Goal: Task Accomplishment & Management: Use online tool/utility

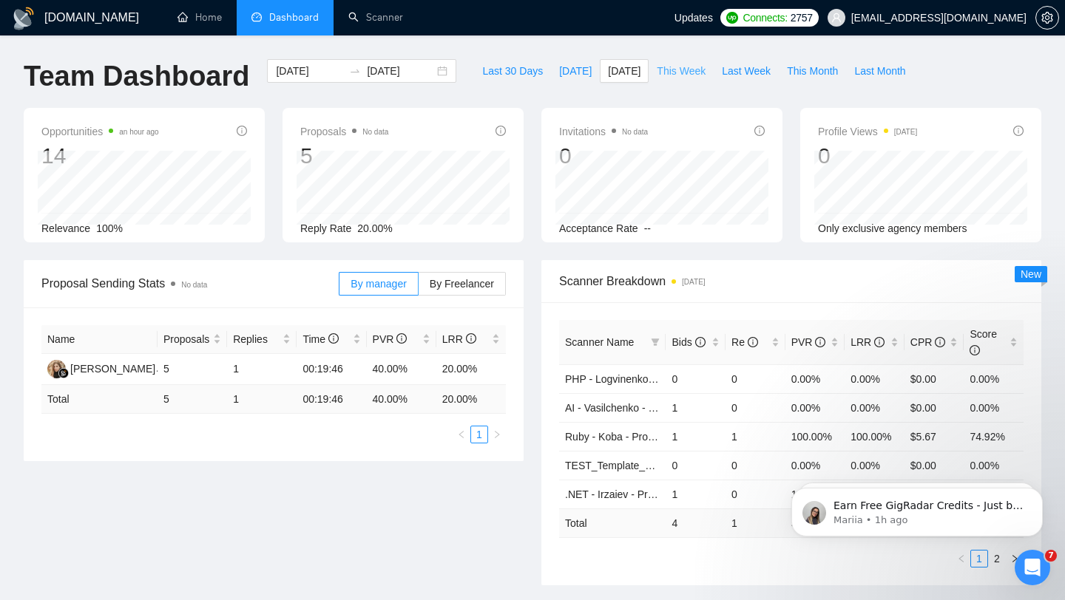
click at [677, 68] on span "This Week" at bounding box center [681, 71] width 49 height 16
type input "[DATE]"
click at [515, 74] on span "Last 30 Days" at bounding box center [512, 71] width 61 height 16
type input "[DATE]"
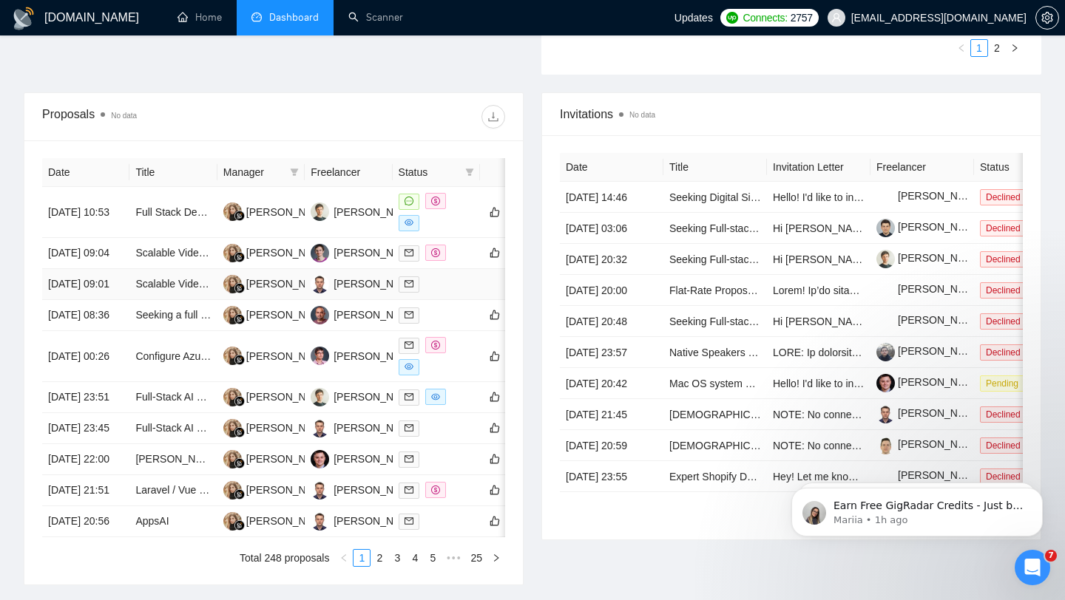
scroll to position [509, 0]
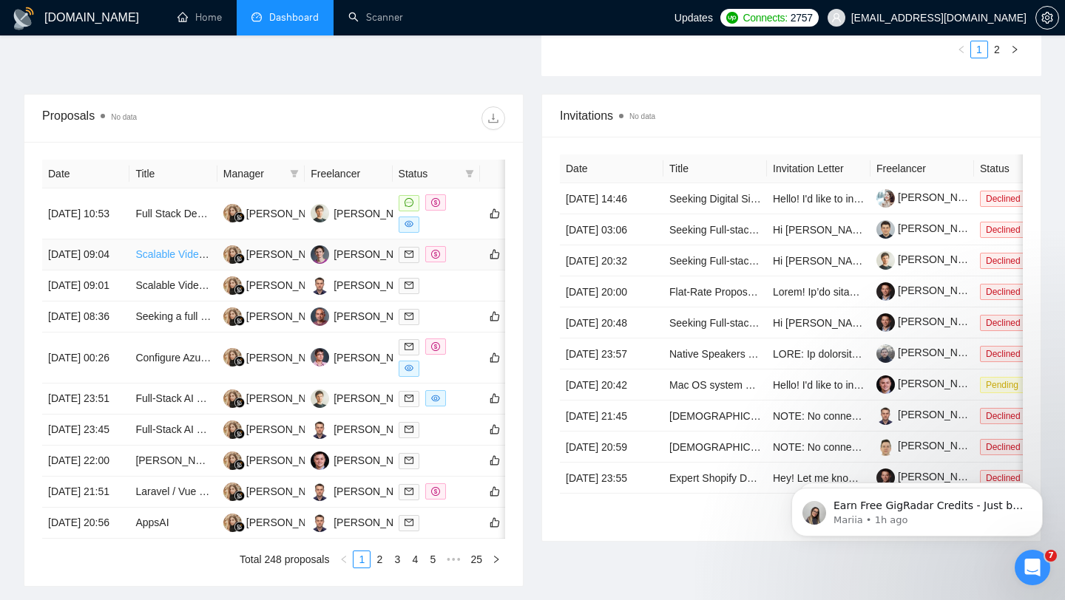
click at [169, 260] on link "Scalable Video Streaming & AI/ML Solutions" at bounding box center [236, 254] width 203 height 12
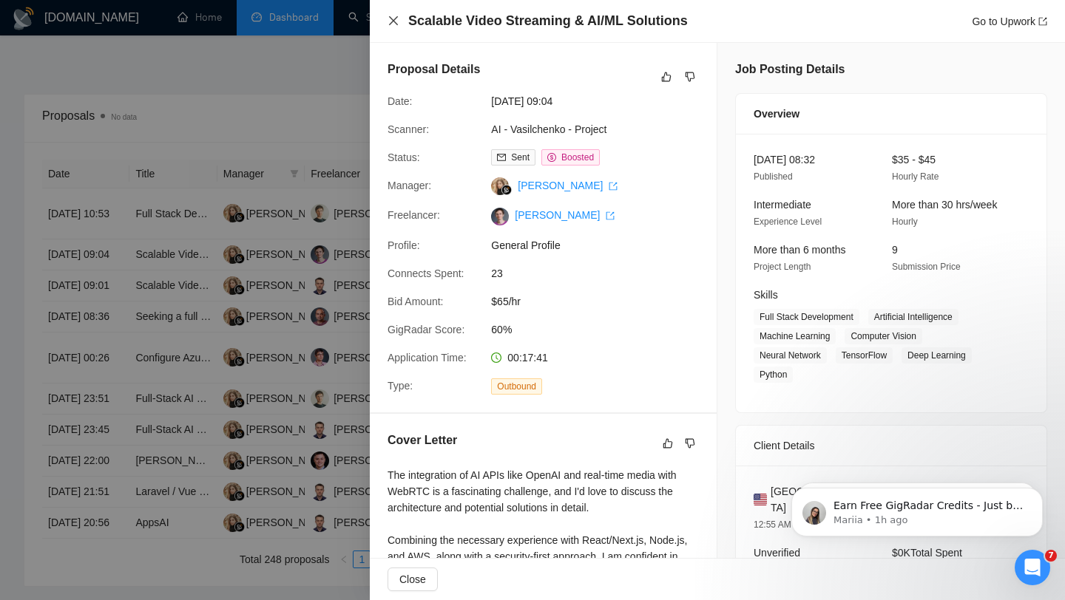
click at [396, 16] on icon "close" at bounding box center [393, 21] width 12 height 12
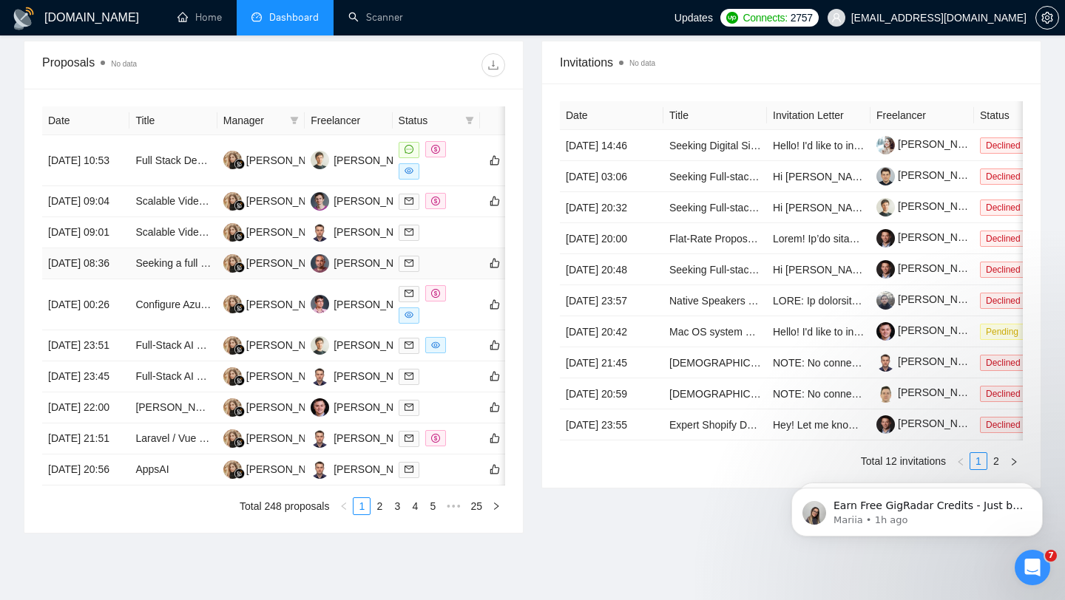
scroll to position [570, 0]
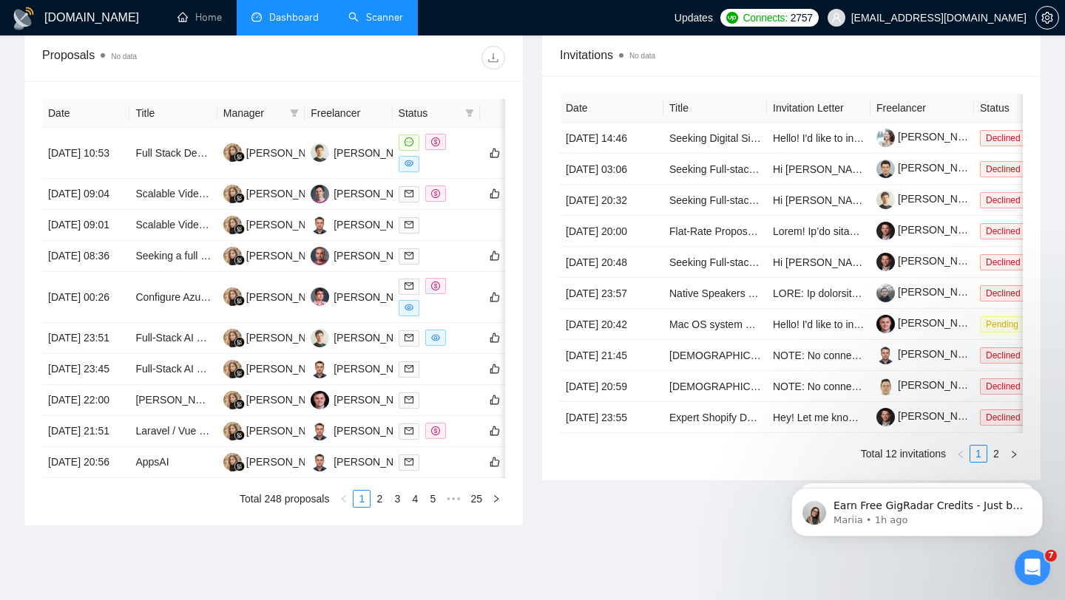
click at [387, 24] on link "Scanner" at bounding box center [375, 17] width 55 height 13
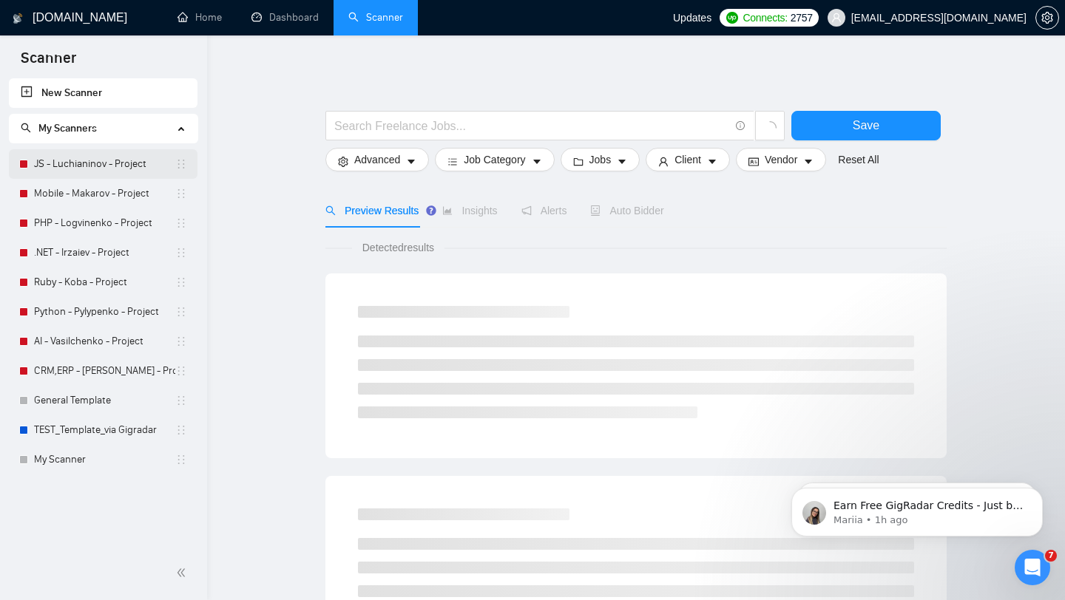
click at [89, 167] on link "JS - Luchianinov - Project" at bounding box center [104, 164] width 141 height 30
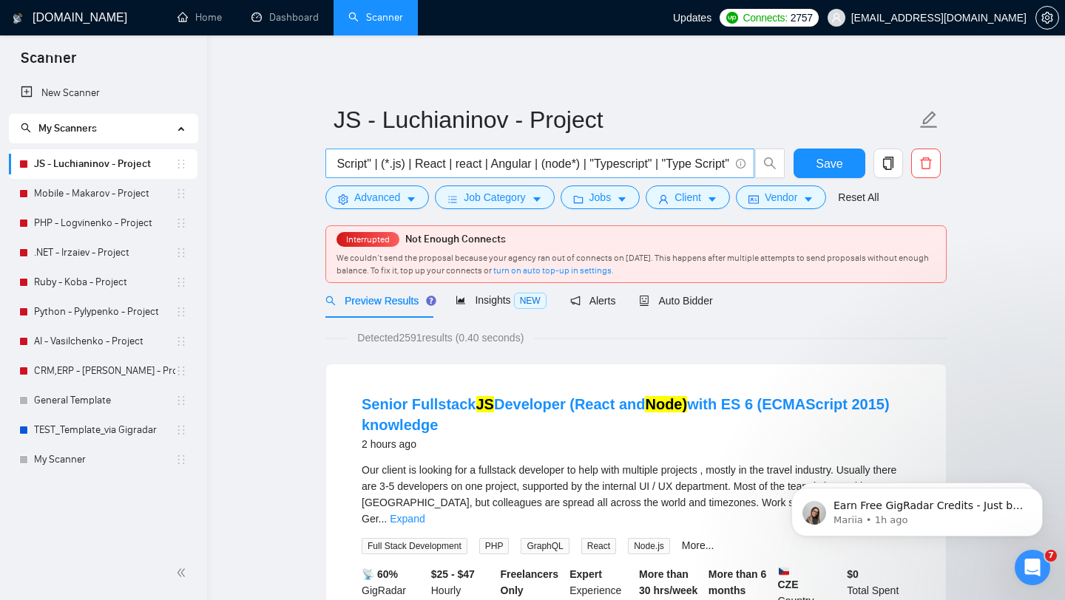
scroll to position [0, 129]
click at [696, 298] on span "Auto Bidder" at bounding box center [675, 301] width 73 height 12
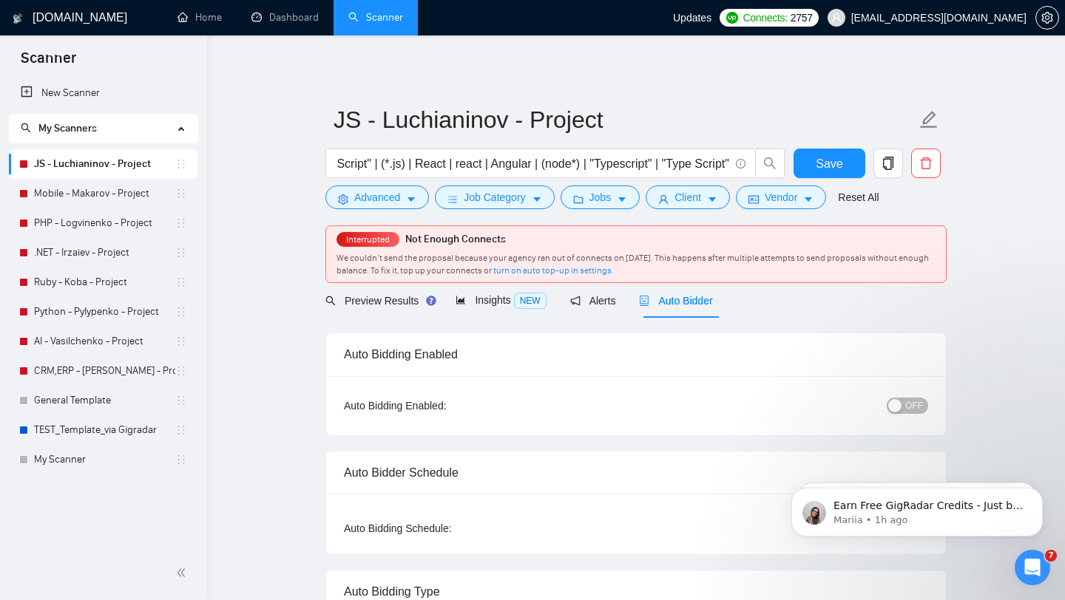
click at [915, 408] on span "OFF" at bounding box center [914, 406] width 18 height 16
click at [77, 194] on link "Mobile - Makarov - Project" at bounding box center [104, 194] width 141 height 30
click at [336, 162] on input "JavaScript | JS | "Java Script" | (*.js) | React | react | Angular | (node*) | …" at bounding box center [531, 164] width 395 height 18
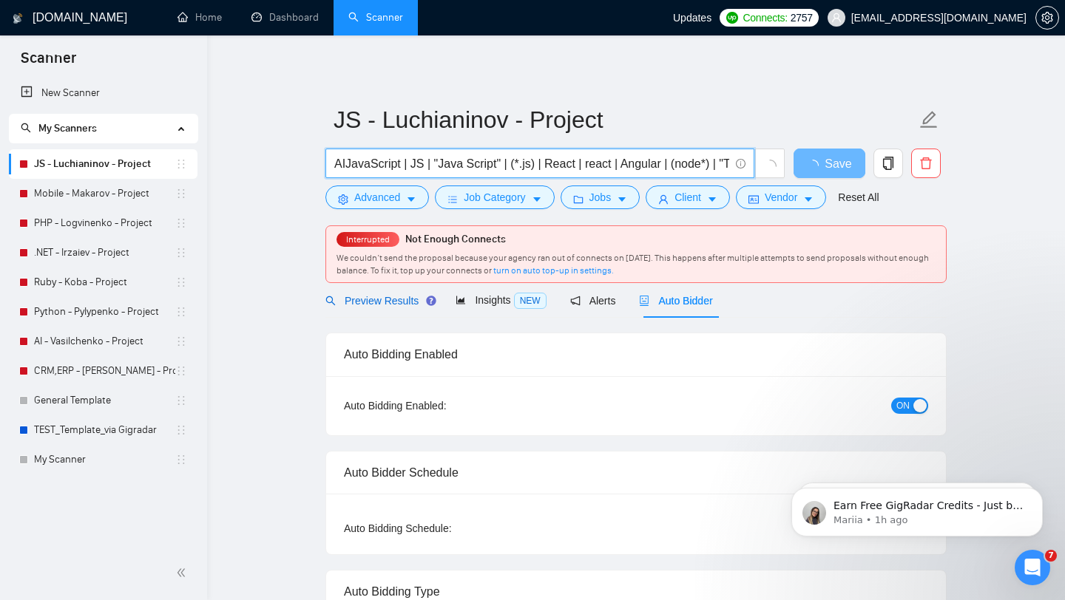
click at [379, 299] on span "Preview Results" at bounding box center [378, 301] width 106 height 12
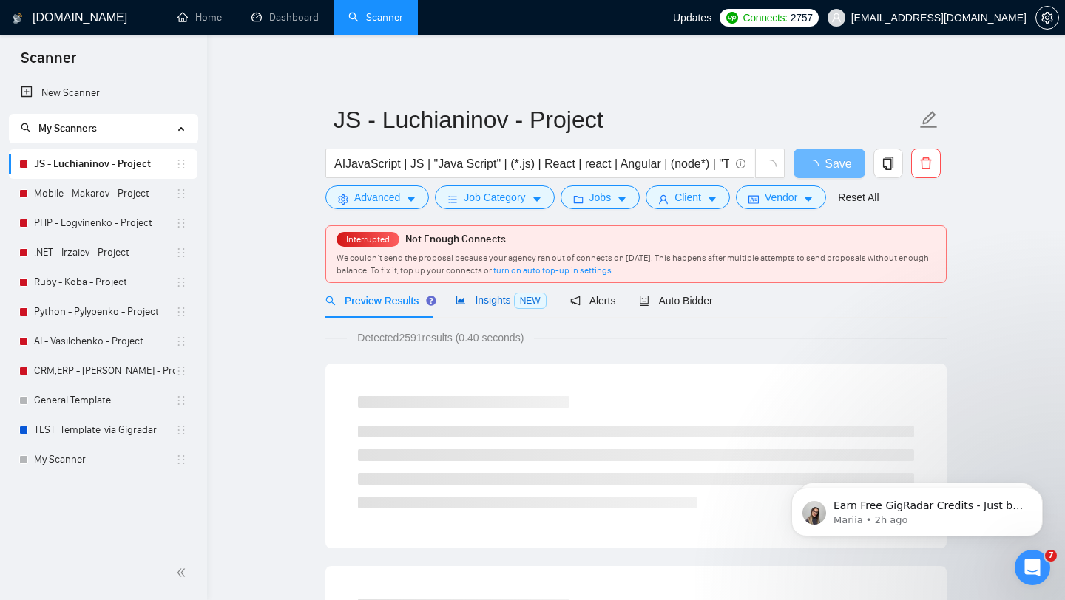
click at [484, 305] on span "Insights NEW" at bounding box center [500, 300] width 90 height 12
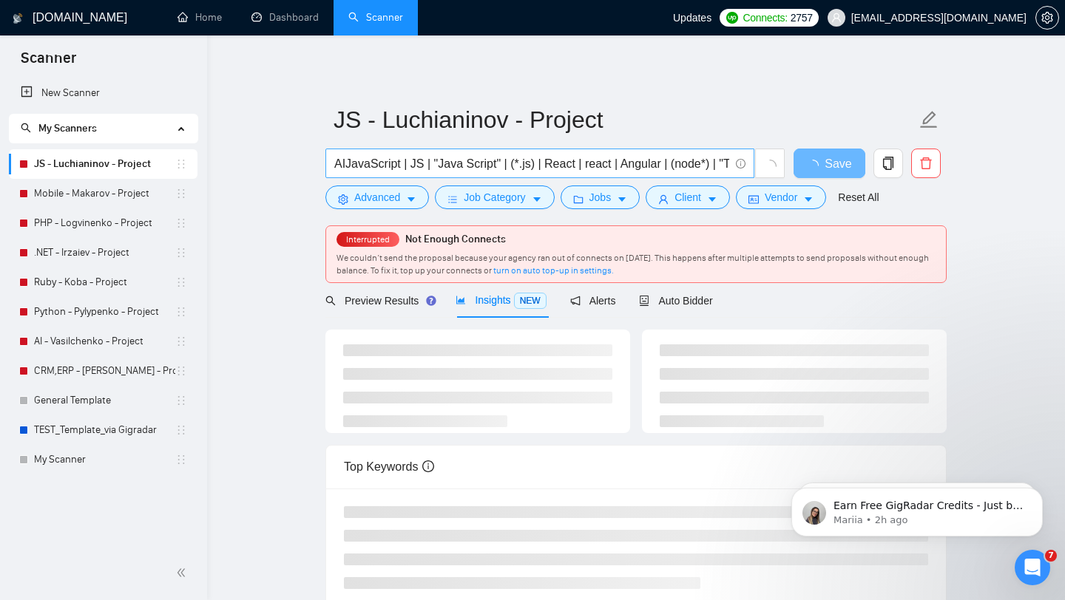
click at [345, 161] on input "AIJavaScript | JS | "Java Script" | (*.js) | React | react | Angular | (node*) …" at bounding box center [531, 164] width 395 height 18
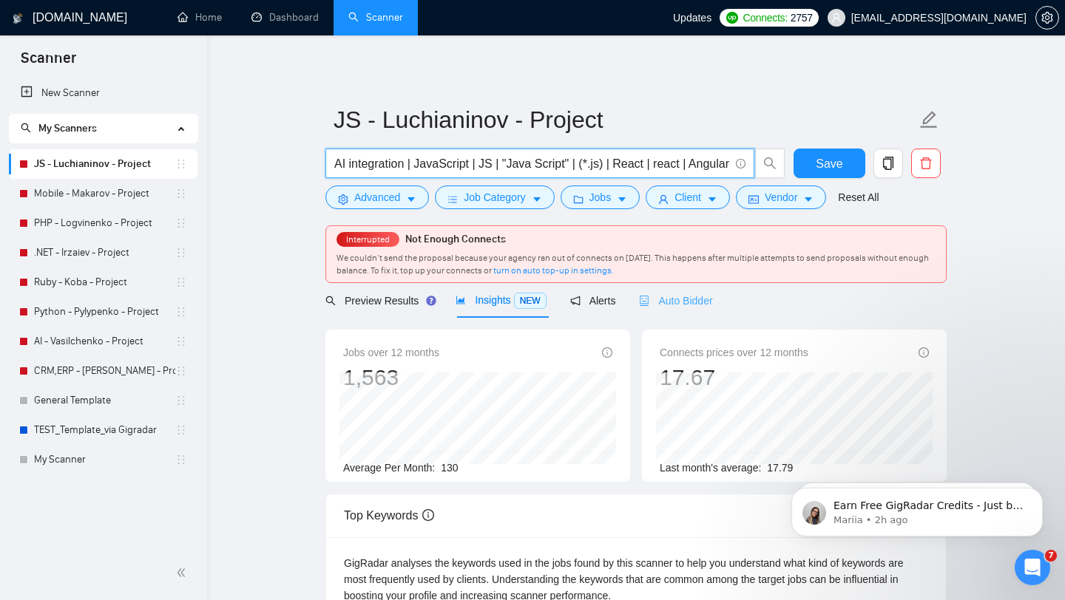
type input "AI integration | JavaScript | JS | "Java Script" | (*.js) | React | react | Ang…"
click at [674, 306] on span "Auto Bidder" at bounding box center [675, 301] width 73 height 12
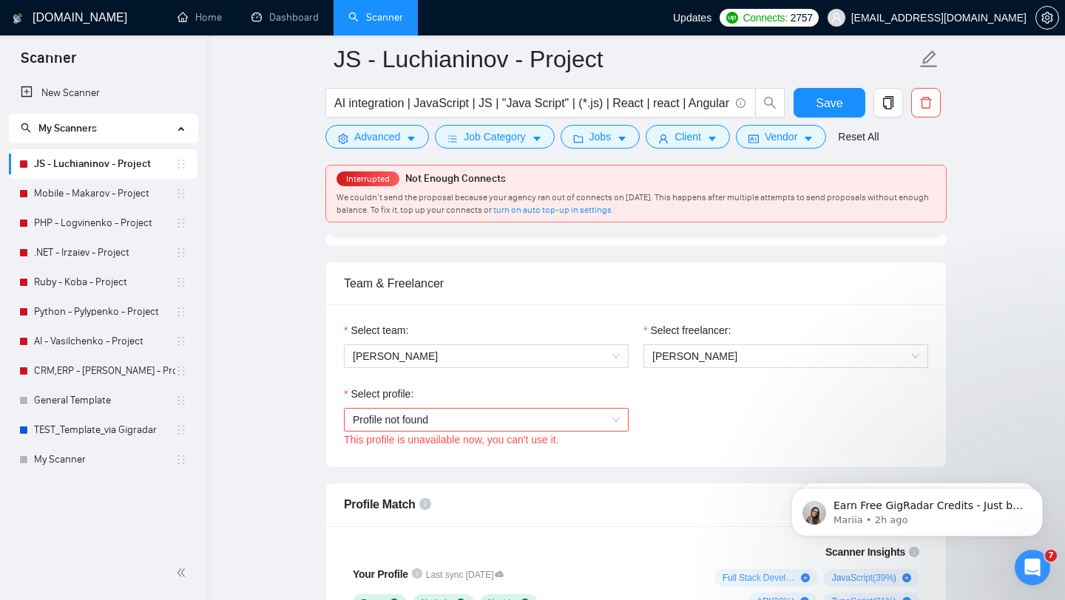
scroll to position [716, 0]
click at [408, 412] on span "Profile not found" at bounding box center [486, 418] width 267 height 22
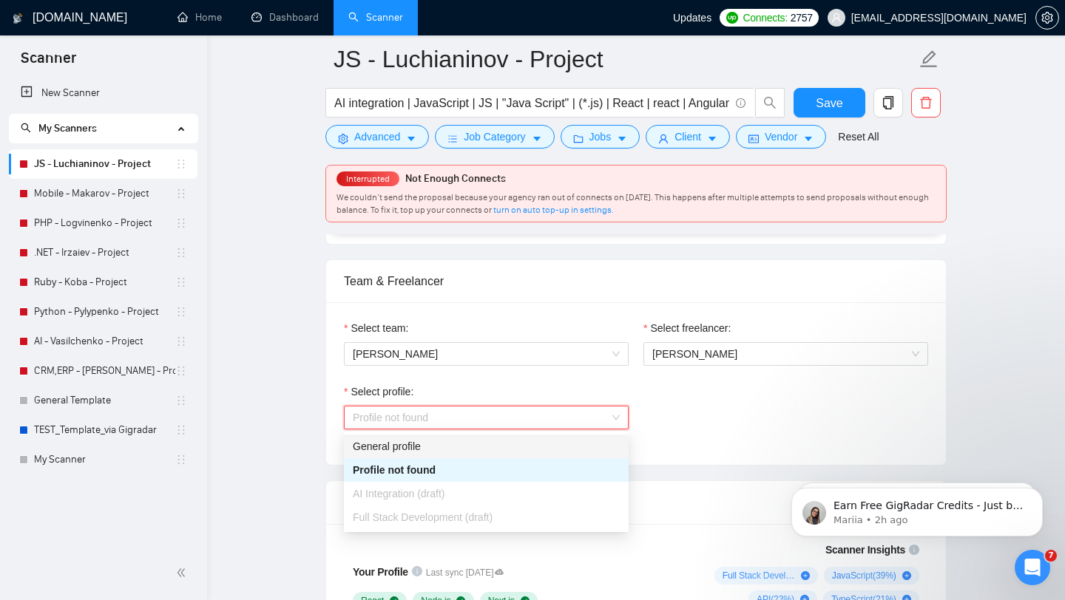
click at [427, 447] on div "General profile" at bounding box center [486, 446] width 267 height 16
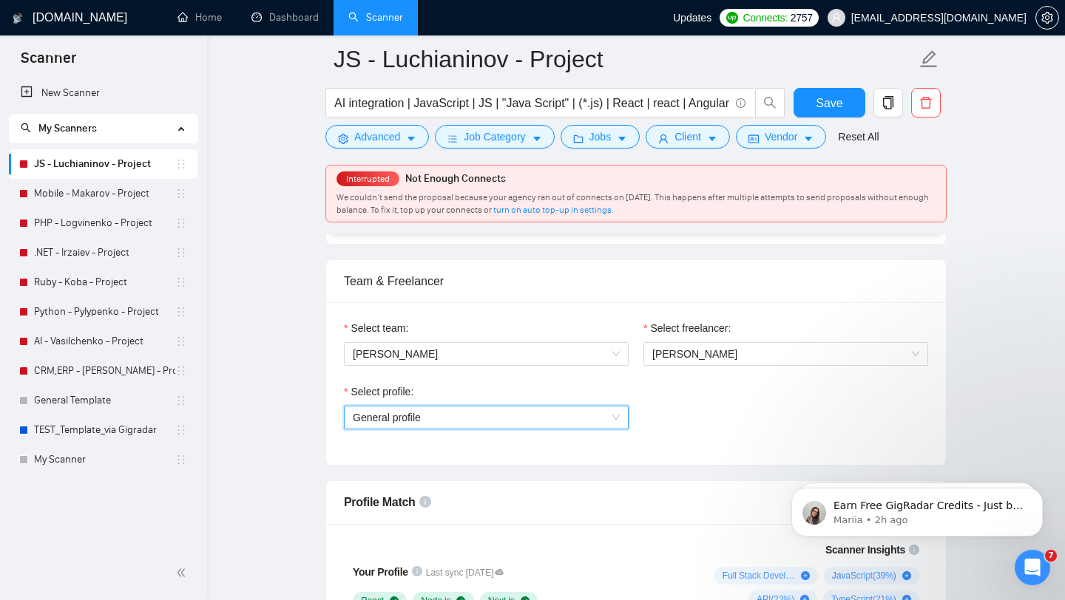
scroll to position [764, 0]
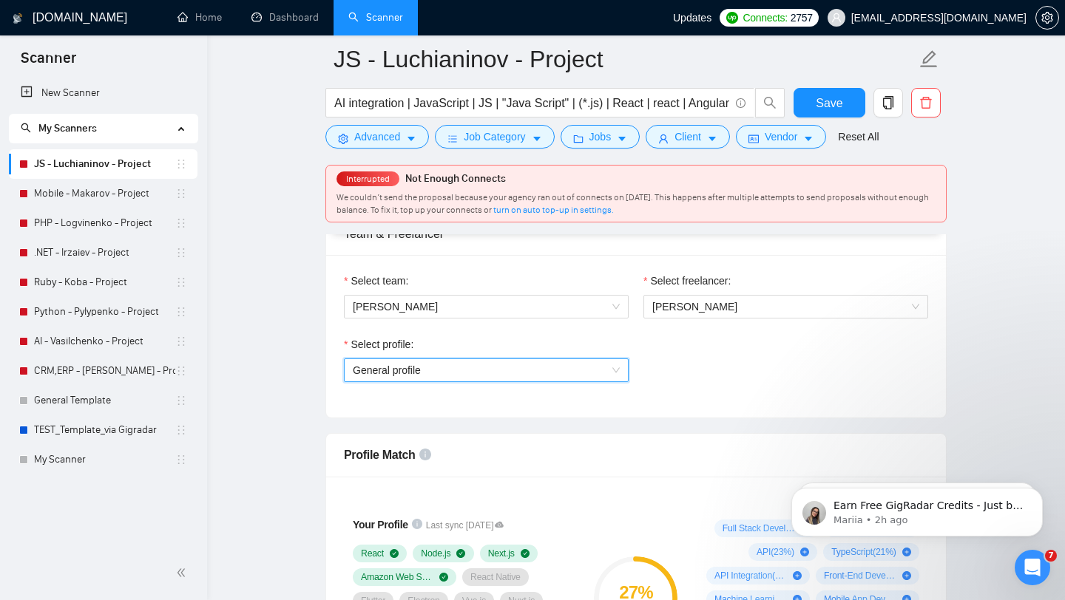
click at [410, 377] on span "General profile" at bounding box center [486, 370] width 267 height 22
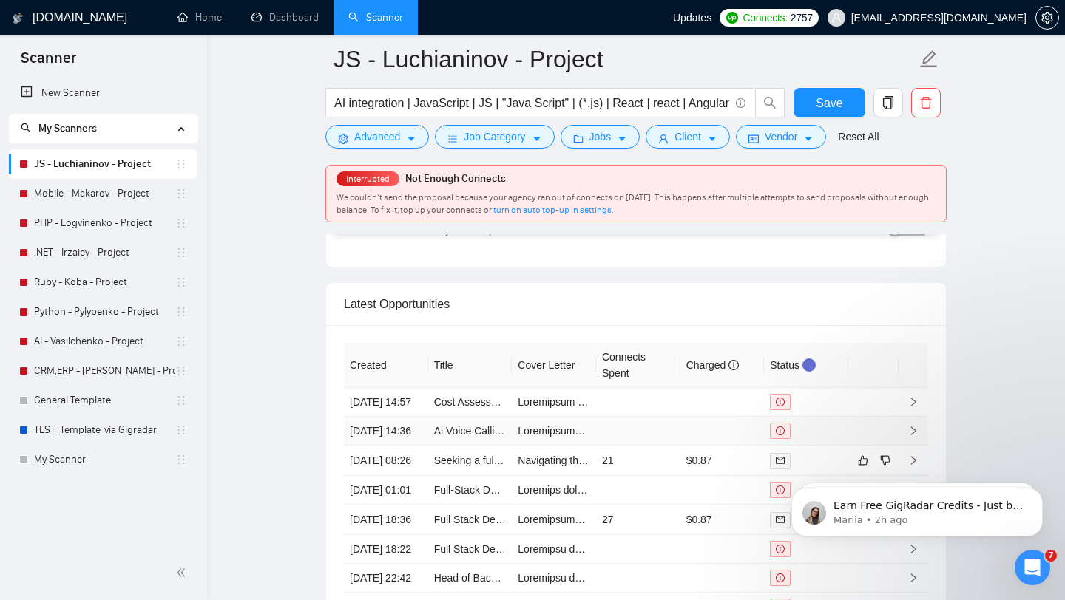
scroll to position [3637, 0]
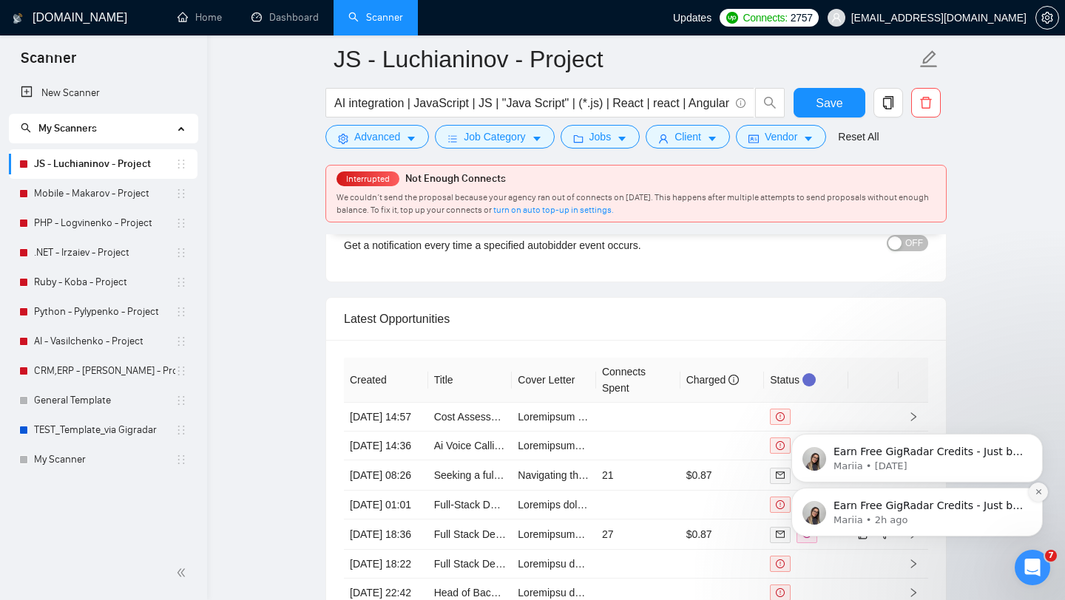
click at [1039, 495] on icon "Dismiss notification" at bounding box center [1038, 492] width 8 height 8
click at [1038, 495] on icon "Dismiss notification" at bounding box center [1038, 492] width 8 height 8
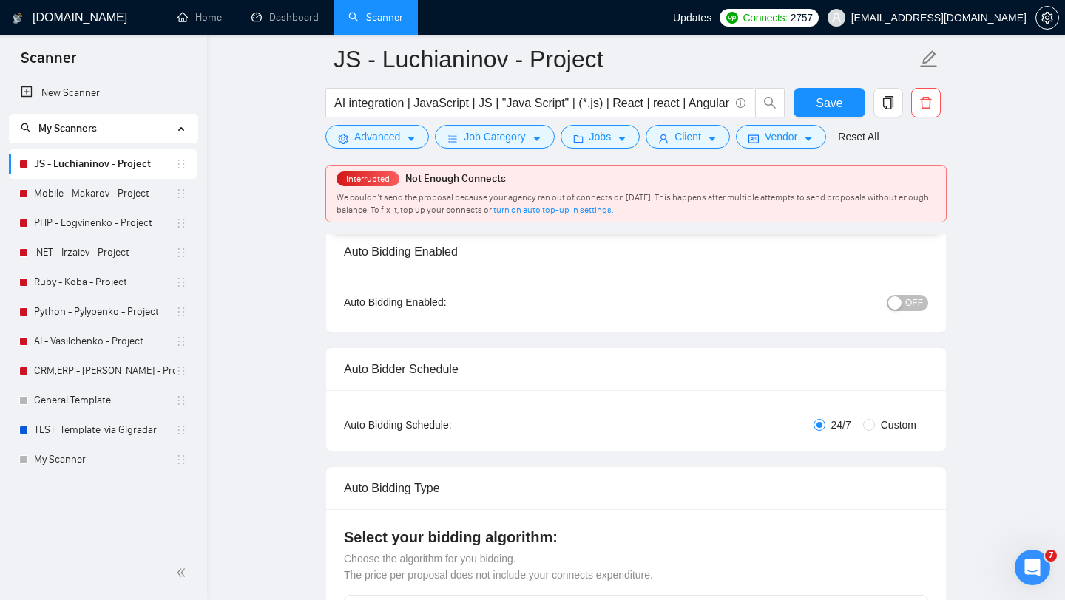
scroll to position [0, 0]
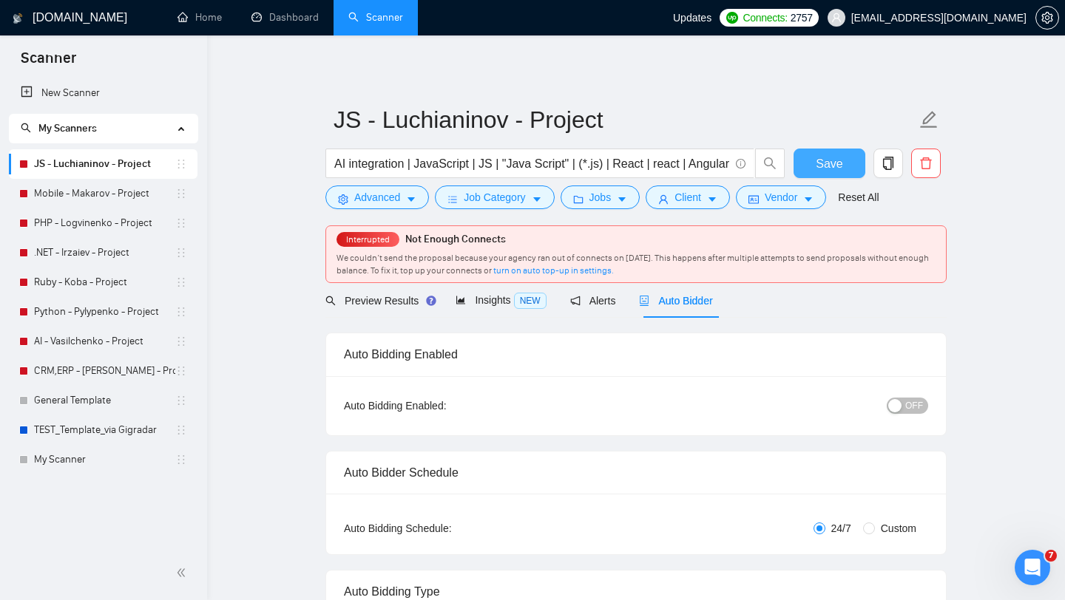
click at [814, 161] on button "Save" at bounding box center [829, 164] width 72 height 30
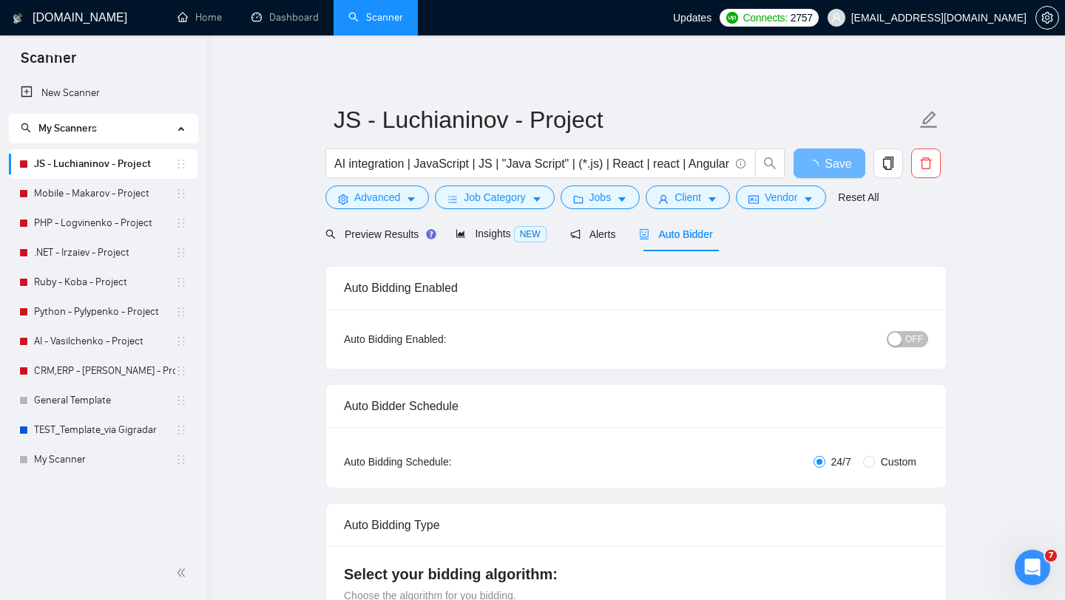
click at [898, 339] on div "button" at bounding box center [894, 339] width 13 height 13
click at [903, 339] on button "OFF" at bounding box center [906, 339] width 41 height 16
click at [816, 160] on span "Save" at bounding box center [828, 164] width 27 height 18
click at [414, 231] on span "Preview Results" at bounding box center [378, 234] width 106 height 12
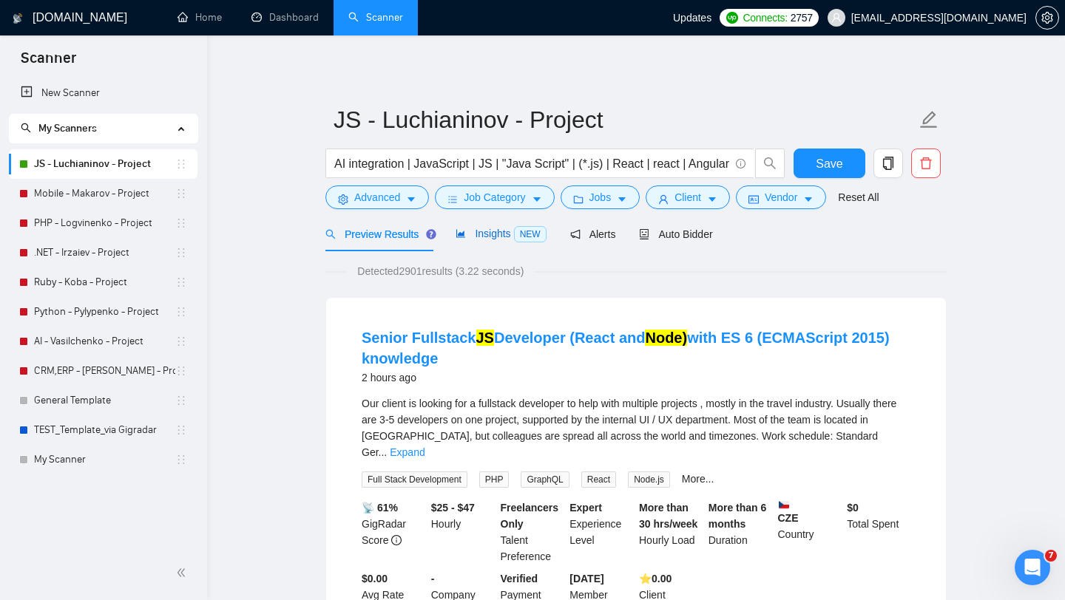
click at [481, 237] on span "Insights NEW" at bounding box center [500, 234] width 90 height 12
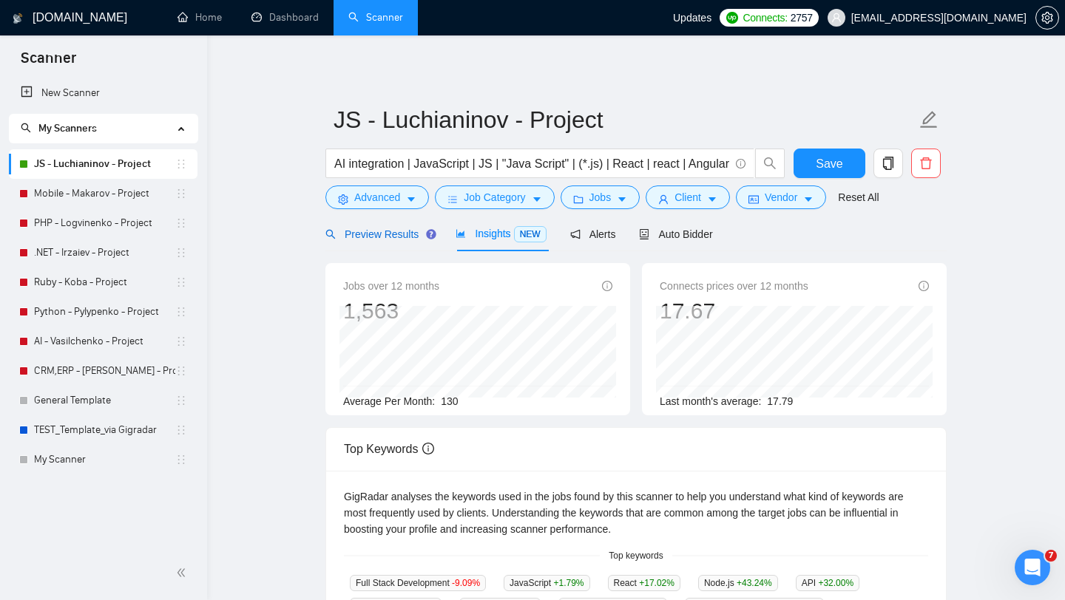
click at [390, 238] on span "Preview Results" at bounding box center [378, 234] width 106 height 12
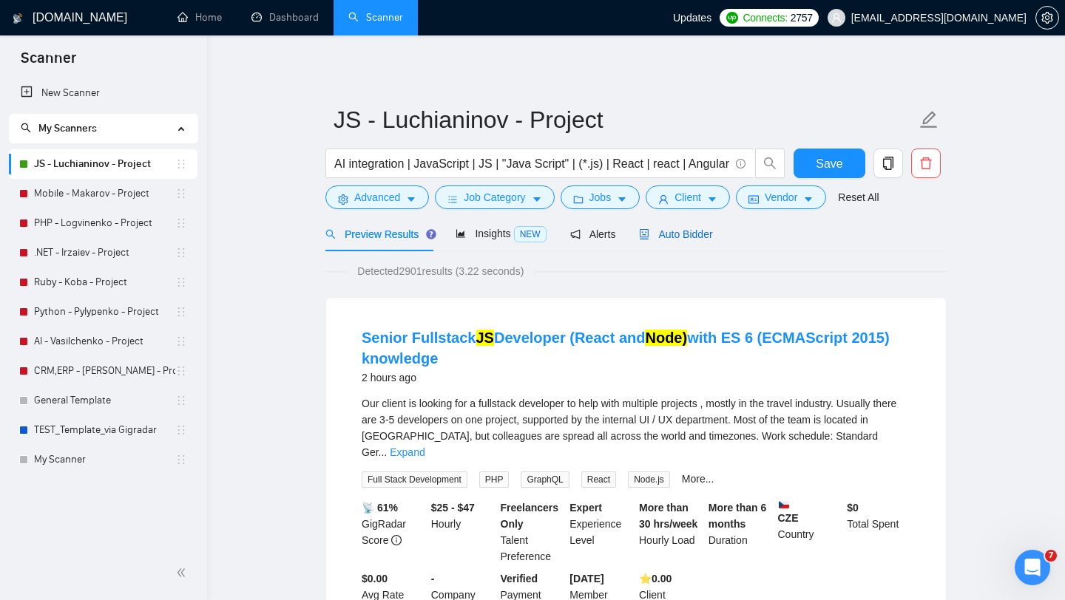
click at [697, 231] on span "Auto Bidder" at bounding box center [675, 234] width 73 height 12
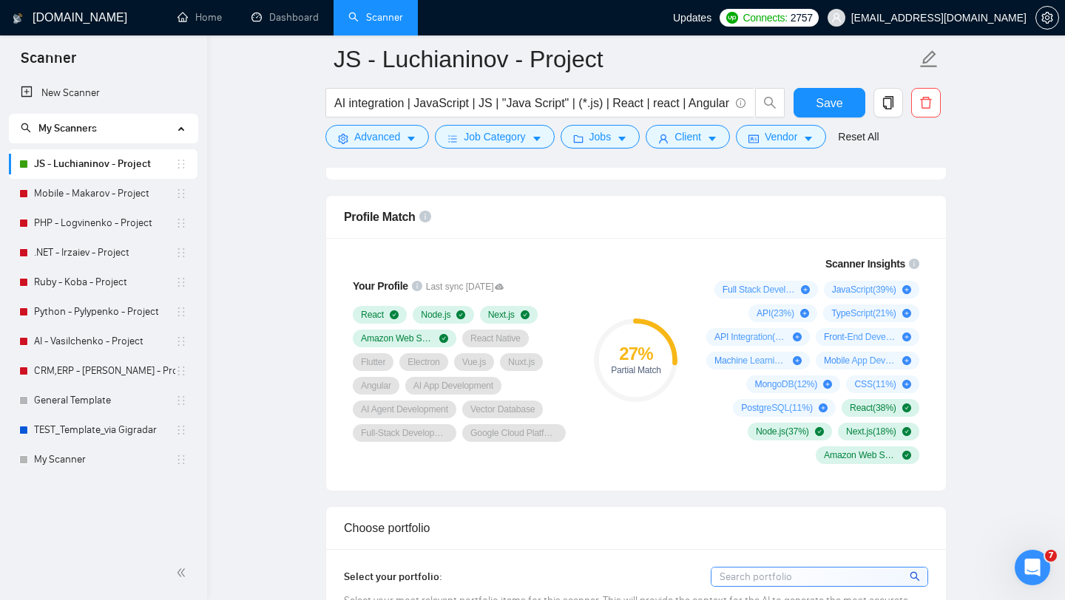
scroll to position [935, 0]
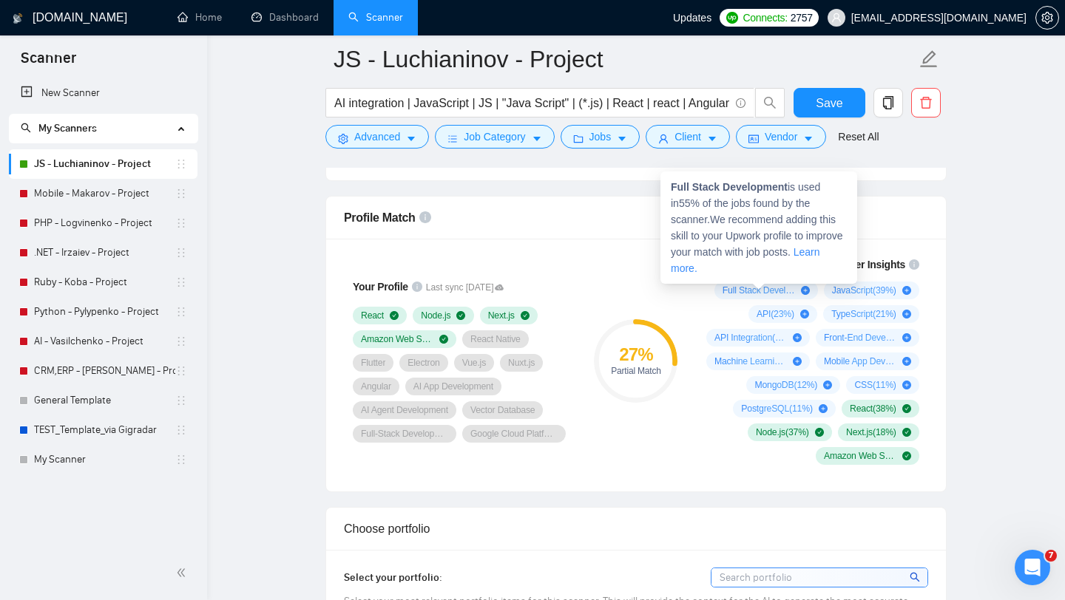
click at [801, 293] on icon "plus-circle" at bounding box center [805, 290] width 9 height 9
click at [776, 293] on span "Full Stack Development ( 55 %)" at bounding box center [758, 291] width 72 height 12
click at [734, 291] on span "Full Stack Development ( 55 %)" at bounding box center [758, 291] width 72 height 12
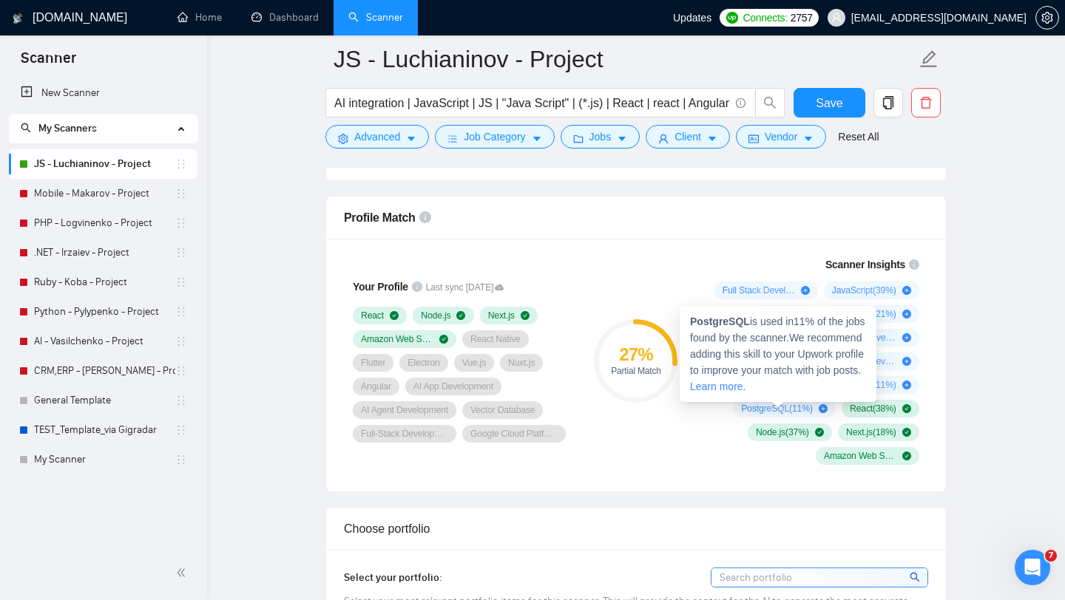
click at [753, 407] on span "PostgreSQL ( 11 %)" at bounding box center [776, 409] width 71 height 12
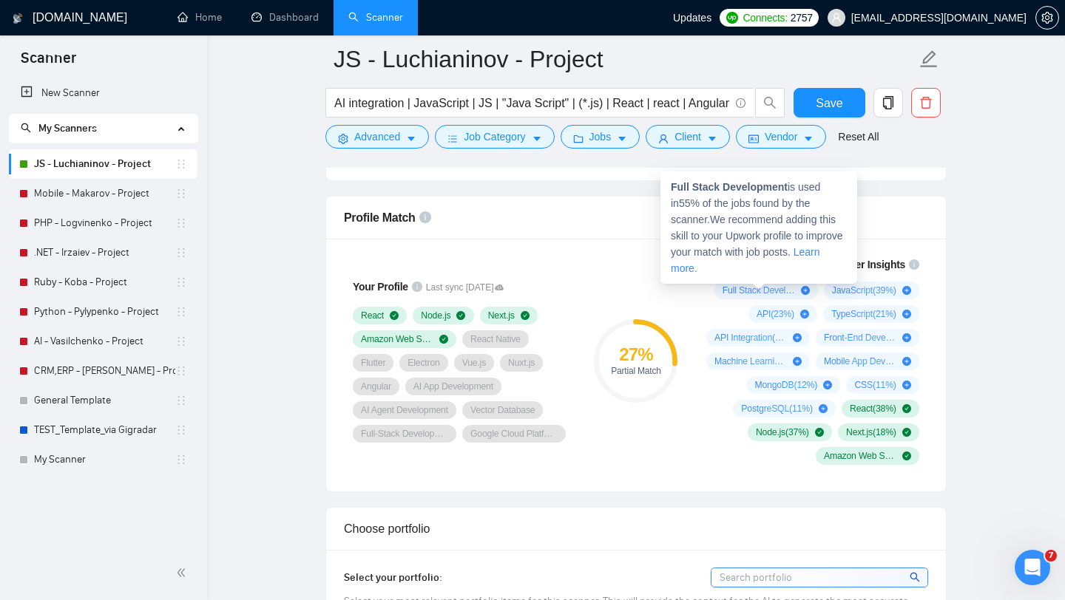
click at [801, 288] on icon "plus-circle" at bounding box center [805, 290] width 9 height 9
click at [801, 292] on icon "plus-circle" at bounding box center [805, 290] width 9 height 9
click at [774, 290] on span "Full Stack Development ( 55 %)" at bounding box center [758, 291] width 72 height 12
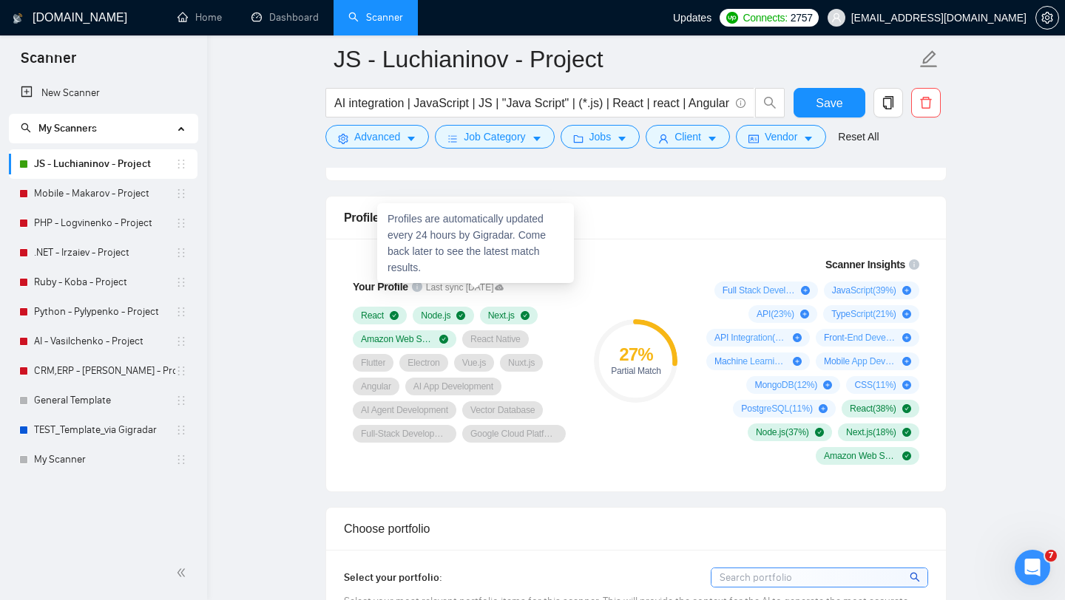
click at [503, 289] on icon at bounding box center [499, 288] width 9 height 6
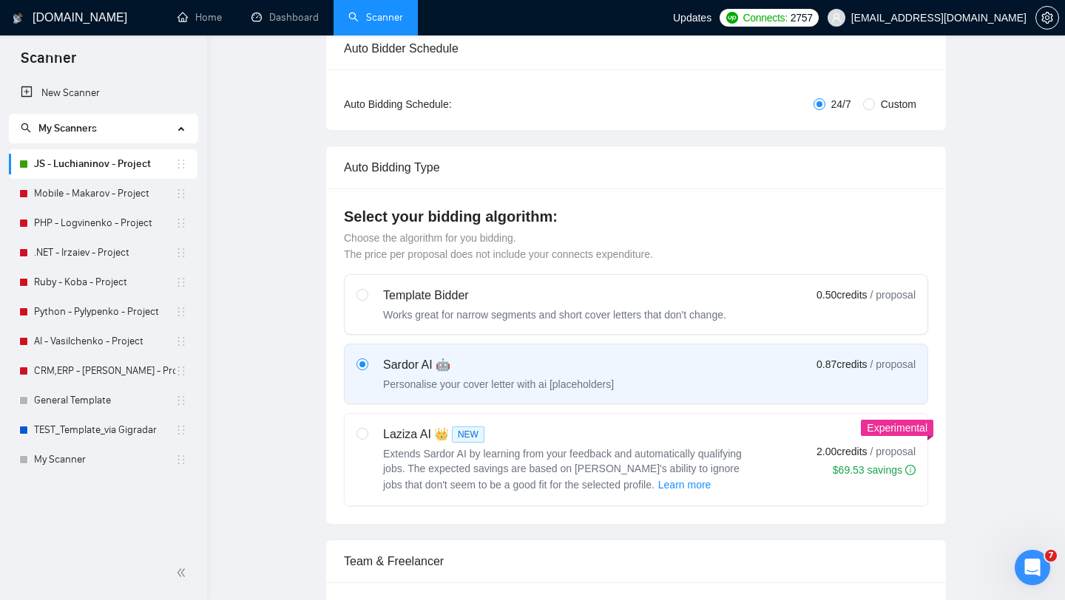
scroll to position [0, 0]
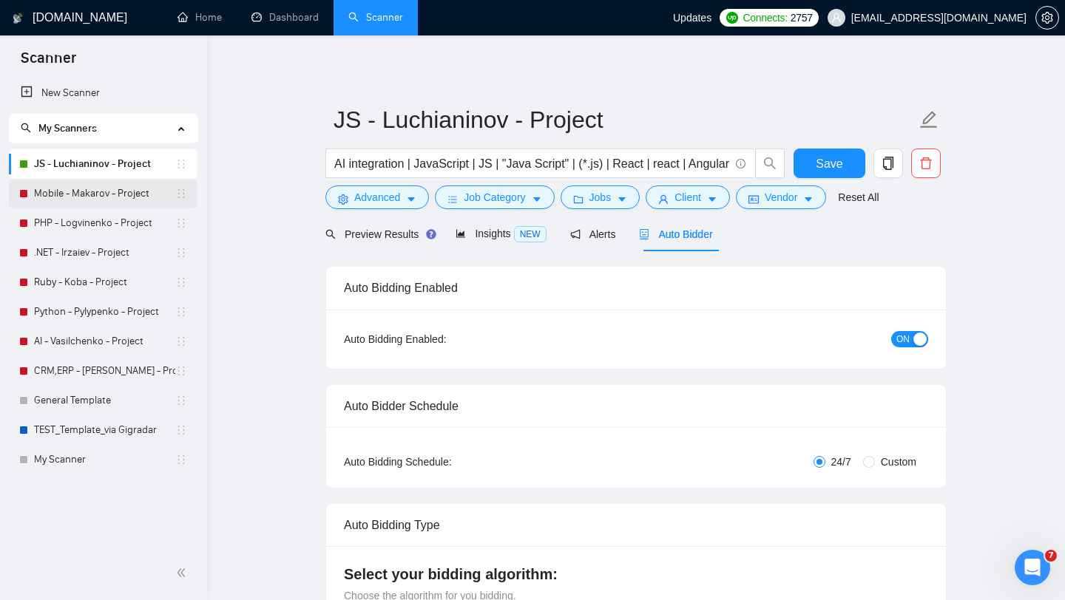
click at [72, 197] on link "Mobile - Makarov - Project" at bounding box center [104, 194] width 141 height 30
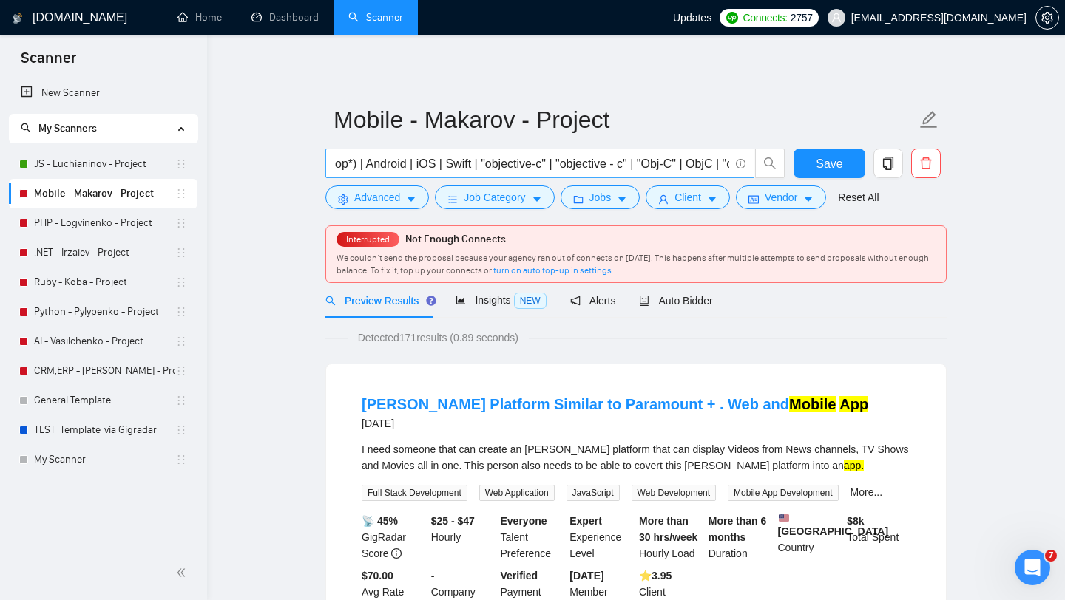
scroll to position [0, 239]
click at [678, 306] on span "Auto Bidder" at bounding box center [675, 301] width 73 height 12
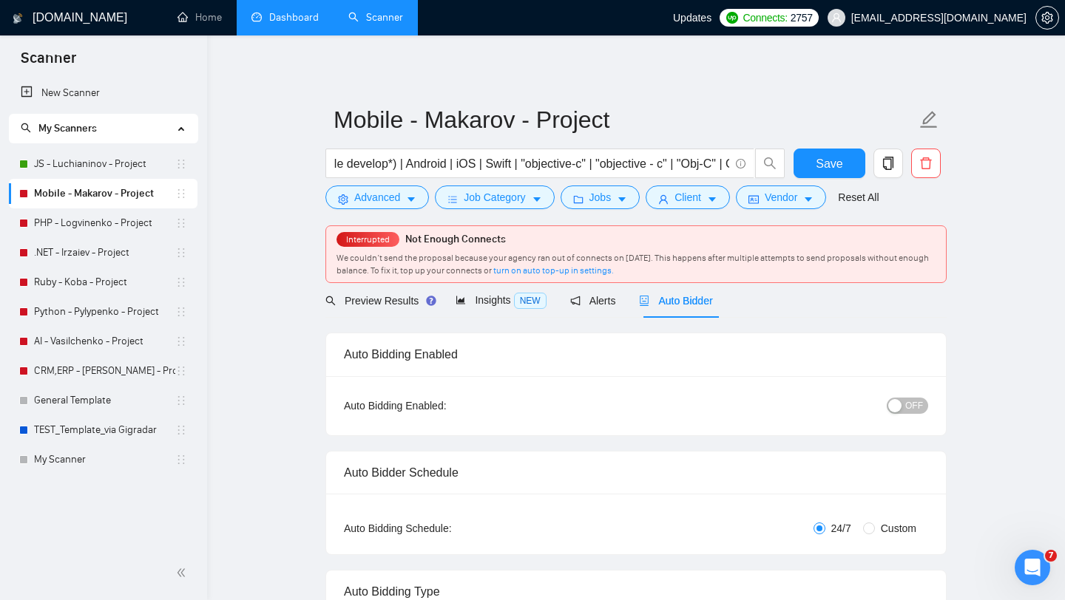
click at [283, 19] on link "Dashboard" at bounding box center [284, 17] width 67 height 13
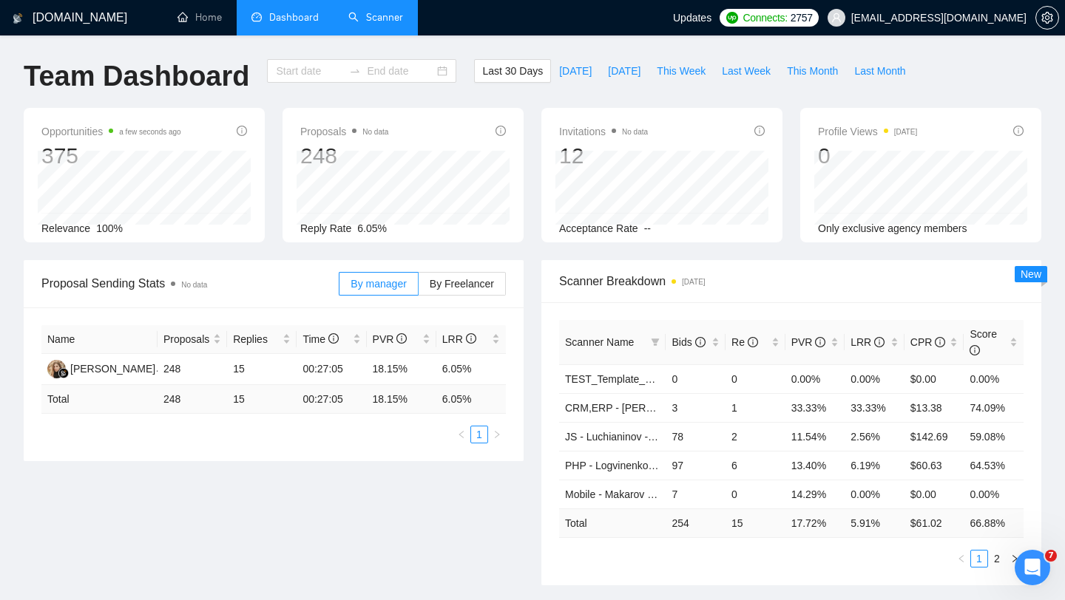
type input "[DATE]"
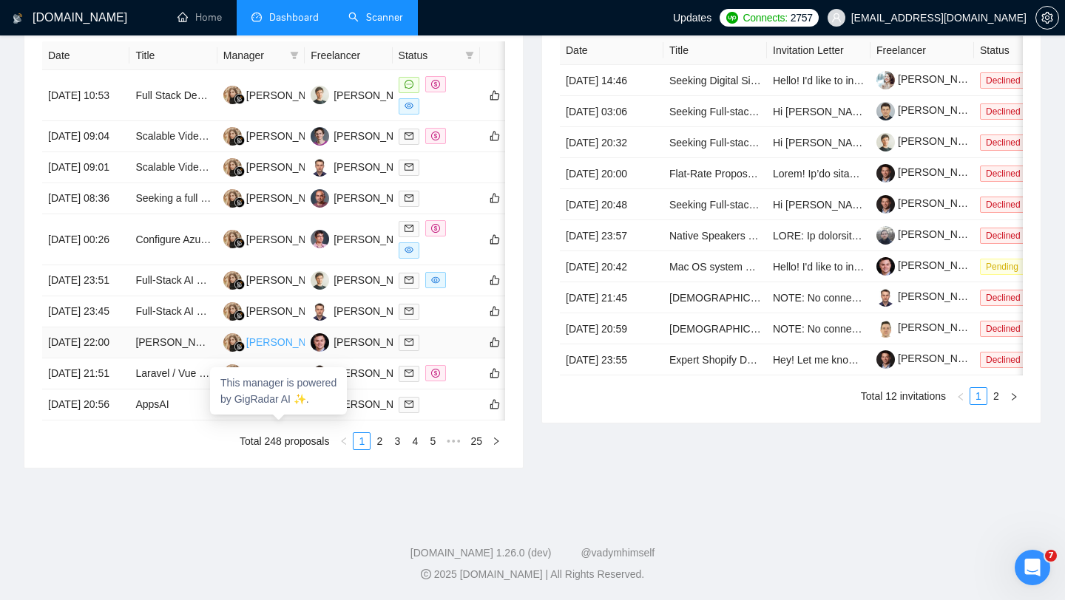
scroll to position [642, 0]
click at [380, 450] on link "2" at bounding box center [379, 441] width 16 height 16
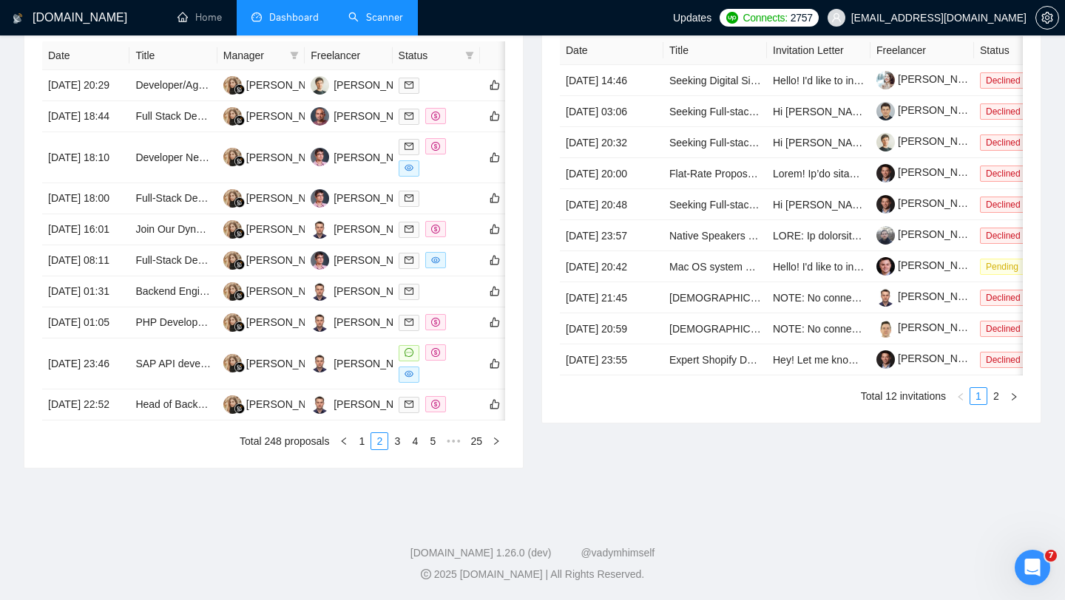
click at [372, 18] on link "Scanner" at bounding box center [375, 17] width 55 height 13
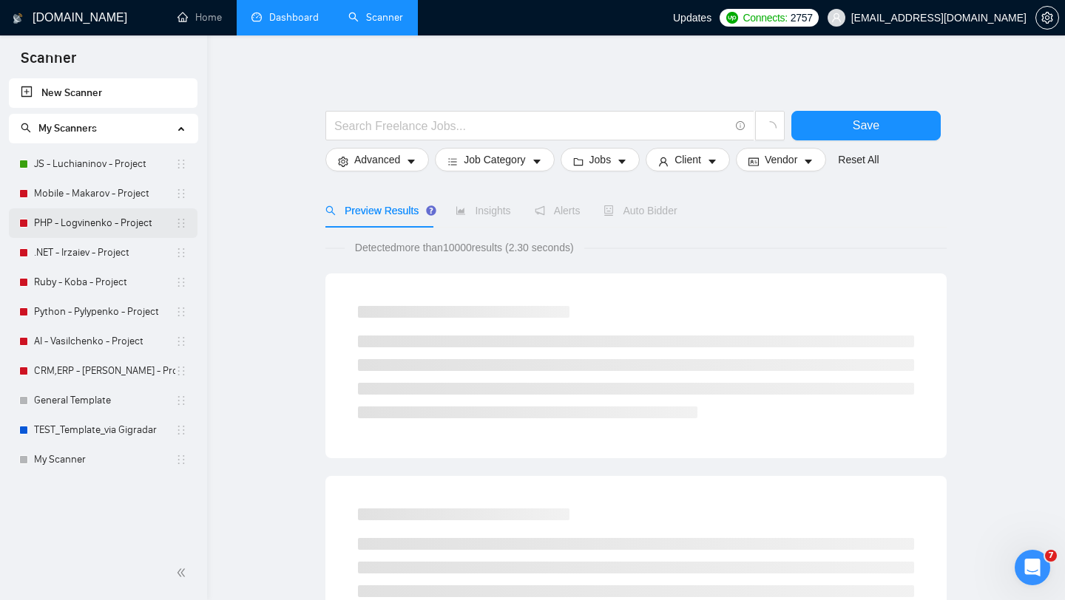
click at [89, 221] on link "PHP - Logvinenko - Project" at bounding box center [104, 223] width 141 height 30
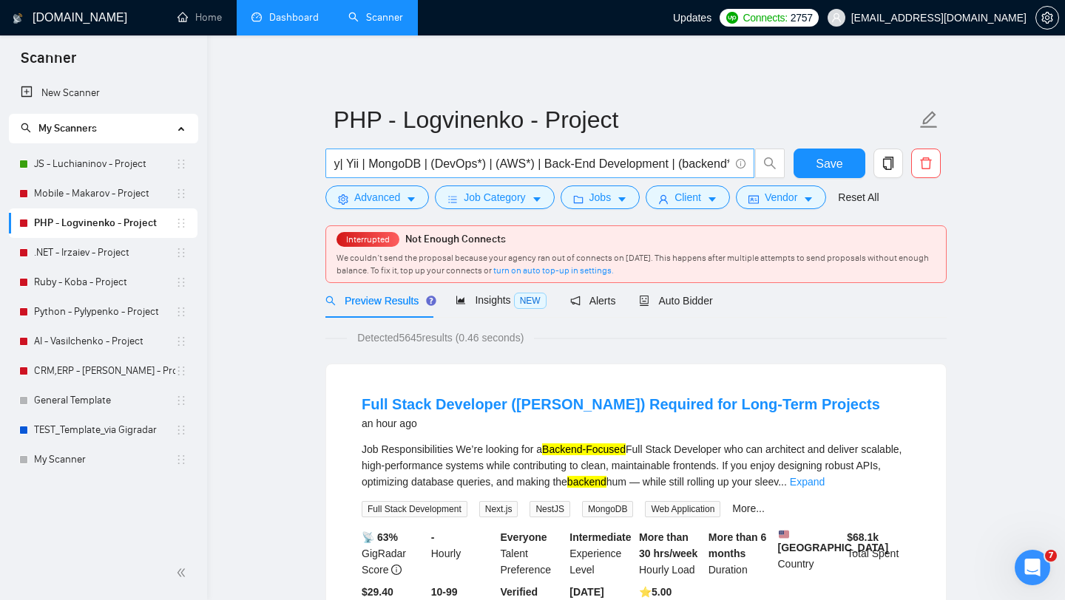
scroll to position [0, 144]
click at [79, 337] on link "AI - Vasilchenko - Project" at bounding box center [104, 342] width 141 height 30
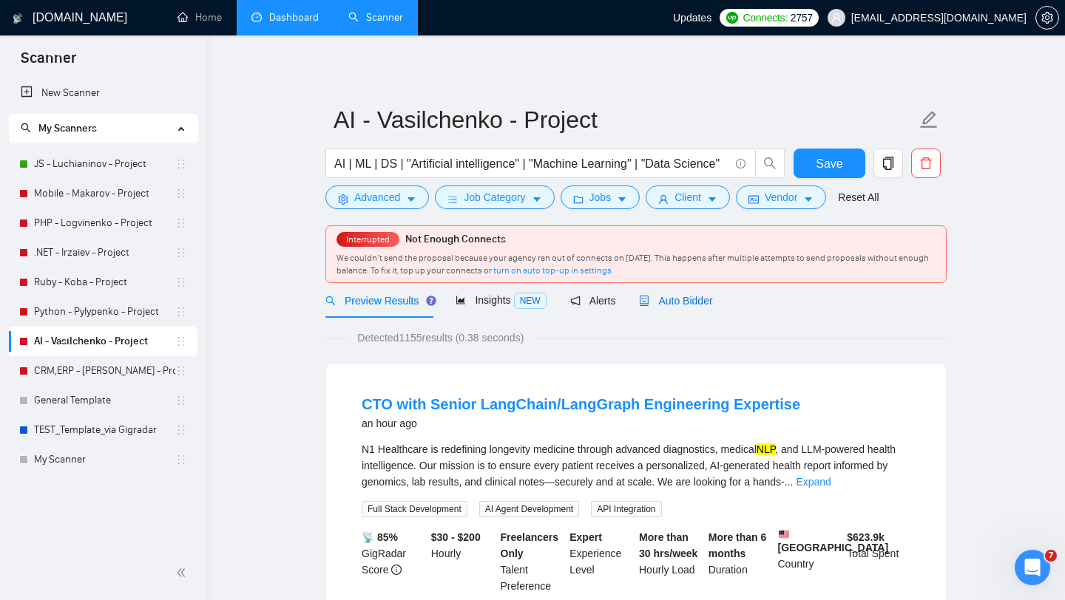
click at [679, 305] on span "Auto Bidder" at bounding box center [675, 301] width 73 height 12
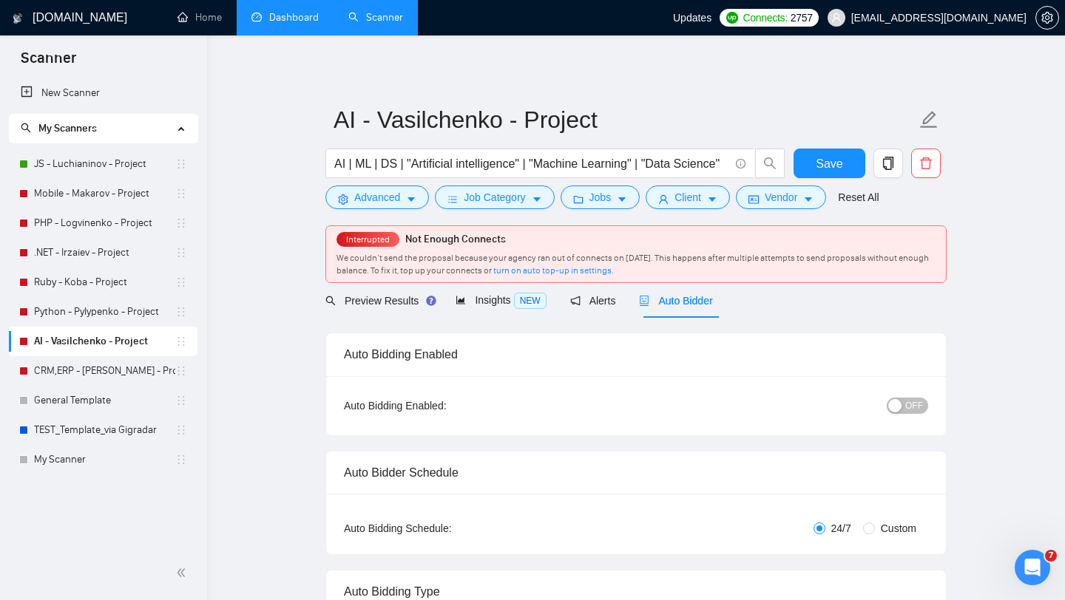
click at [895, 406] on div "button" at bounding box center [894, 405] width 13 height 13
click at [56, 196] on link "Mobile - Makarov - Project" at bounding box center [104, 194] width 141 height 30
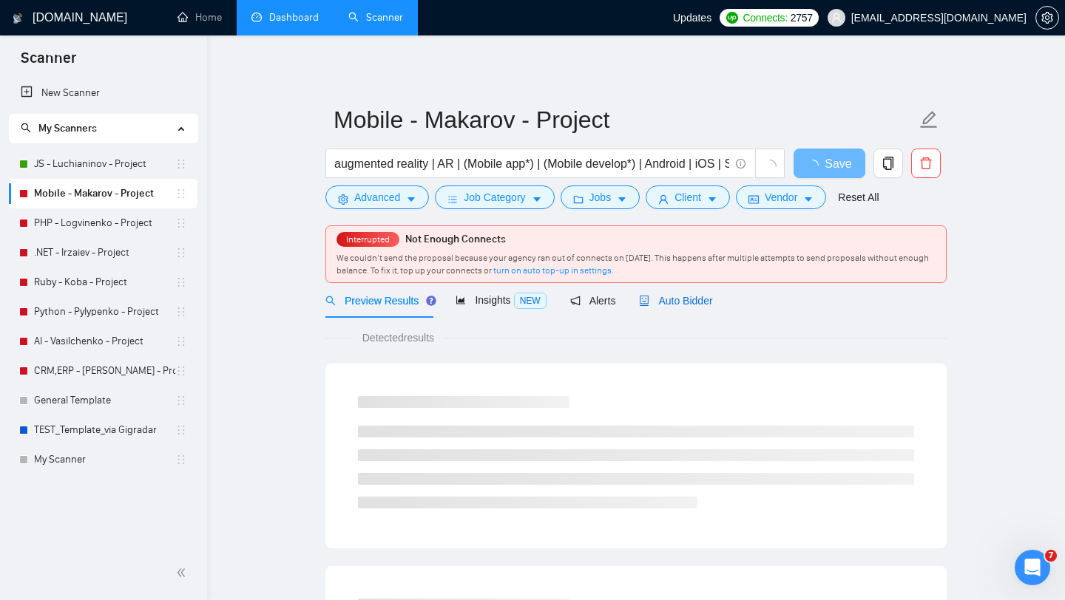
click at [682, 299] on span "Auto Bidder" at bounding box center [675, 301] width 73 height 12
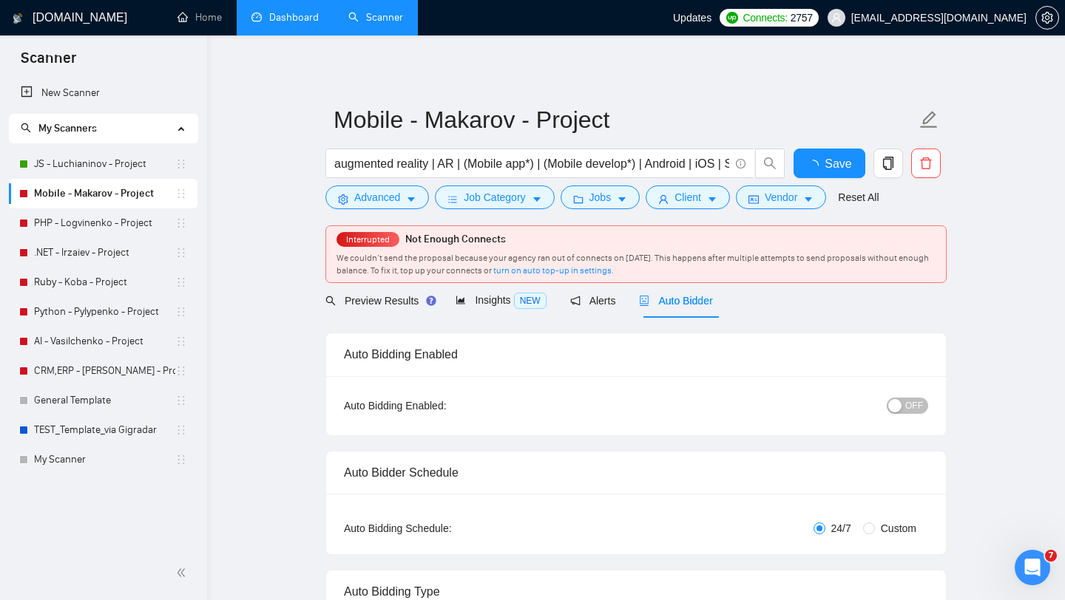
click at [913, 410] on span "OFF" at bounding box center [914, 406] width 18 height 16
click at [840, 160] on span "Save" at bounding box center [828, 164] width 27 height 18
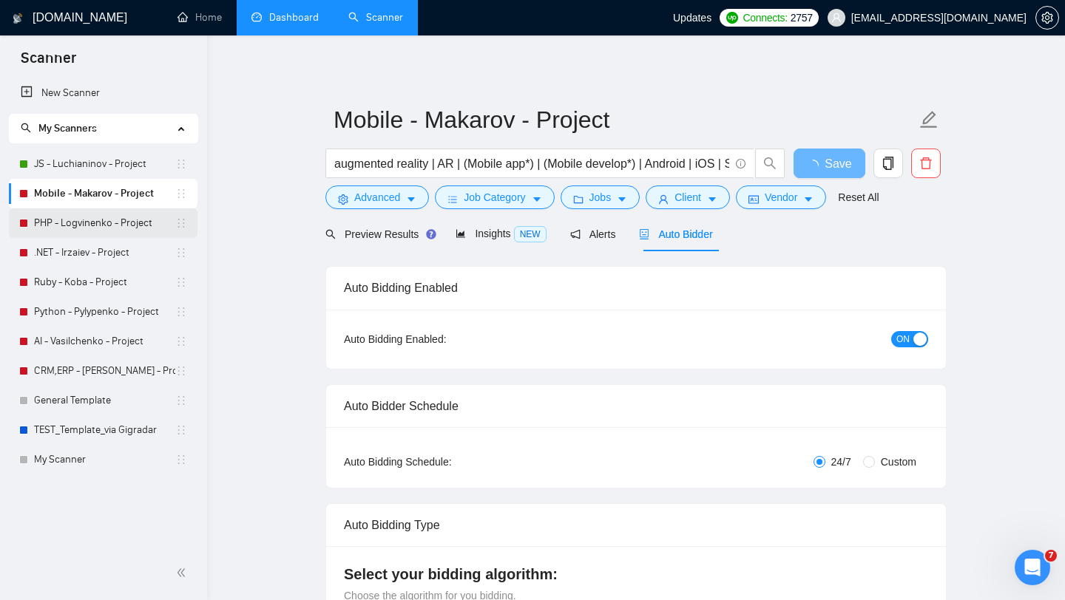
click at [95, 226] on link "PHP - Logvinenko - Project" at bounding box center [104, 223] width 141 height 30
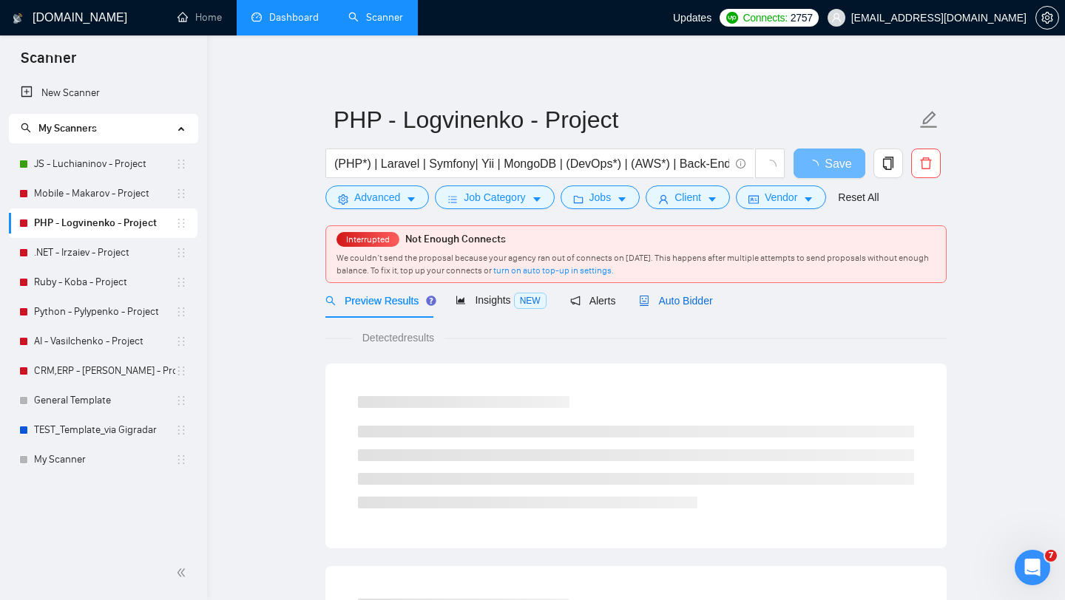
click at [686, 300] on span "Auto Bidder" at bounding box center [675, 301] width 73 height 12
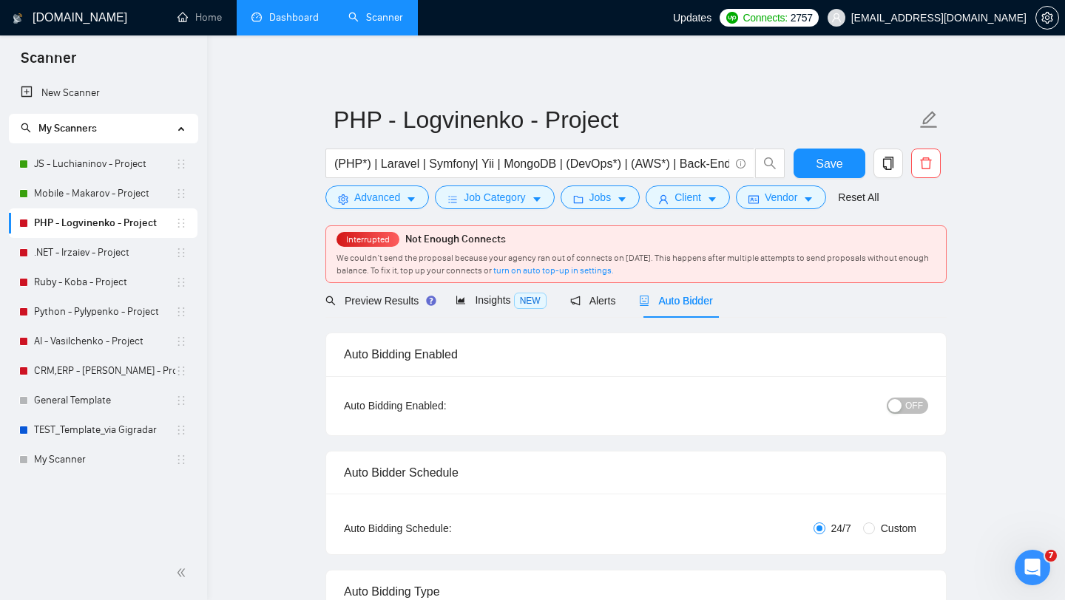
click at [906, 410] on span "OFF" at bounding box center [914, 406] width 18 height 16
click at [816, 163] on span "Save" at bounding box center [828, 164] width 27 height 18
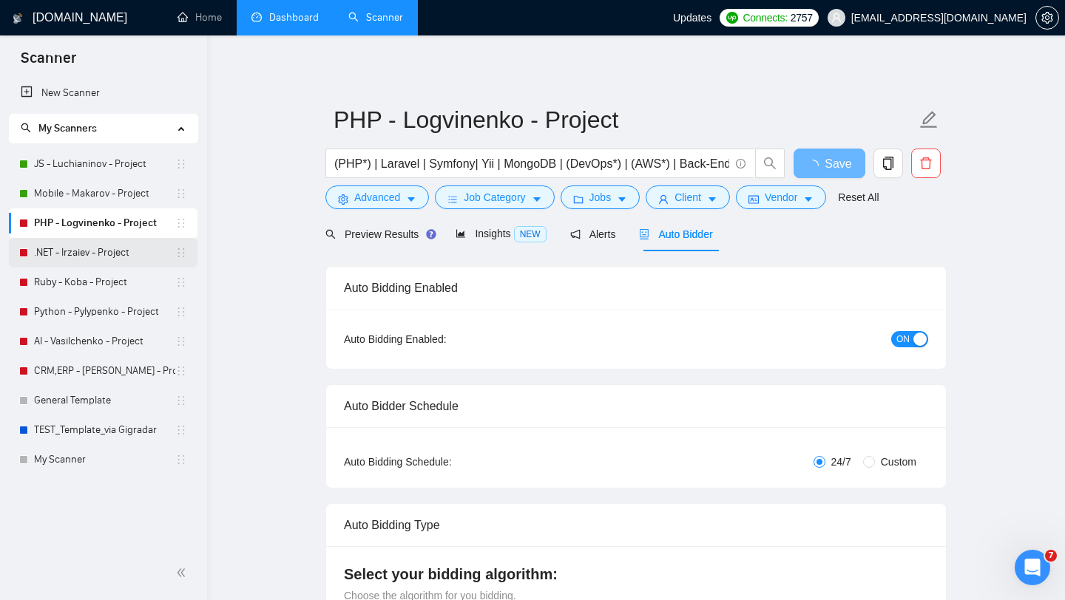
click at [76, 252] on link ".NET - Irzaiev - Project" at bounding box center [104, 253] width 141 height 30
click at [816, 160] on span "loading" at bounding box center [816, 166] width 18 height 12
click at [80, 251] on link ".NET - Irzaiev - Project" at bounding box center [104, 253] width 141 height 30
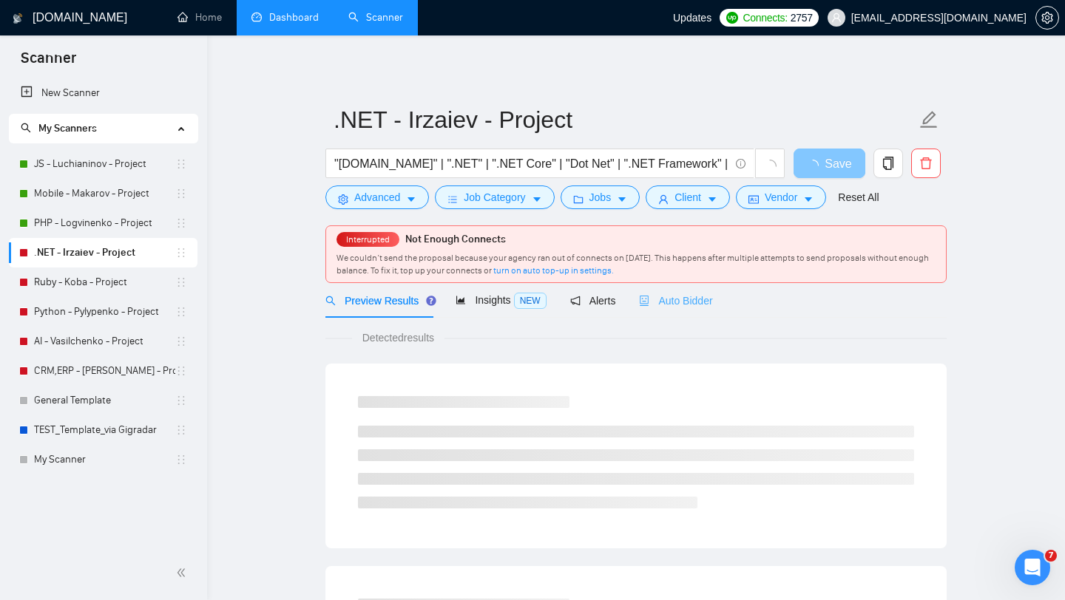
click at [697, 310] on div "Auto Bidder" at bounding box center [675, 300] width 73 height 35
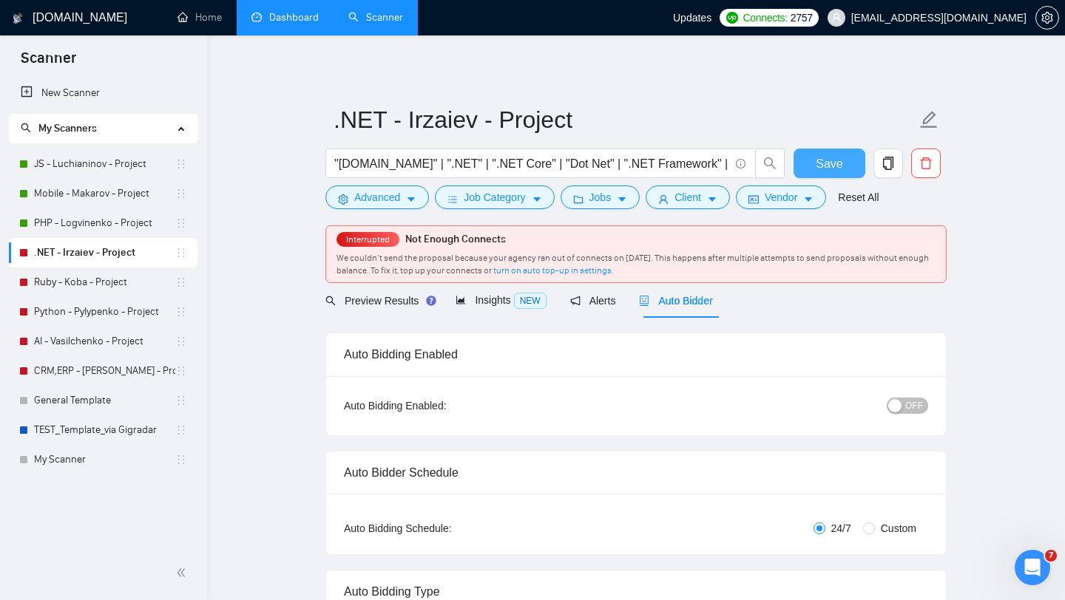
click at [906, 401] on span "OFF" at bounding box center [914, 406] width 18 height 16
click at [61, 280] on link "Ruby - Koba - Project" at bounding box center [104, 283] width 141 height 30
click at [812, 167] on button "Save" at bounding box center [829, 164] width 72 height 30
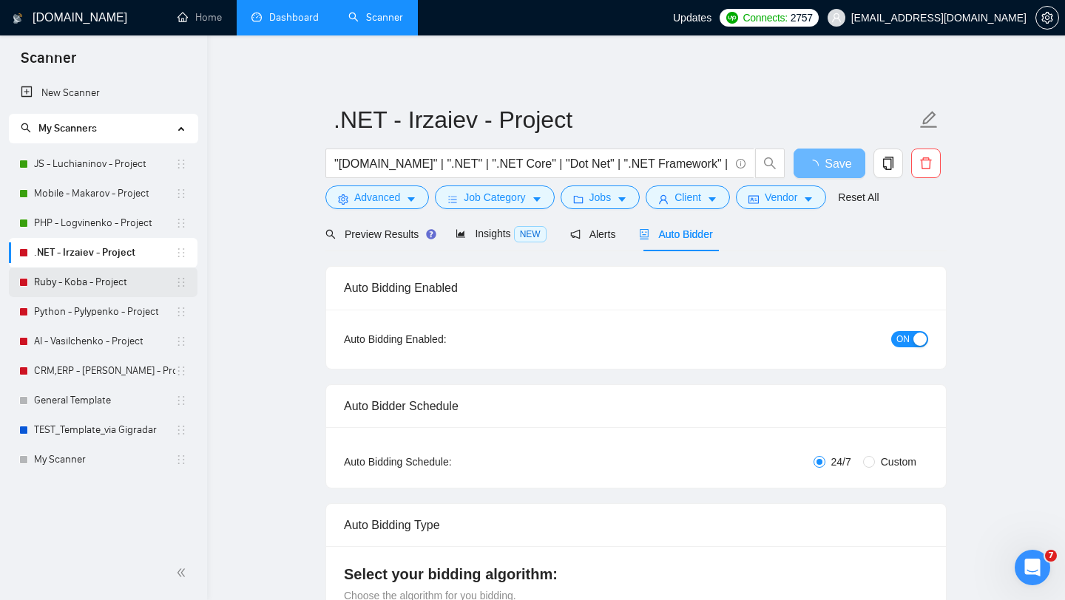
click at [64, 287] on link "Ruby - Koba - Project" at bounding box center [104, 283] width 141 height 30
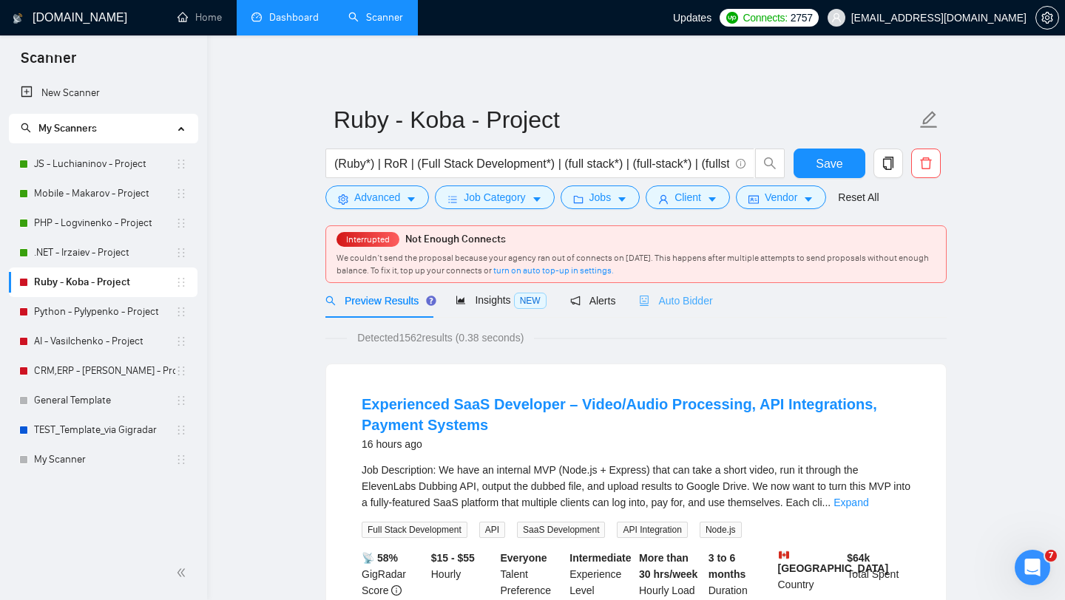
click at [705, 290] on div "Auto Bidder" at bounding box center [675, 300] width 73 height 35
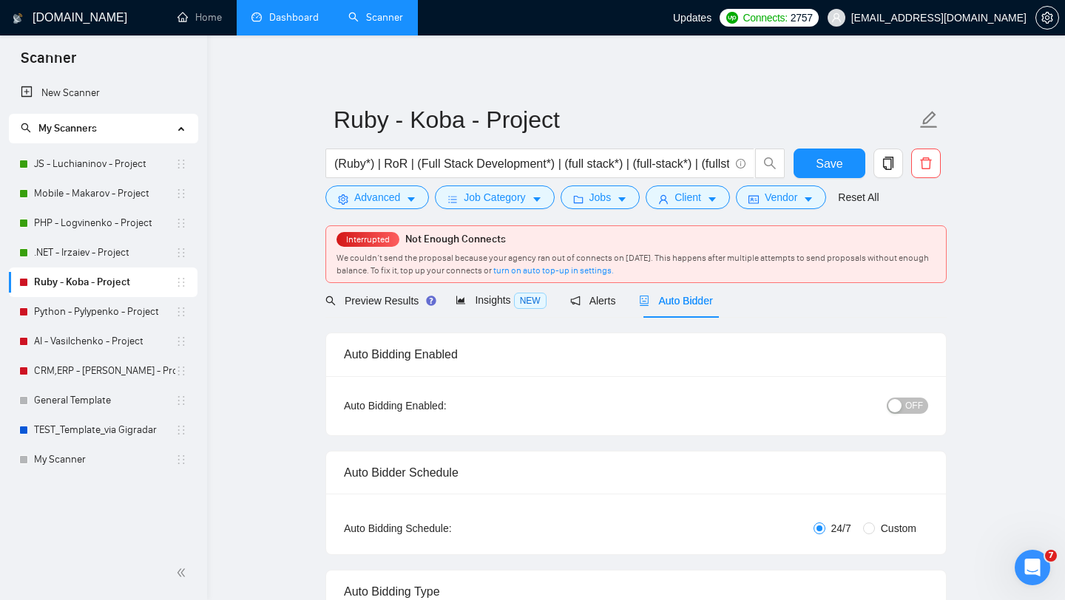
click at [906, 404] on span "OFF" at bounding box center [914, 406] width 18 height 16
click at [813, 162] on button "Save" at bounding box center [829, 164] width 72 height 30
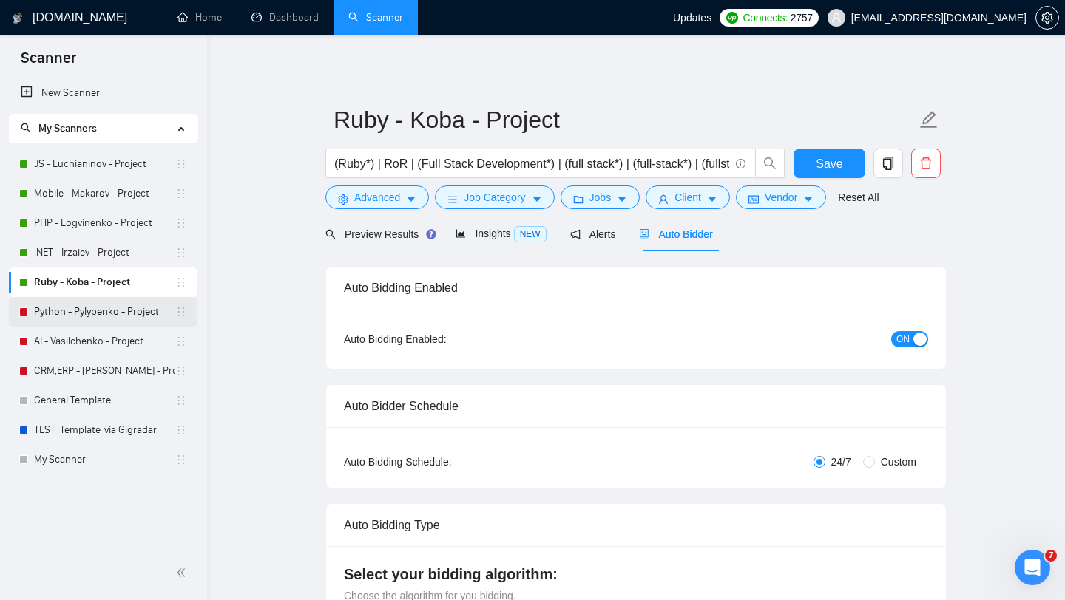
click at [84, 307] on link "Python - Pylypenko - Project" at bounding box center [104, 312] width 141 height 30
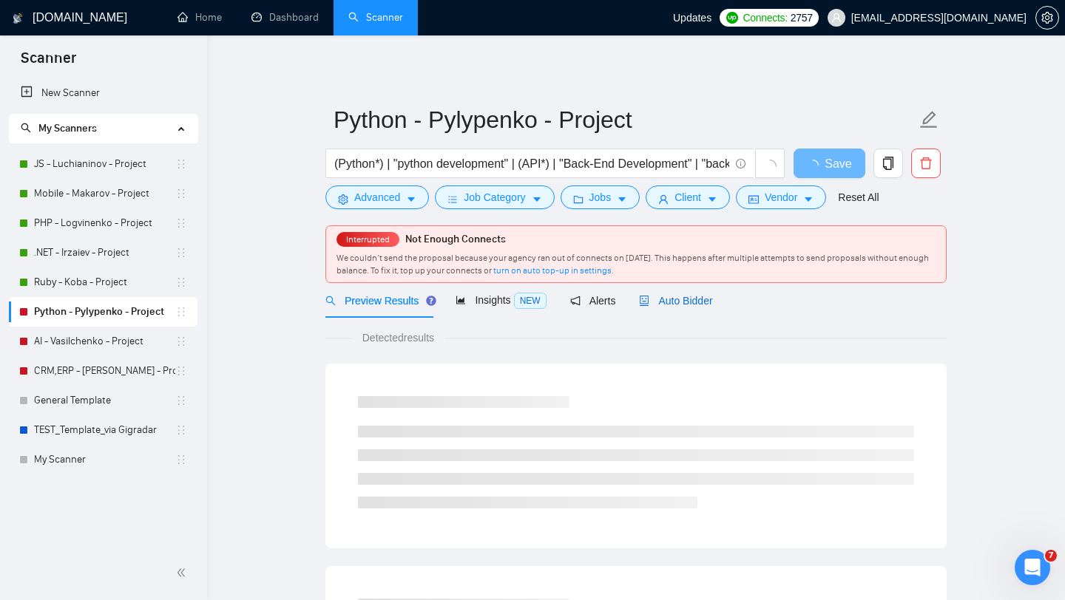
click at [696, 306] on span "Auto Bidder" at bounding box center [675, 301] width 73 height 12
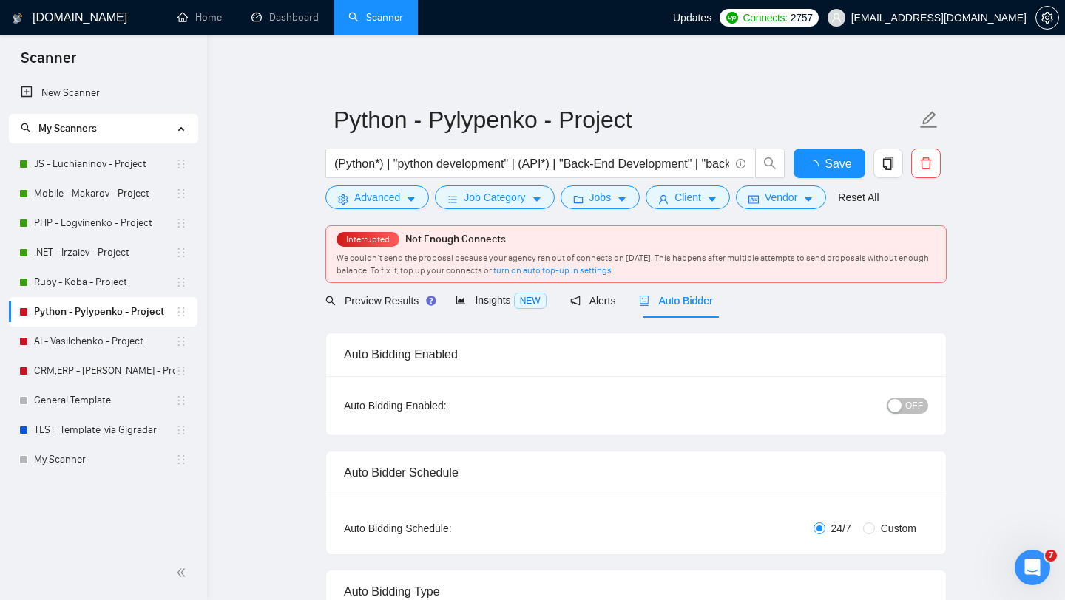
click at [907, 405] on span "OFF" at bounding box center [914, 406] width 18 height 16
click at [804, 158] on button "Save" at bounding box center [829, 164] width 72 height 30
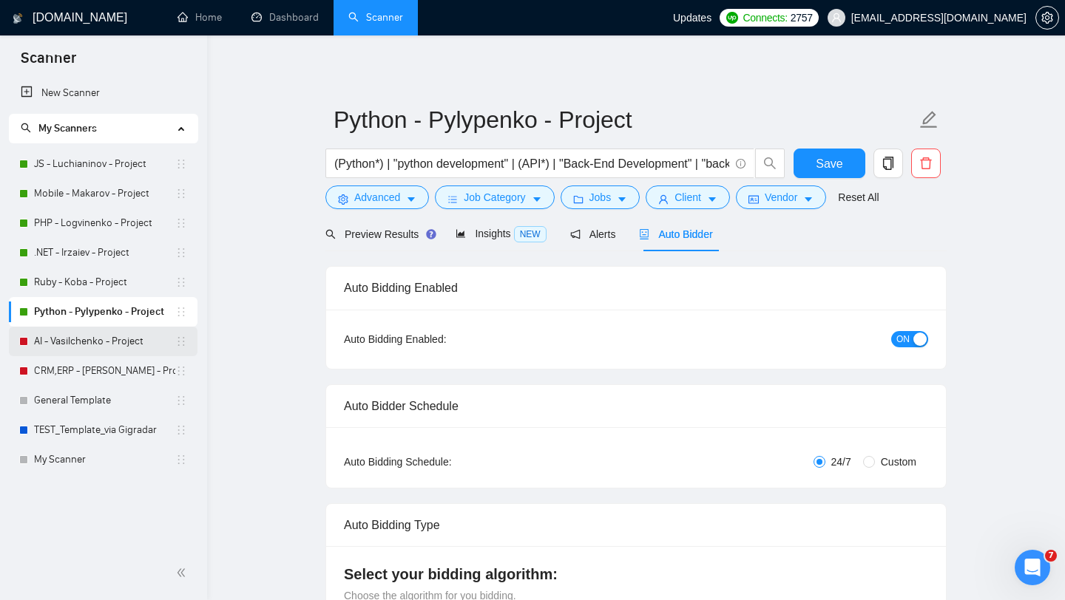
click at [95, 338] on link "AI - Vasilchenko - Project" at bounding box center [104, 342] width 141 height 30
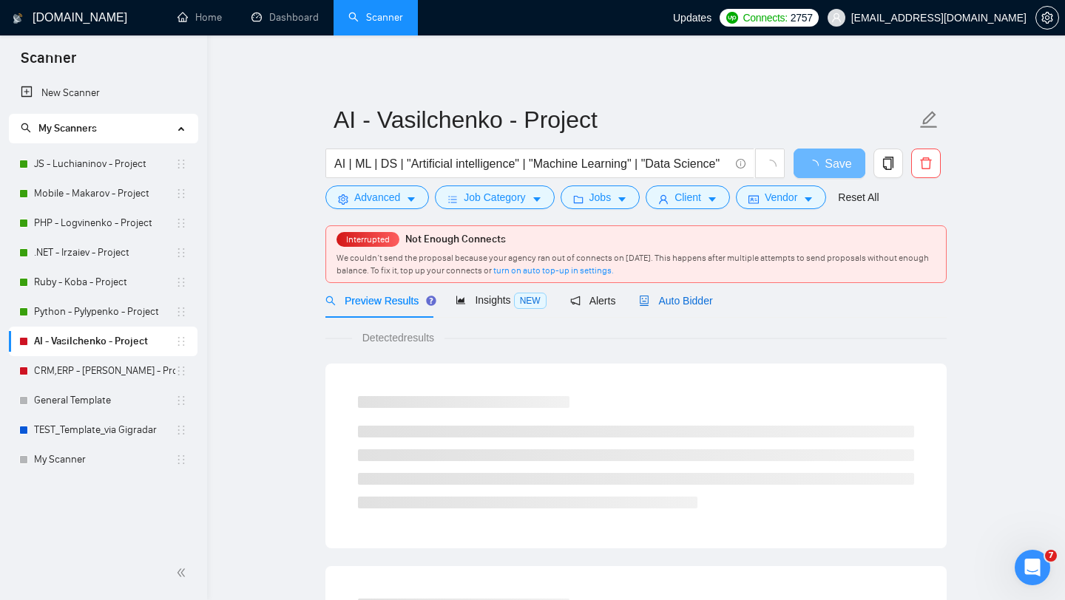
click at [684, 298] on span "Auto Bidder" at bounding box center [675, 301] width 73 height 12
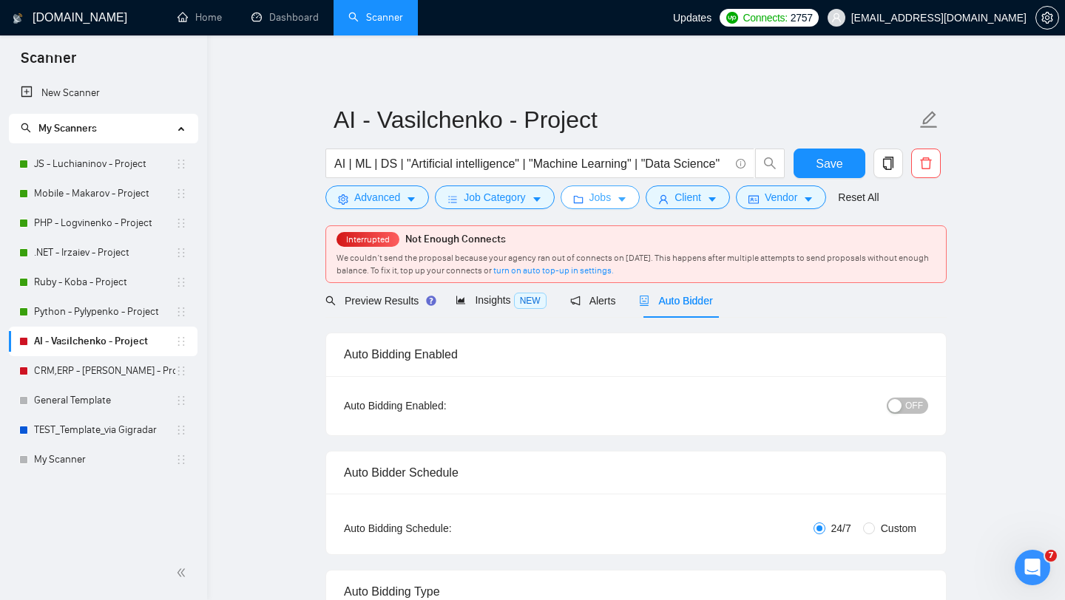
click at [627, 196] on icon "caret-down" at bounding box center [622, 199] width 10 height 10
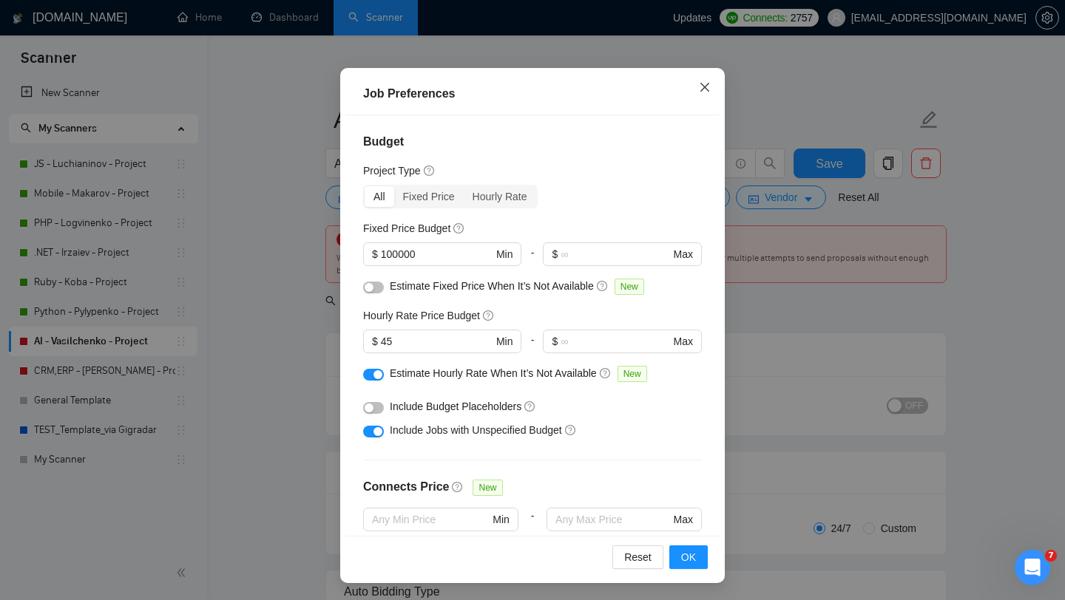
click at [707, 86] on icon "close" at bounding box center [705, 87] width 12 height 12
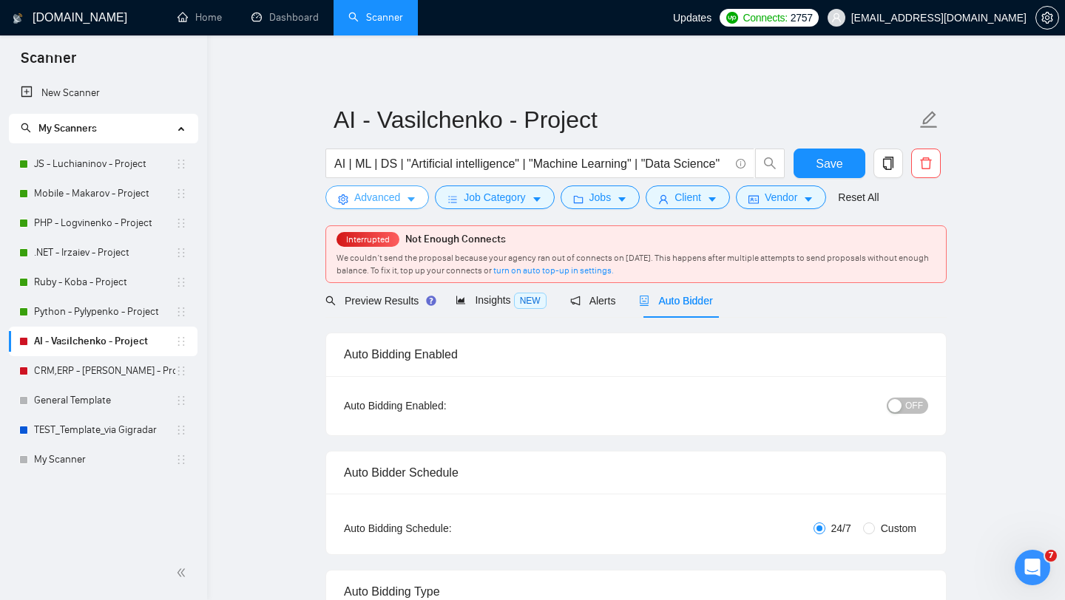
click at [406, 200] on button "Advanced" at bounding box center [377, 198] width 104 height 24
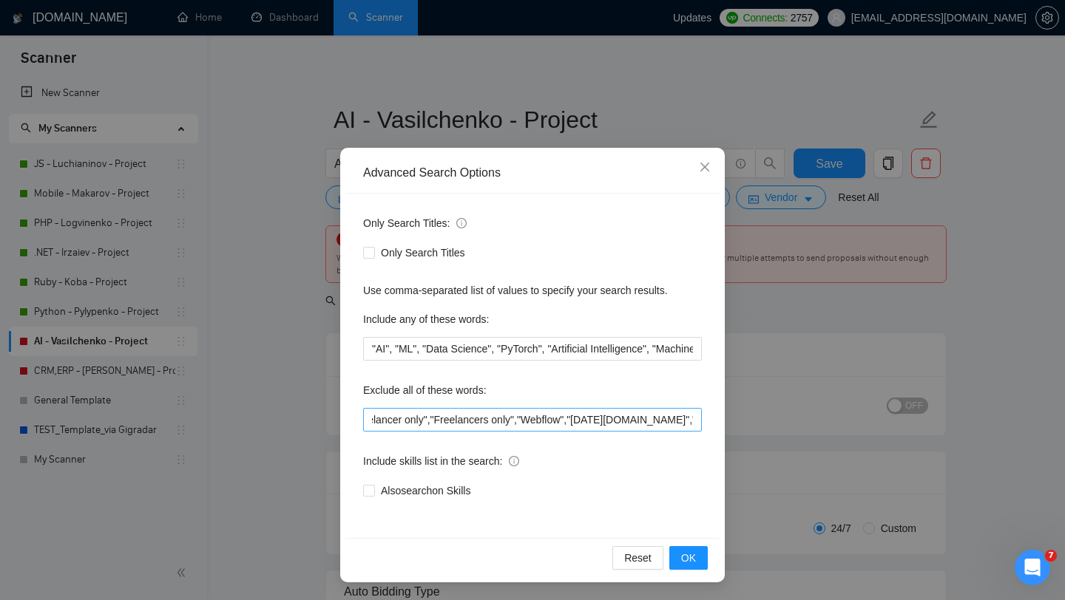
scroll to position [0, 795]
click at [538, 415] on input ""PHP","Laravel","Symfony","Yii","Flutter",".NET","Azure","Ruby",,"CRM","ERP","S…" at bounding box center [532, 420] width 339 height 24
paste input "Freelance Contract"
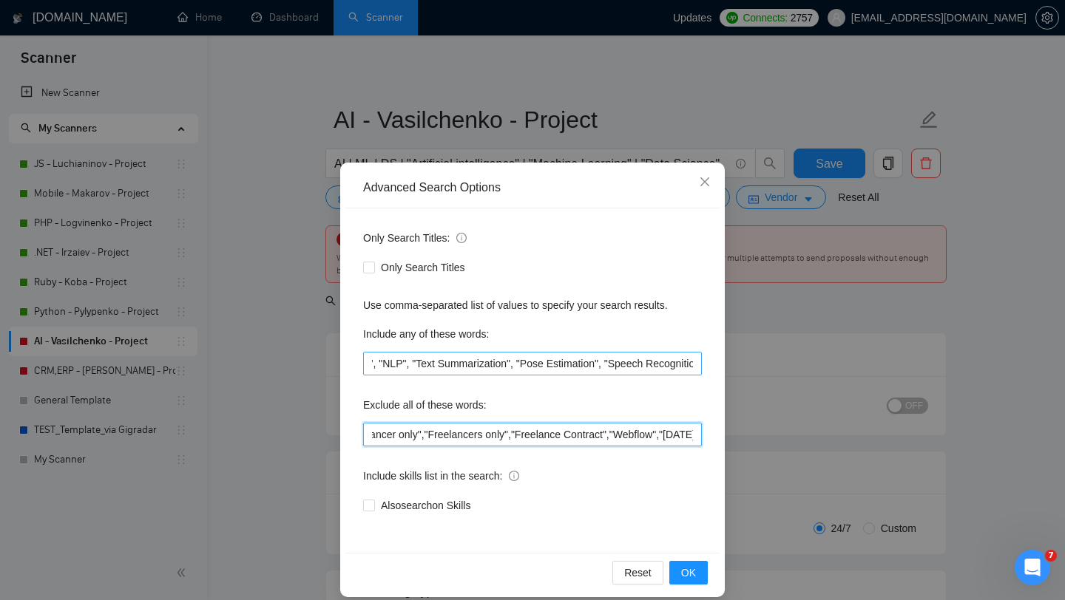
scroll to position [0, 691]
type input ""PHP","Laravel","Symfony","Yii","Flutter",".NET","Azure","Ruby",,"CRM","ERP","S…"
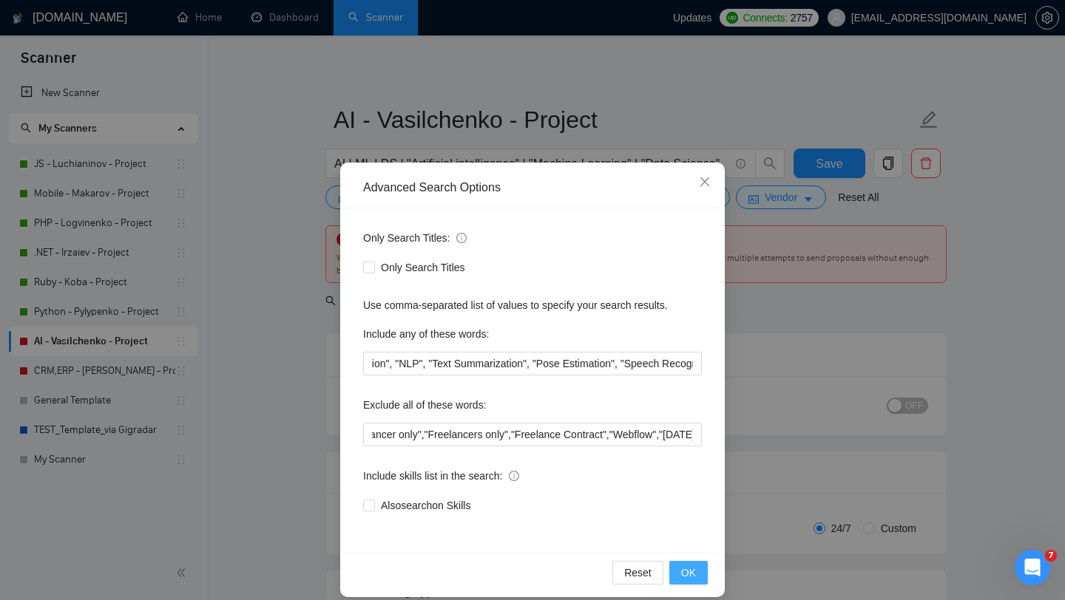
scroll to position [0, 0]
click at [682, 569] on span "OK" at bounding box center [688, 573] width 15 height 16
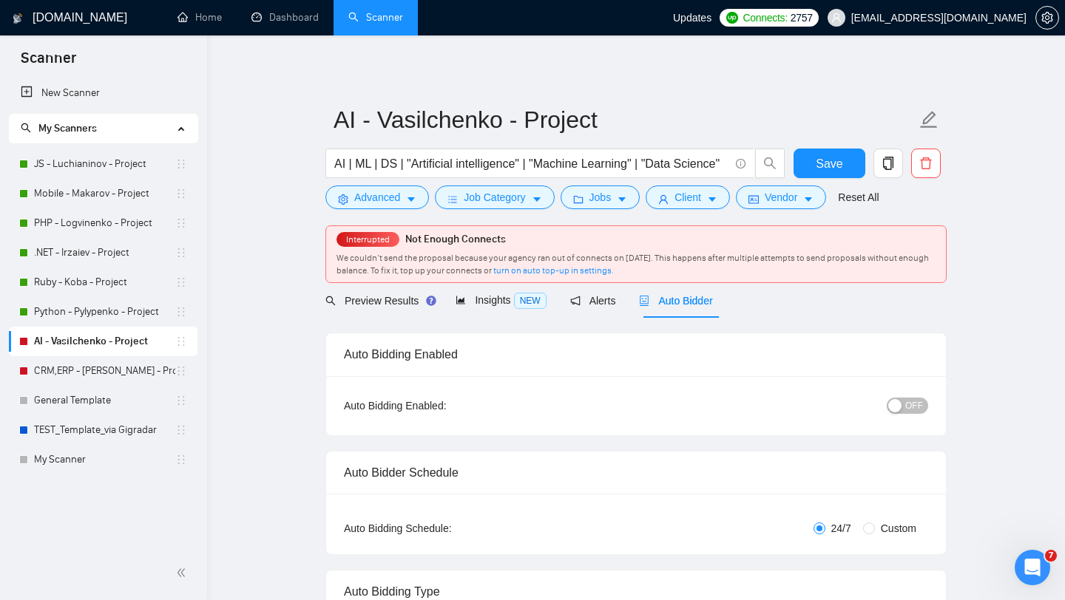
click at [906, 405] on span "OFF" at bounding box center [914, 406] width 18 height 16
click at [506, 305] on span "Insights NEW" at bounding box center [500, 300] width 90 height 12
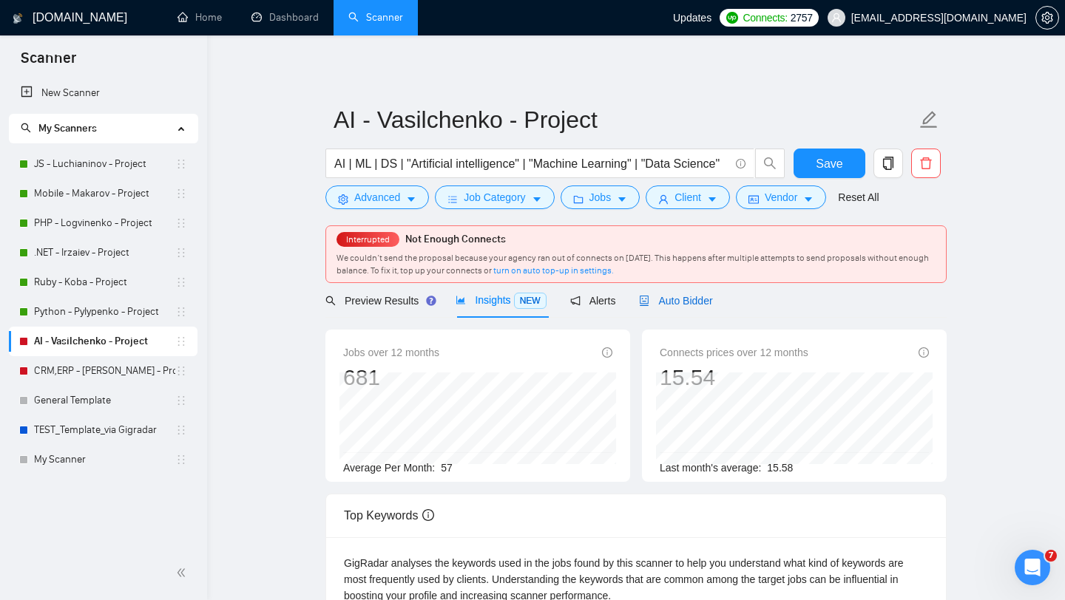
click at [681, 302] on span "Auto Bidder" at bounding box center [675, 301] width 73 height 12
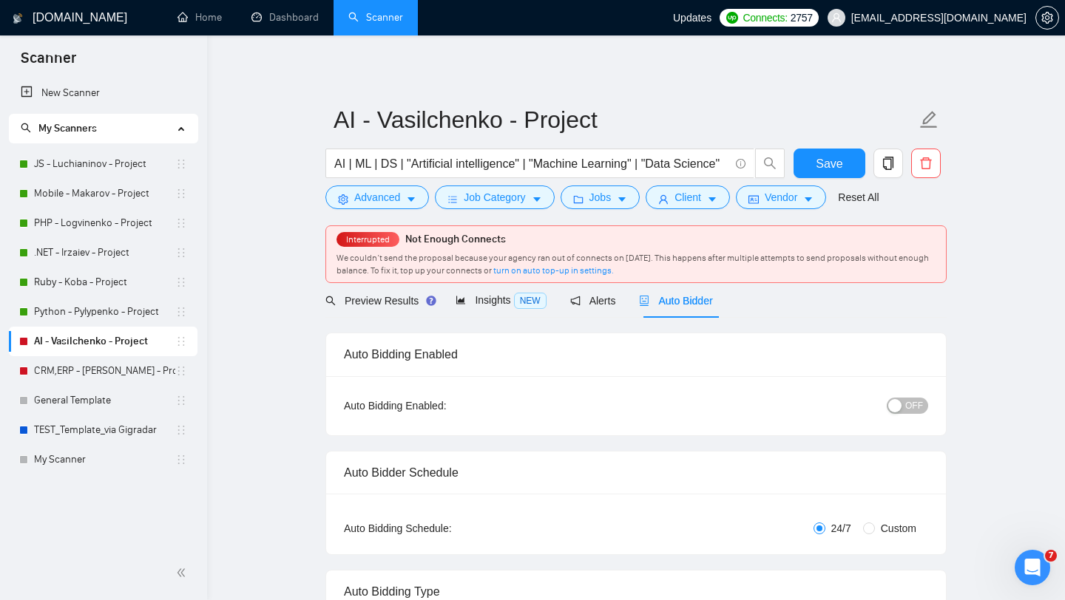
click at [920, 406] on span "OFF" at bounding box center [914, 406] width 18 height 16
click at [827, 155] on span "Save" at bounding box center [828, 164] width 27 height 18
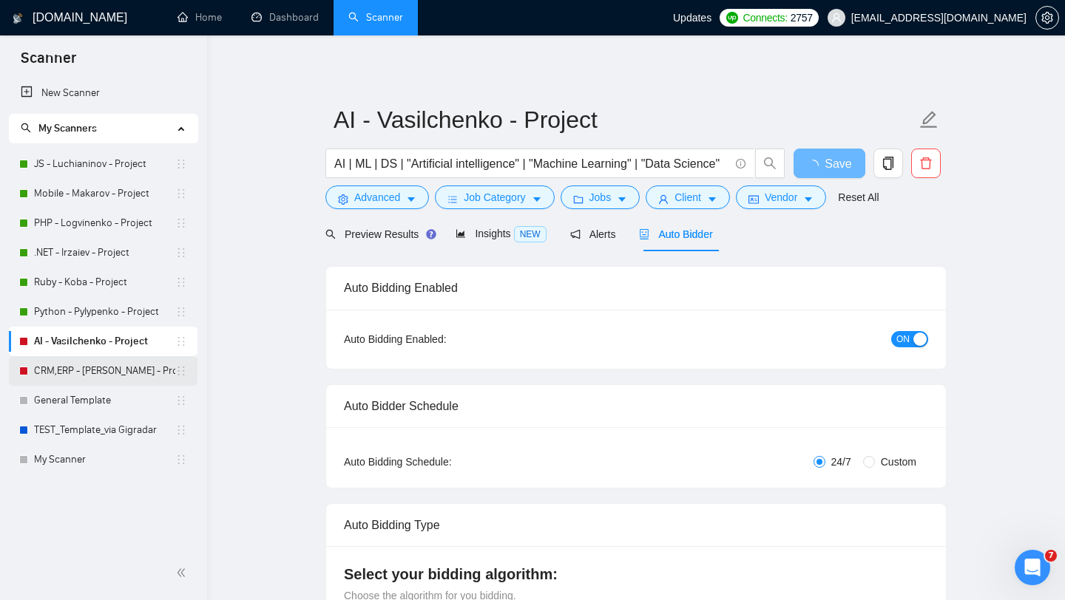
click at [72, 365] on link "CRM,ERP - [PERSON_NAME] - Project" at bounding box center [104, 371] width 141 height 30
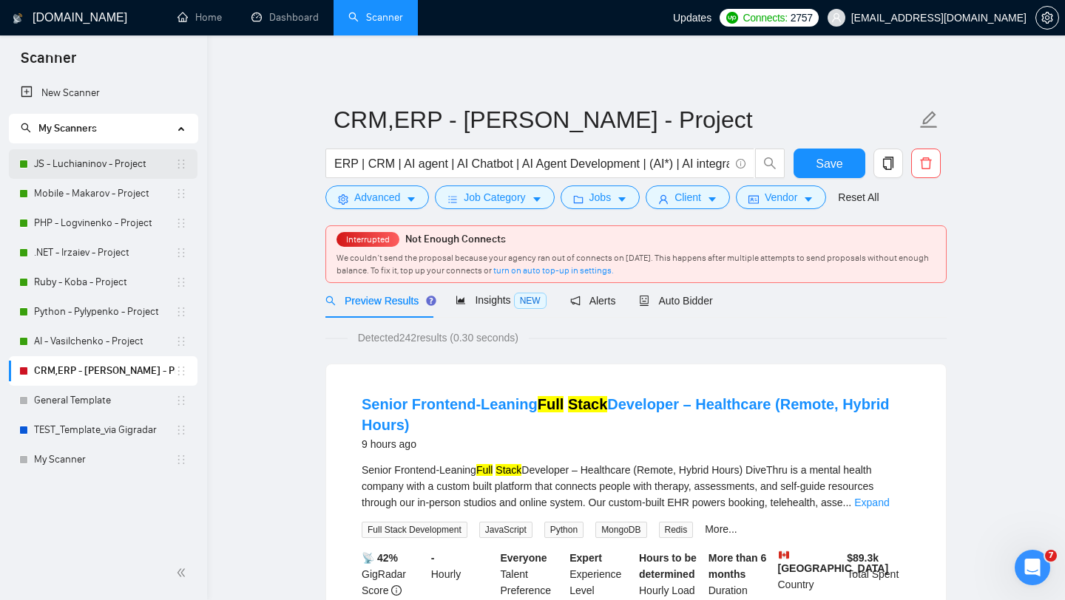
click at [78, 169] on link "JS - Luchianinov - Project" at bounding box center [104, 164] width 141 height 30
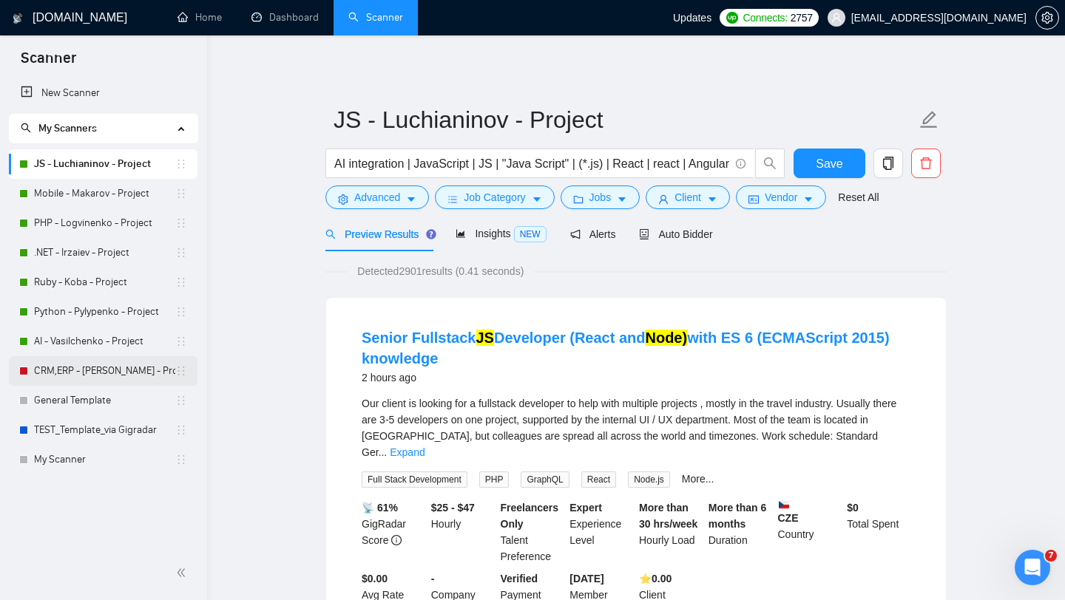
click at [81, 372] on link "CRM,ERP - [PERSON_NAME] - Project" at bounding box center [104, 371] width 141 height 30
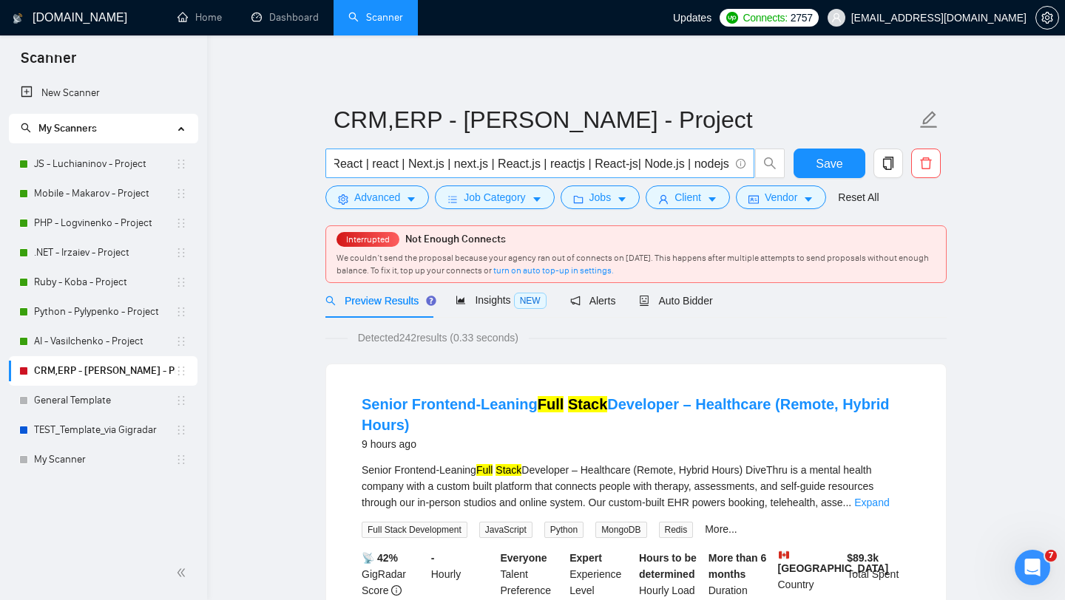
scroll to position [0, 855]
drag, startPoint x: 407, startPoint y: 163, endPoint x: 472, endPoint y: 167, distance: 65.2
click at [472, 167] on input "ERP | CRM | AI agent | AI Chatbot | AI Agent Development | (AI*) | AI integrati…" at bounding box center [531, 164] width 395 height 18
click at [476, 305] on span "Insights NEW" at bounding box center [500, 300] width 90 height 12
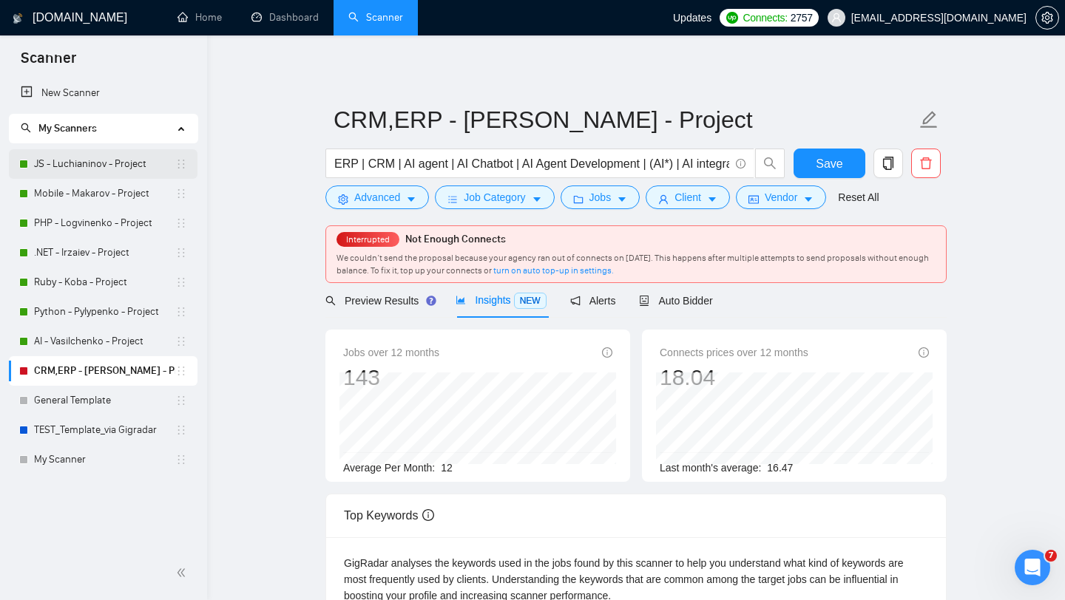
click at [94, 160] on link "JS - Luchianinov - Project" at bounding box center [104, 164] width 141 height 30
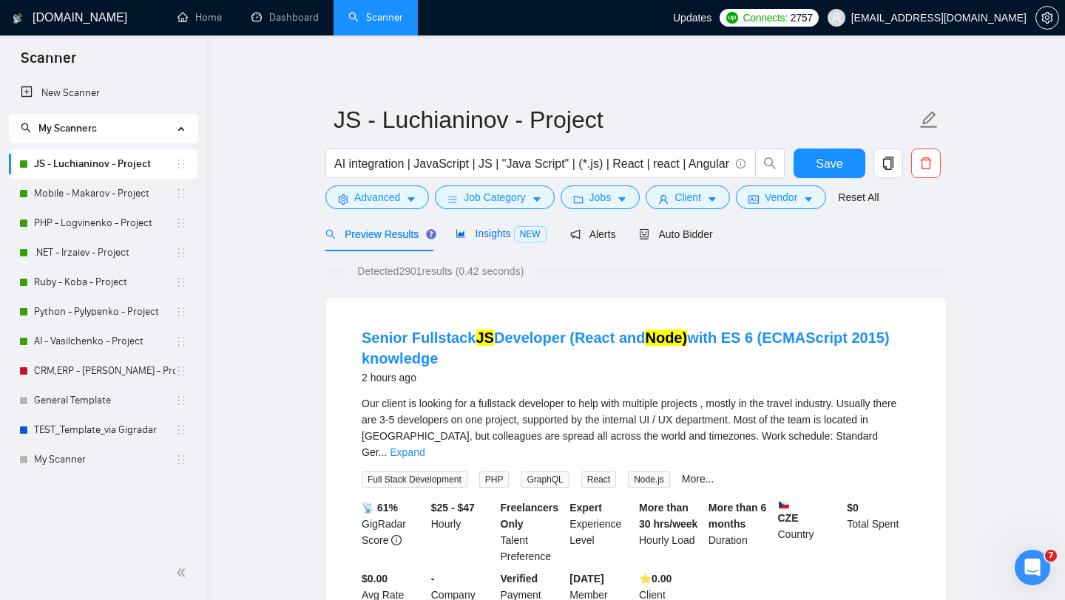
click at [486, 237] on span "Insights NEW" at bounding box center [500, 234] width 90 height 12
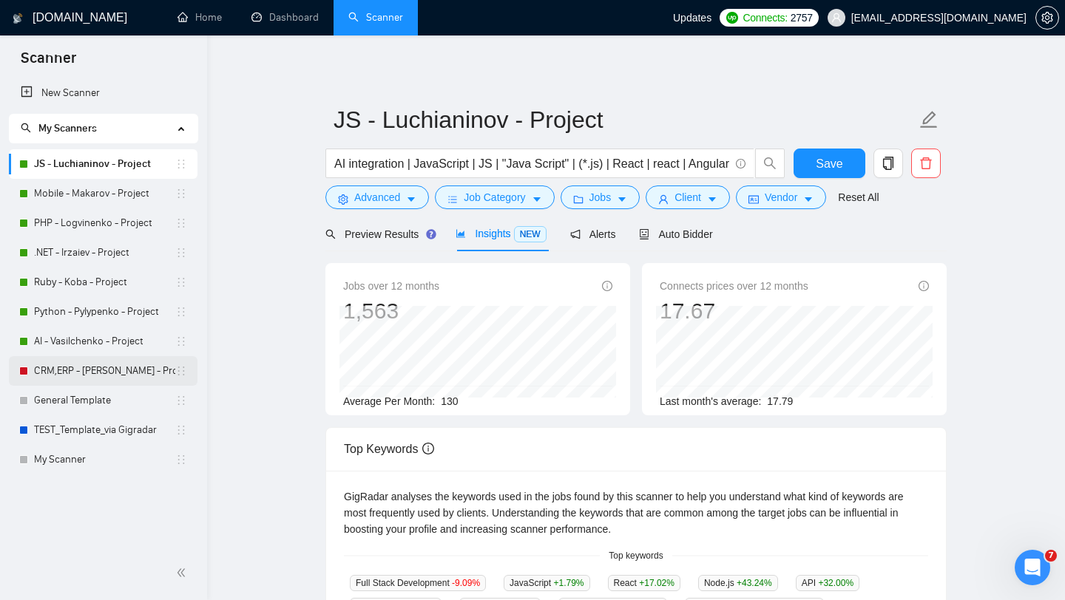
click at [87, 367] on link "CRM,ERP - [PERSON_NAME] - Project" at bounding box center [104, 371] width 141 height 30
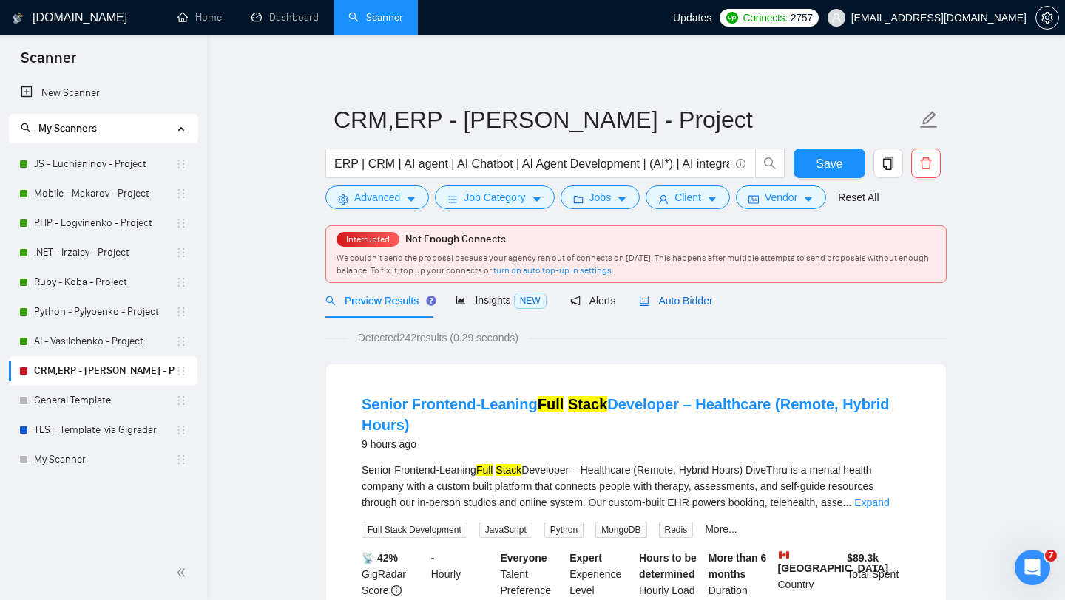
click at [677, 302] on span "Auto Bidder" at bounding box center [675, 301] width 73 height 12
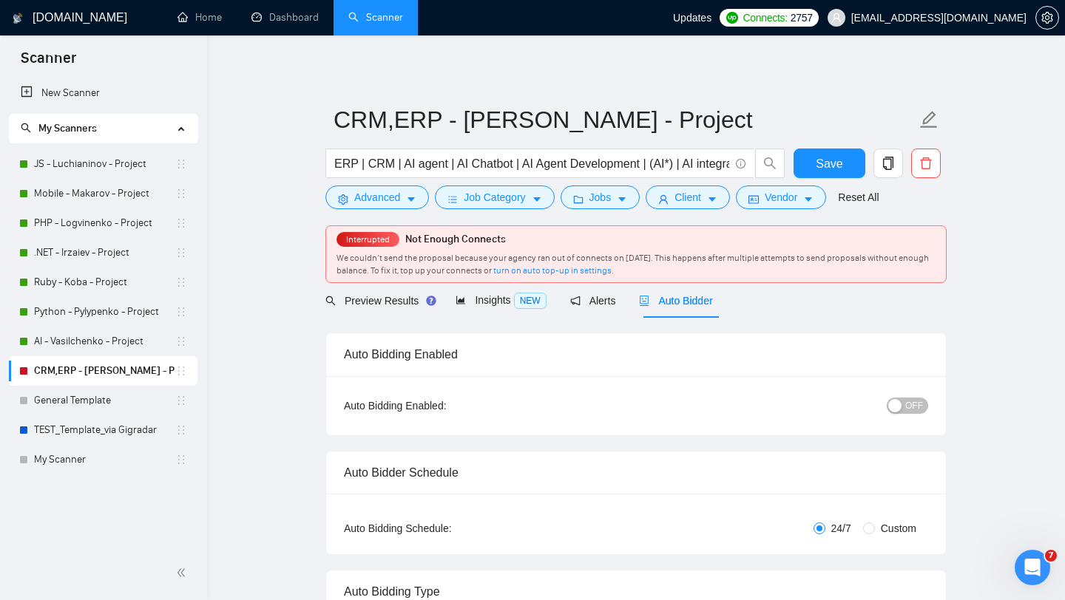
radio input "false"
radio input "true"
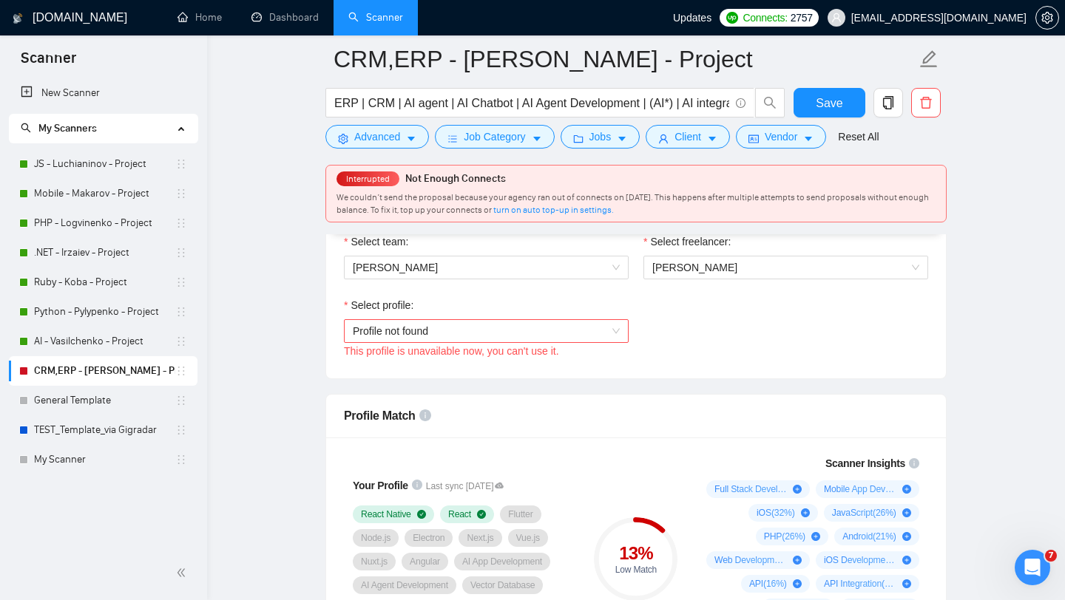
scroll to position [983, 0]
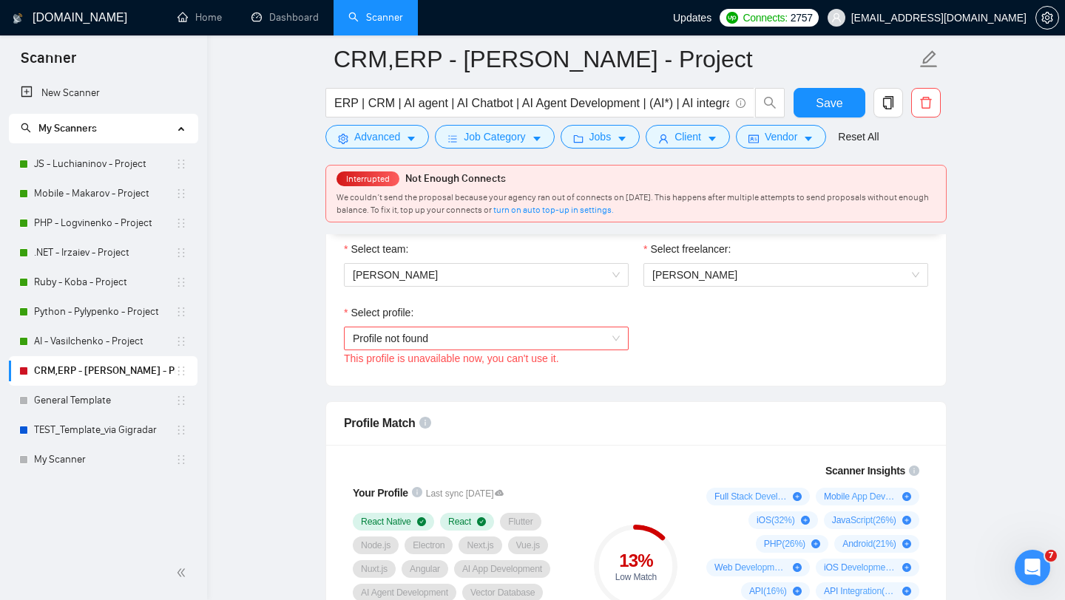
click at [446, 344] on span "Profile not found" at bounding box center [486, 339] width 267 height 22
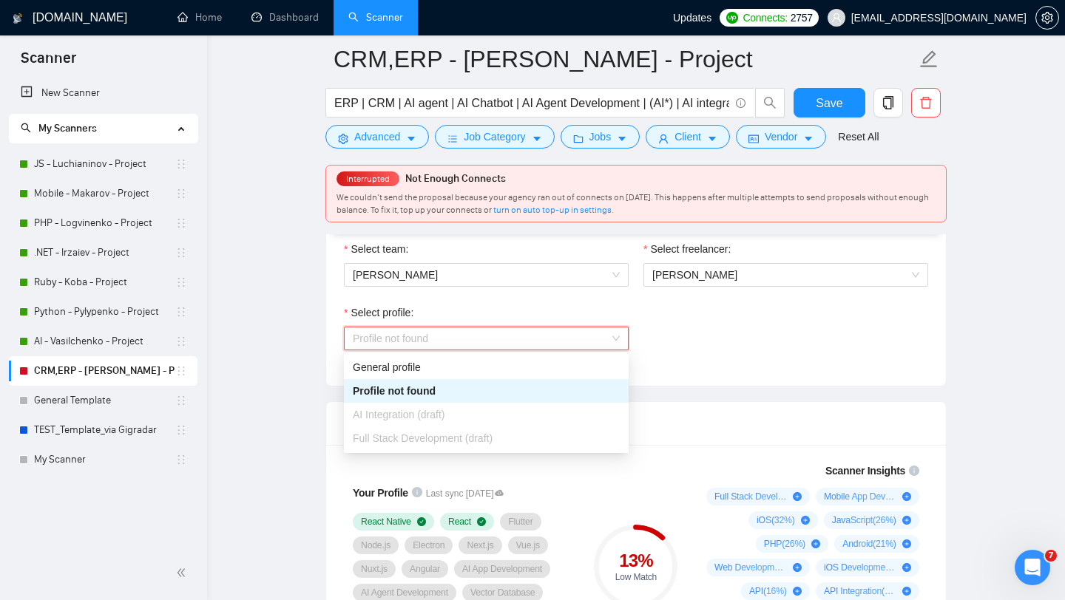
click at [418, 415] on span "AI Integration (draft)" at bounding box center [399, 415] width 92 height 12
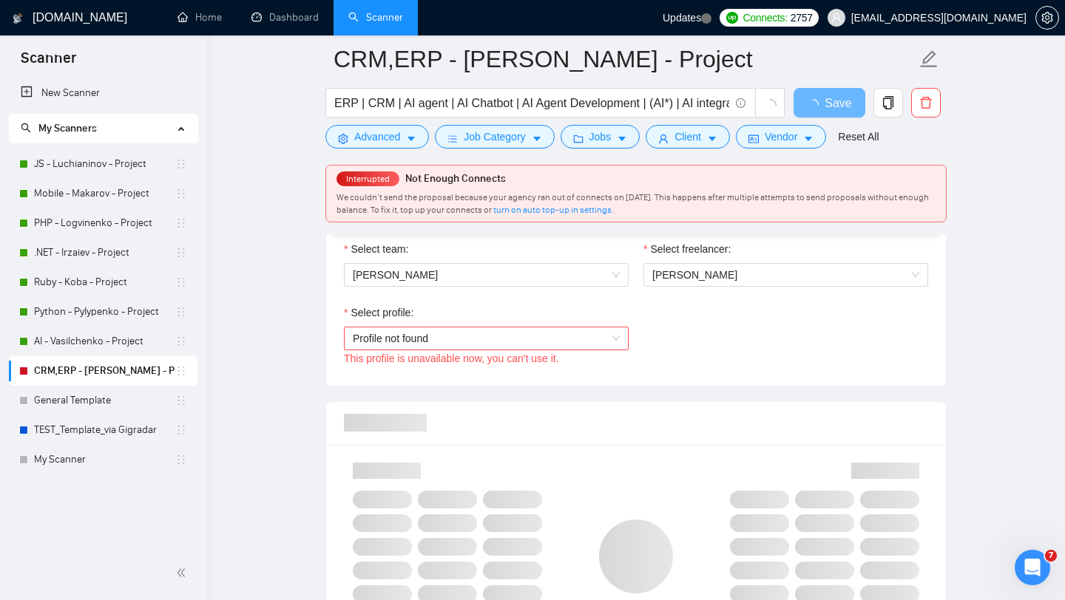
click at [435, 340] on span "Profile not found" at bounding box center [486, 339] width 267 height 22
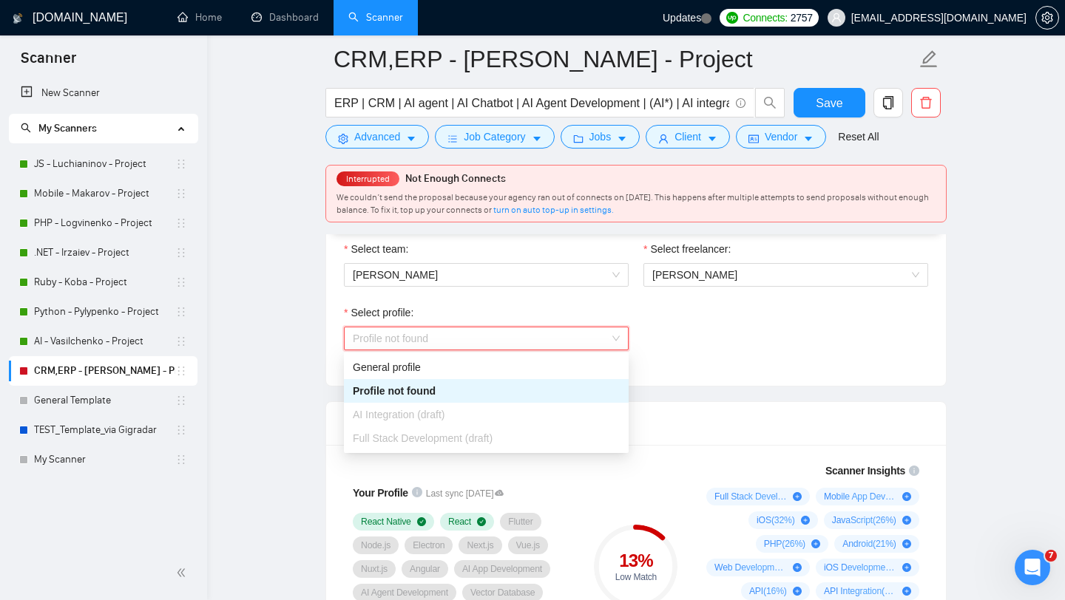
click at [402, 415] on span "AI Integration (draft)" at bounding box center [399, 415] width 92 height 12
click at [393, 437] on span "Full Stack Development (draft)" at bounding box center [423, 439] width 140 height 12
click at [390, 373] on div "General profile" at bounding box center [486, 367] width 267 height 16
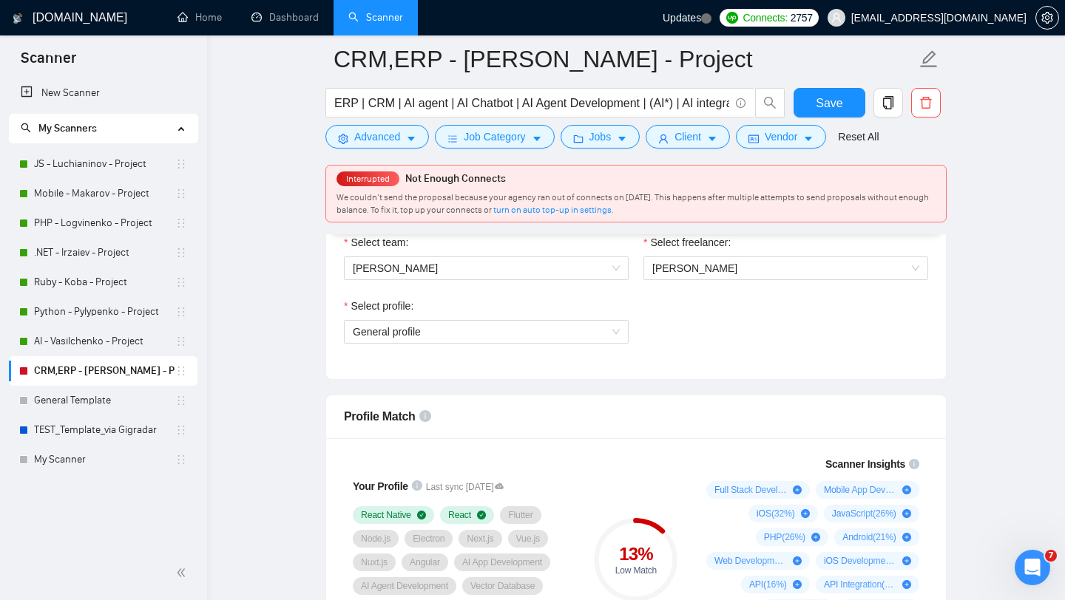
scroll to position [972, 0]
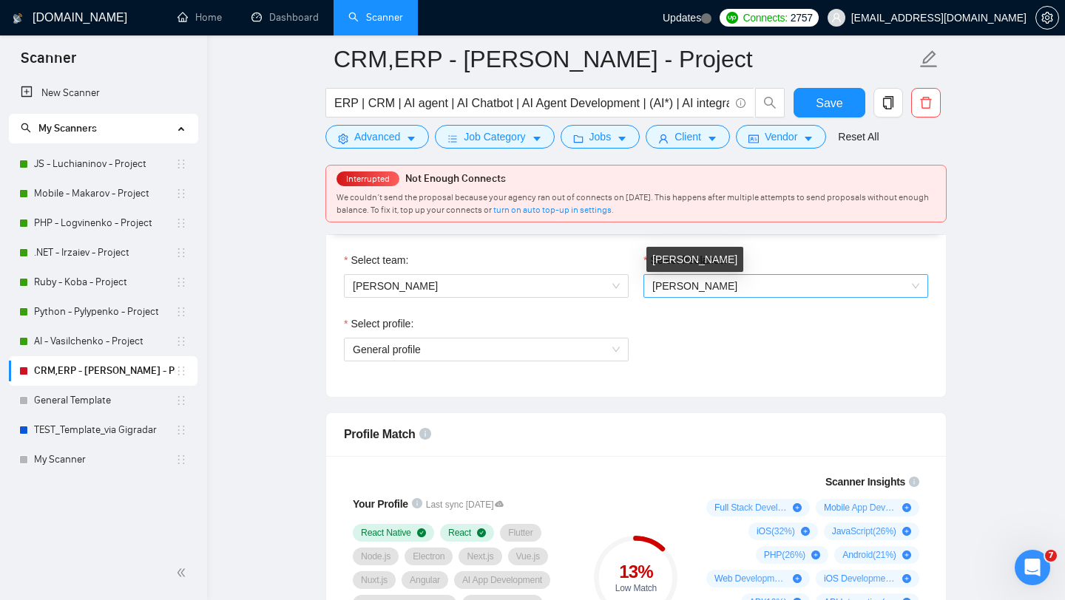
click at [697, 290] on span "[PERSON_NAME]" at bounding box center [694, 286] width 85 height 12
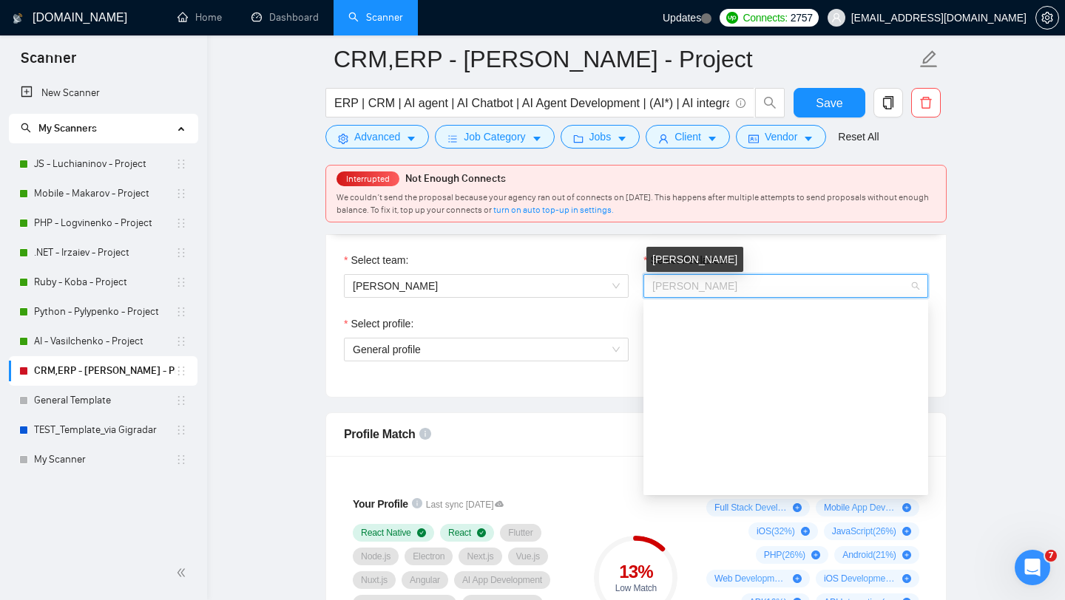
scroll to position [976, 0]
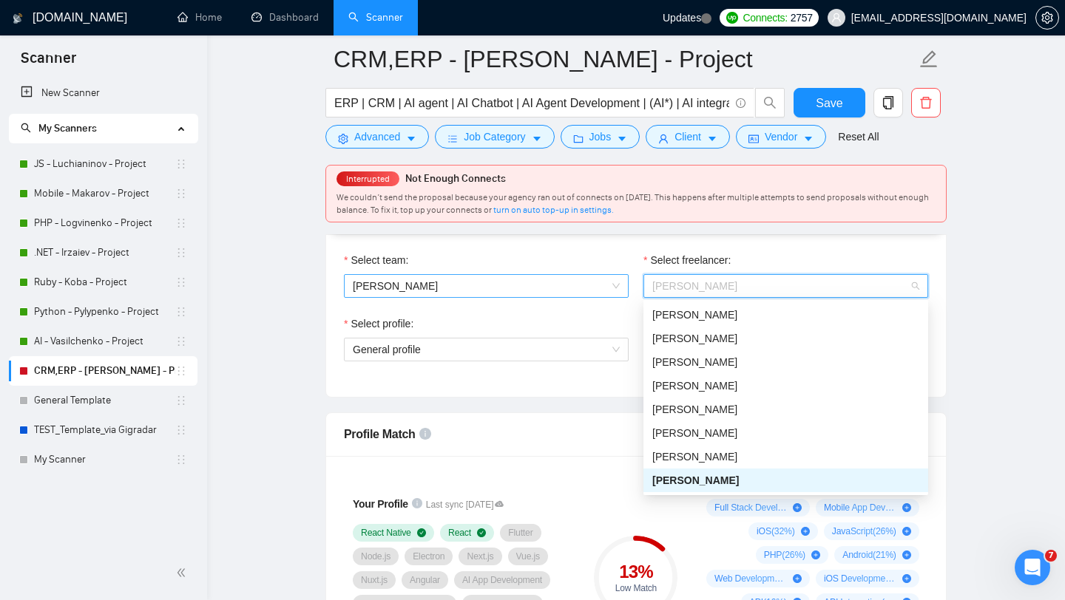
click at [535, 286] on span "[PERSON_NAME]" at bounding box center [486, 286] width 267 height 22
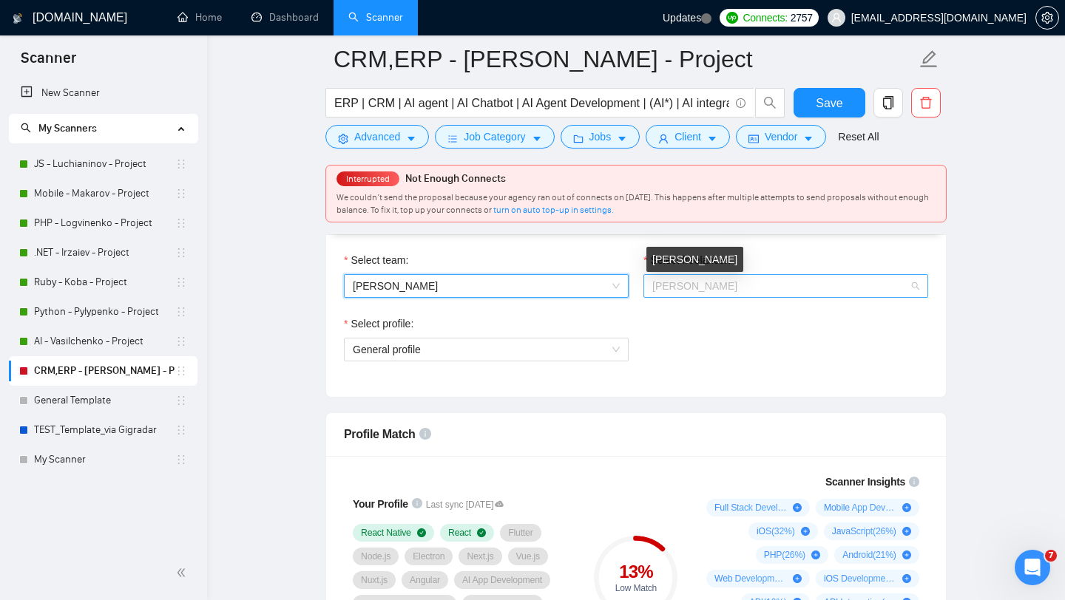
click at [696, 287] on span "[PERSON_NAME]" at bounding box center [694, 286] width 85 height 12
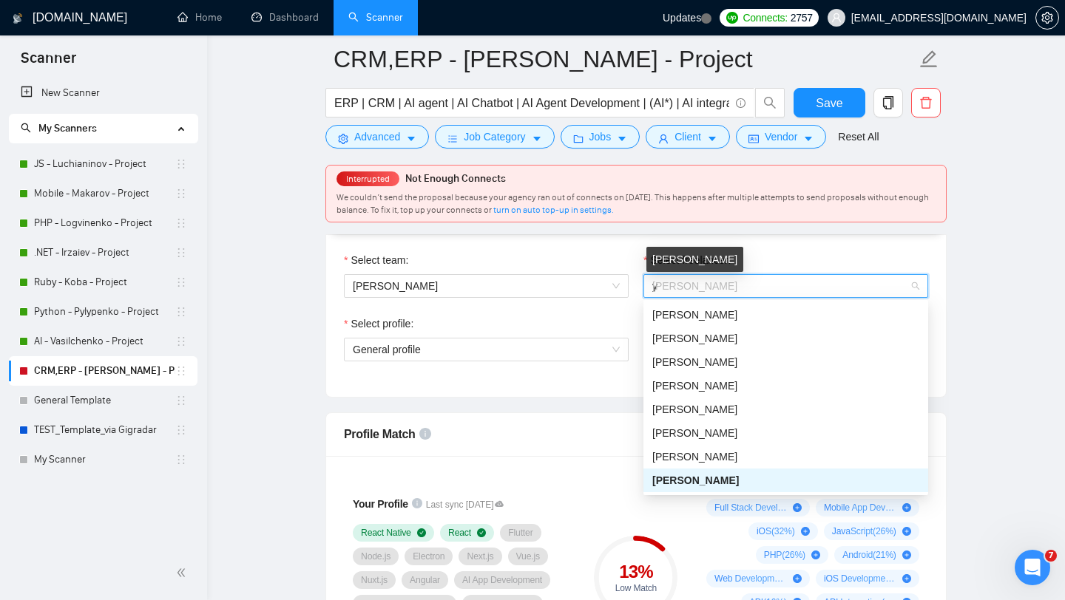
type input "yu"
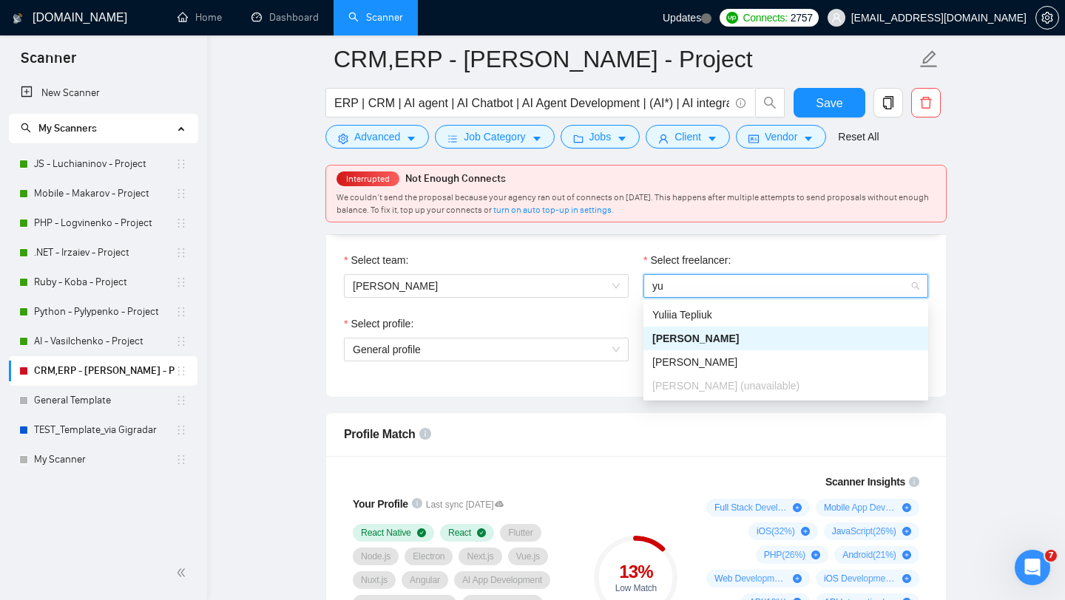
click at [711, 341] on span "[PERSON_NAME]" at bounding box center [695, 339] width 87 height 12
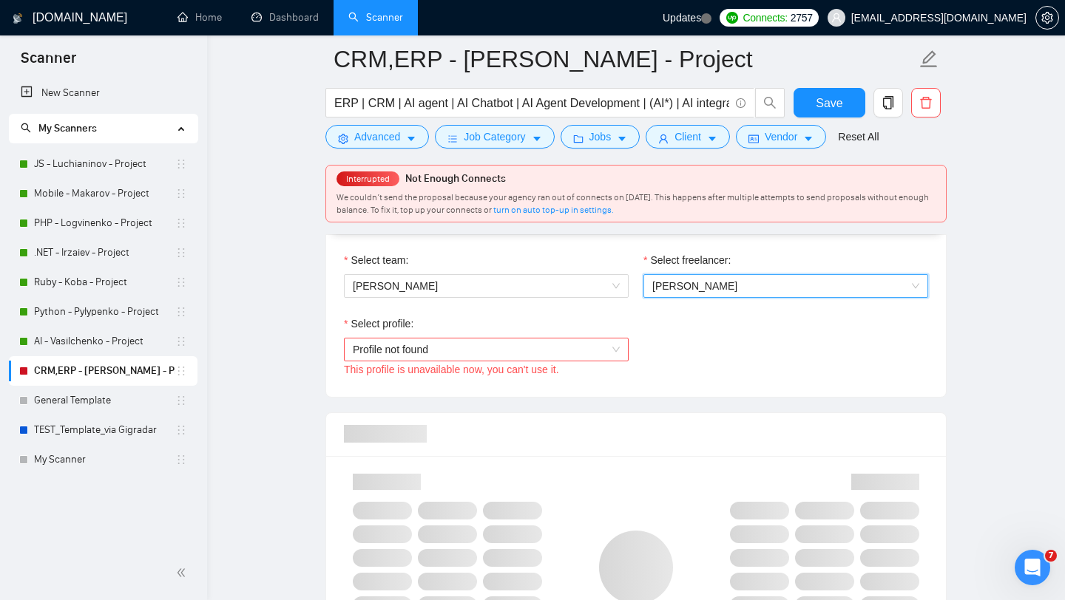
click at [505, 353] on span "Profile not found" at bounding box center [486, 350] width 267 height 22
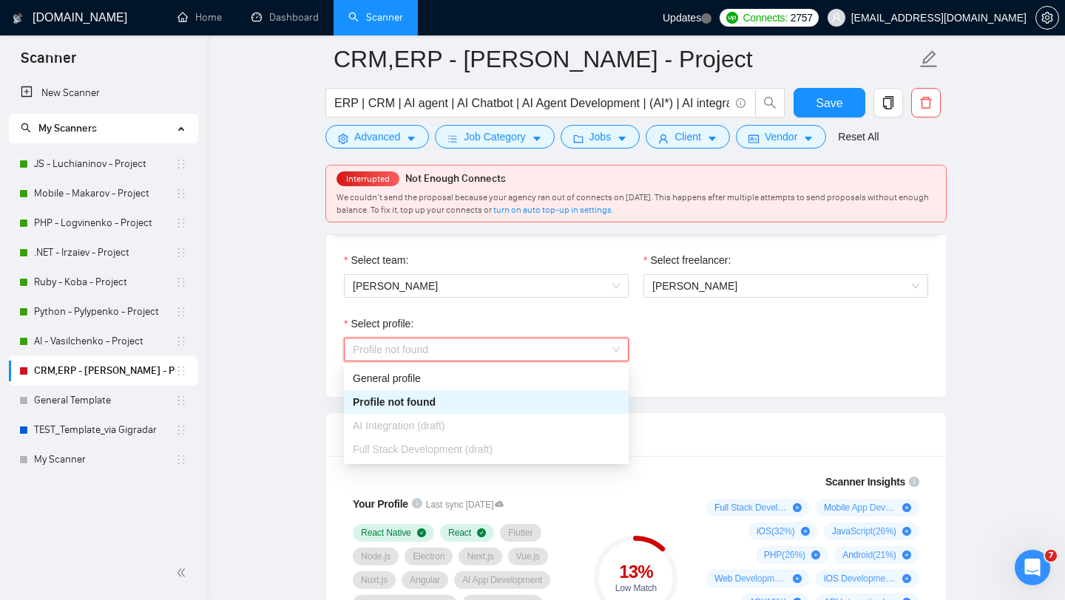
click at [410, 424] on span "AI Integration (draft)" at bounding box center [399, 426] width 92 height 12
click at [397, 387] on div "General profile" at bounding box center [486, 379] width 285 height 24
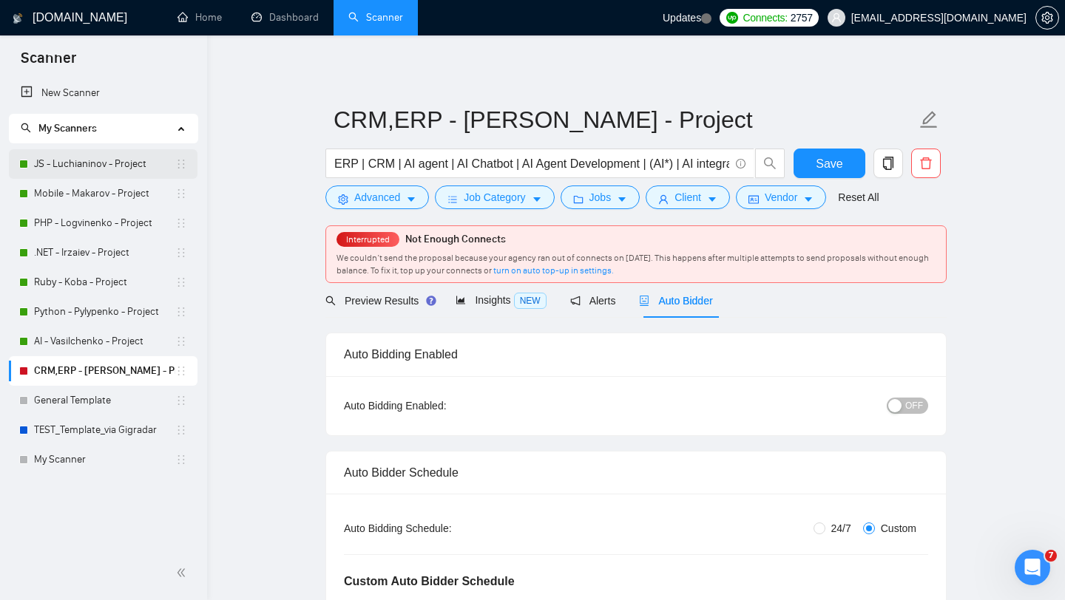
click at [85, 173] on link "JS - Luchianinov - Project" at bounding box center [104, 164] width 141 height 30
click at [73, 169] on link "JS - Luchianinov - Project" at bounding box center [104, 164] width 141 height 30
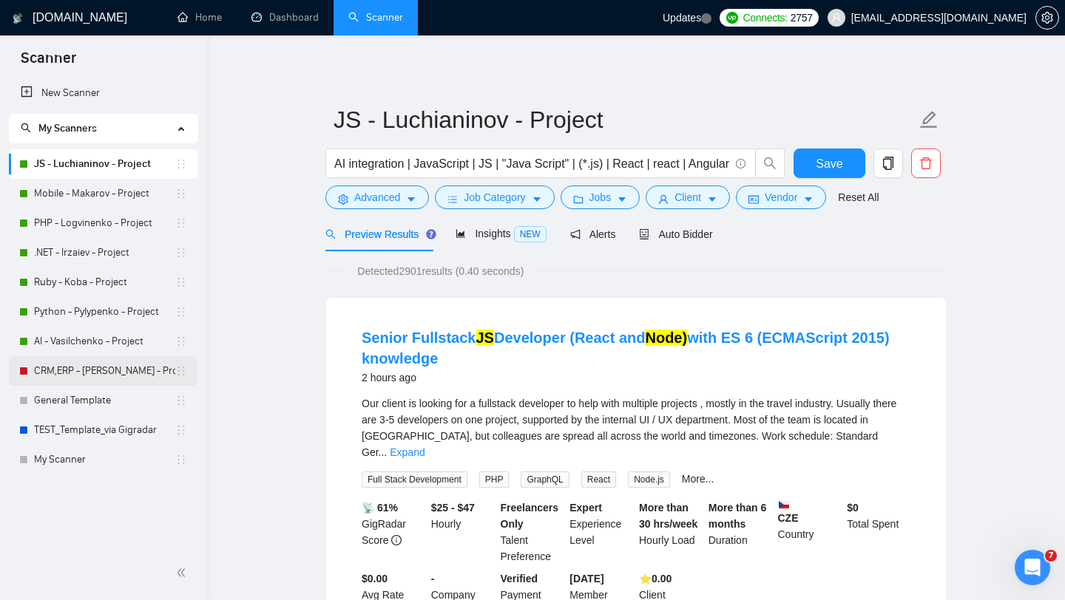
click at [102, 377] on link "CRM,ERP - [PERSON_NAME] - Project" at bounding box center [104, 371] width 141 height 30
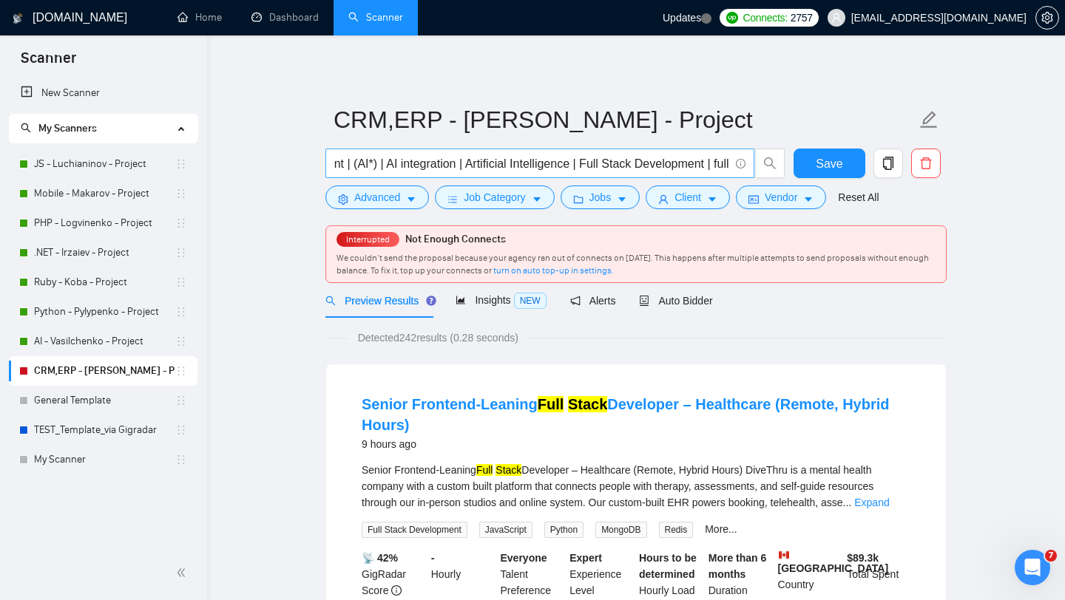
scroll to position [0, 302]
click at [76, 163] on link "JS - Luchianinov - Project" at bounding box center [104, 164] width 141 height 30
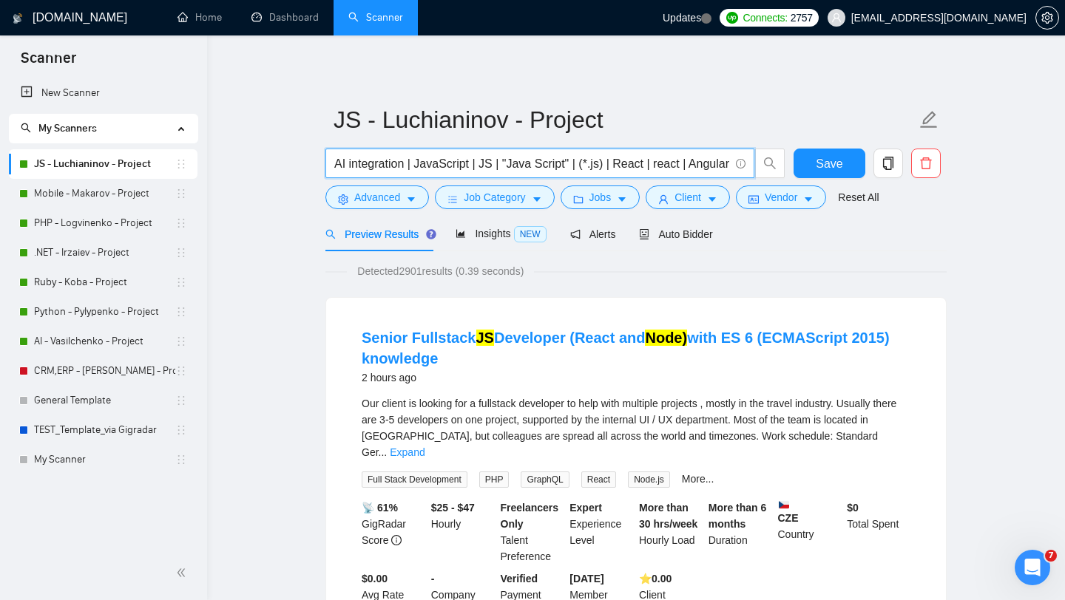
drag, startPoint x: 411, startPoint y: 165, endPoint x: 311, endPoint y: 160, distance: 100.6
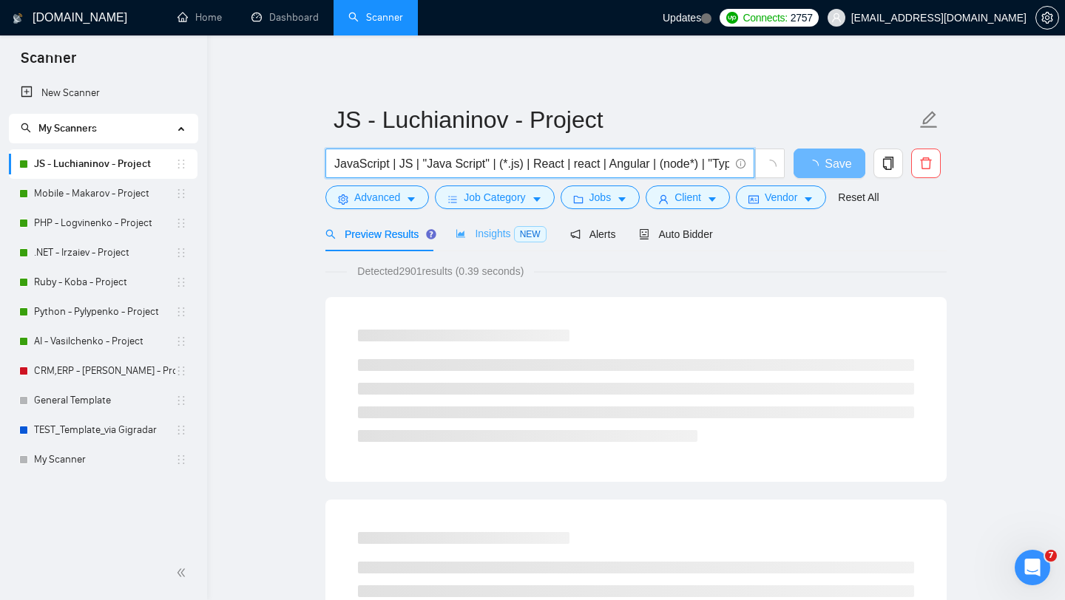
type input "JavaScript | JS | "Java Script" | (*.js) | React | react | Angular | (node*) | …"
click at [496, 239] on span "Insights NEW" at bounding box center [500, 234] width 90 height 12
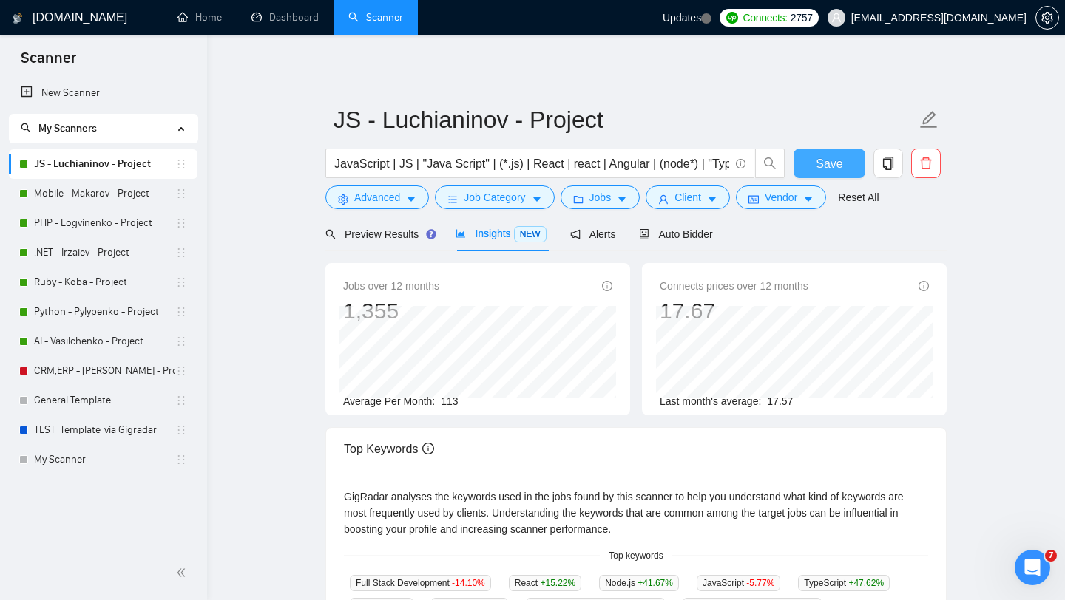
click at [840, 164] on span "Save" at bounding box center [828, 164] width 27 height 18
click at [98, 374] on link "CRM,ERP - [PERSON_NAME] - Project" at bounding box center [104, 371] width 141 height 30
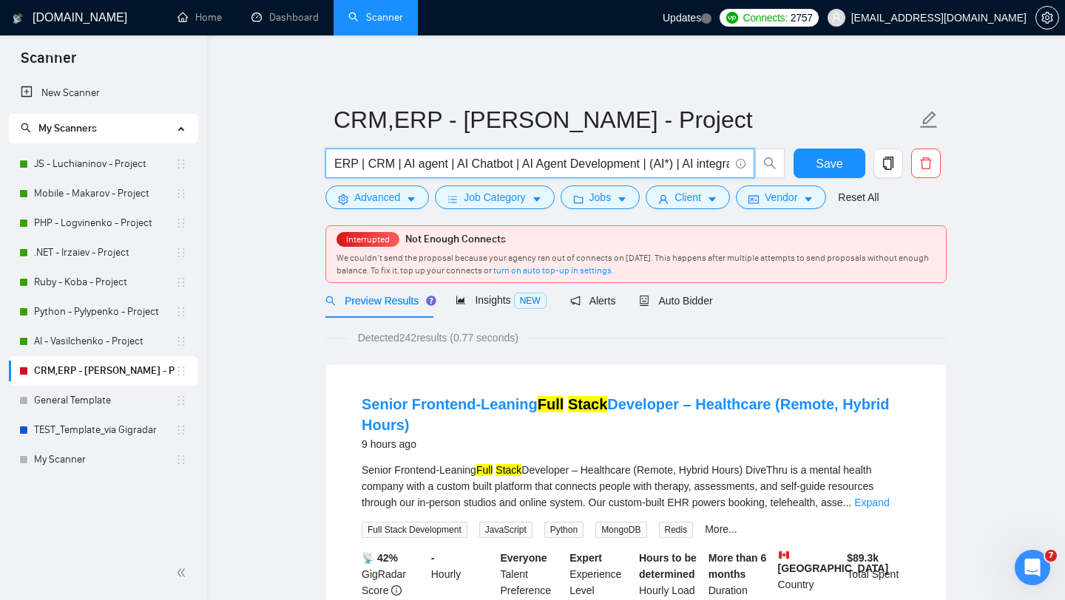
drag, startPoint x: 400, startPoint y: 159, endPoint x: 333, endPoint y: 160, distance: 66.5
click at [333, 160] on span "ERP | CRM | AI agent | AI Chatbot | AI Agent Development | (AI*) | AI integrati…" at bounding box center [539, 164] width 429 height 30
click at [354, 158] on input "ERP | CRM | AI agent | AI Chatbot | AI Agent Development | (AI*) | AI integrati…" at bounding box center [531, 164] width 395 height 18
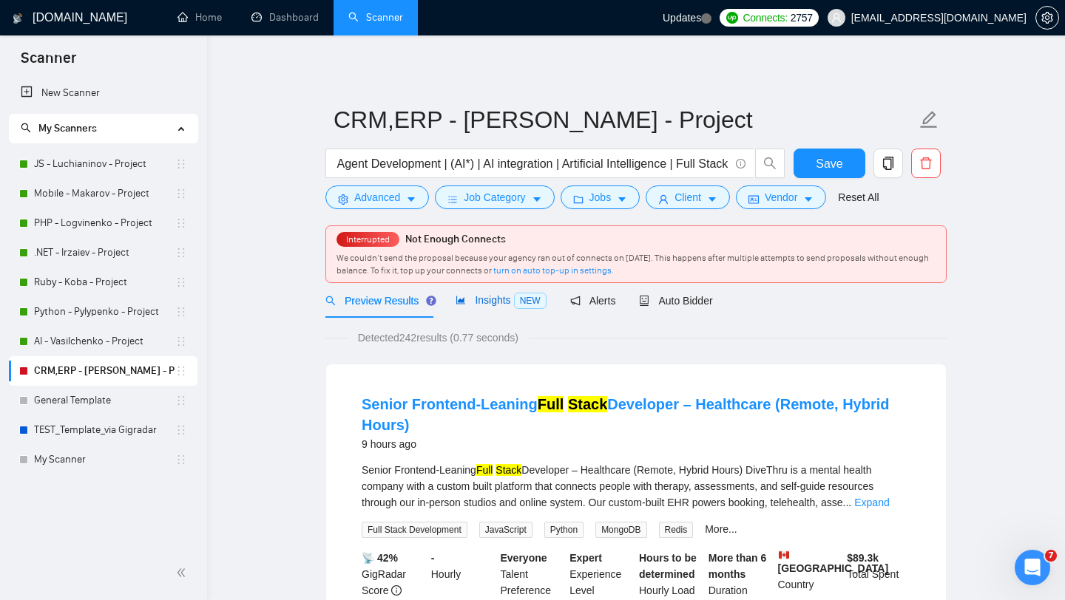
click at [487, 302] on span "Insights NEW" at bounding box center [500, 300] width 90 height 12
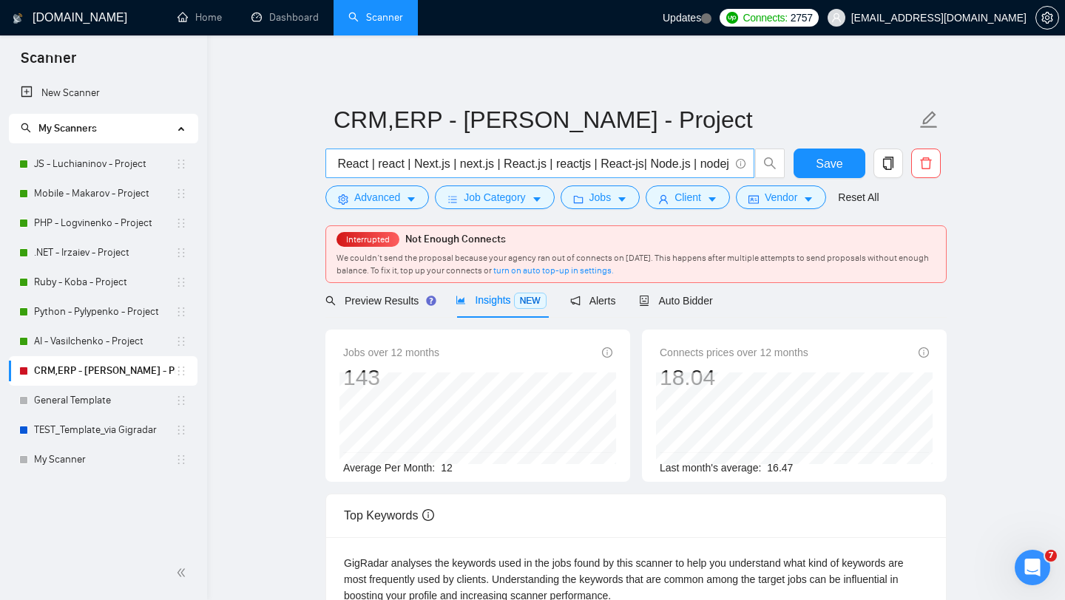
scroll to position [0, 855]
drag, startPoint x: 494, startPoint y: 164, endPoint x: 454, endPoint y: 161, distance: 40.0
click at [454, 161] on input "ERP | CRM | AI agent | AI Chatbot | AI Agent Development | (AI*) | AI integrati…" at bounding box center [531, 164] width 395 height 18
drag, startPoint x: 547, startPoint y: 165, endPoint x: 736, endPoint y: 168, distance: 189.3
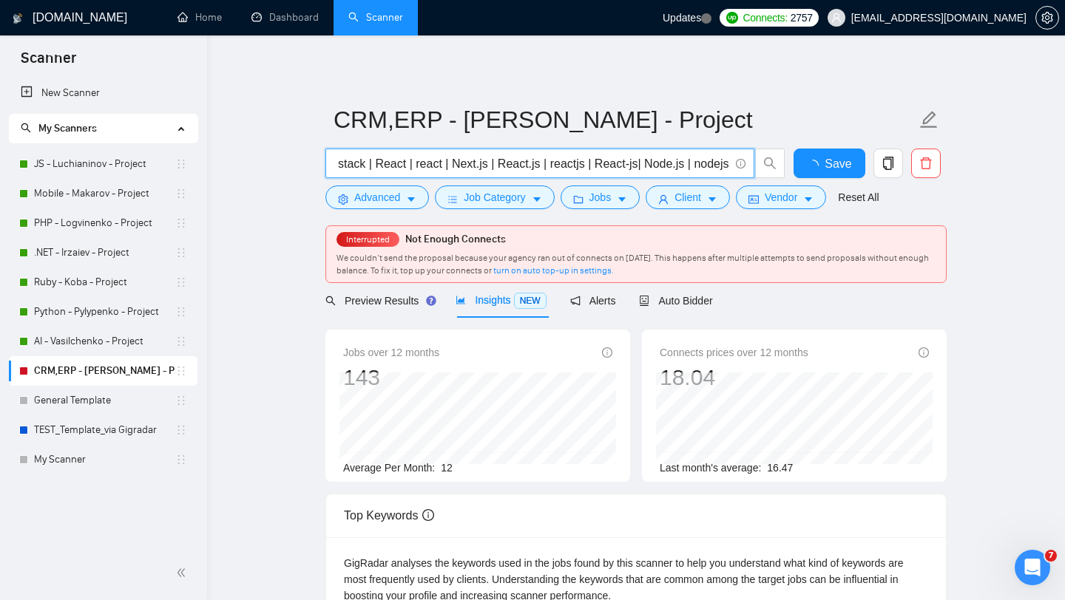
click at [736, 168] on span "ERP | CRM | AI agent | AI Chatbot | AI Agent Development | (AI*) | AI integrati…" at bounding box center [539, 164] width 429 height 30
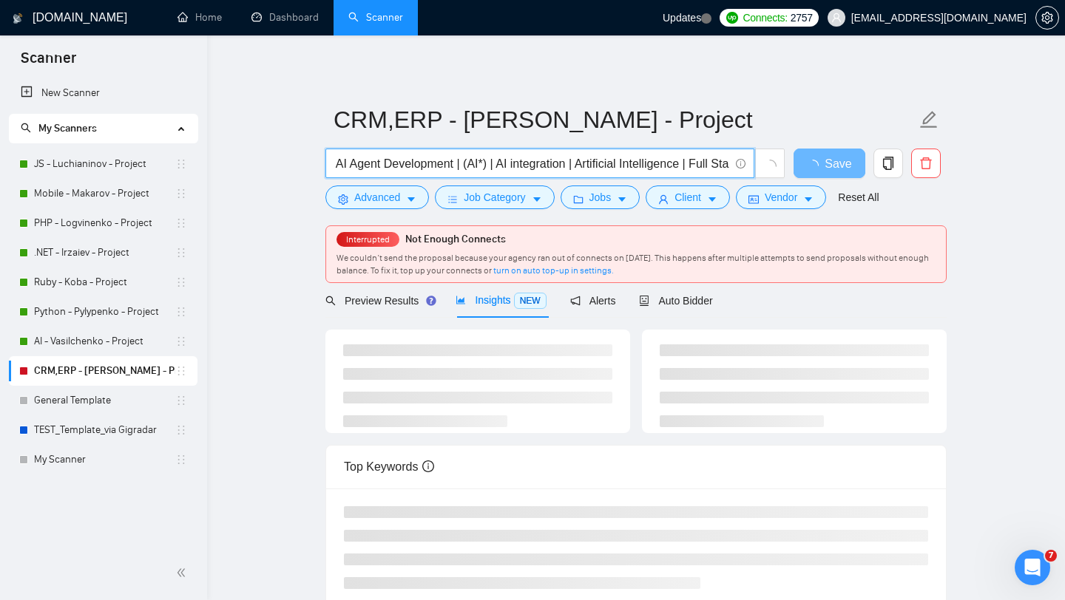
scroll to position [0, 0]
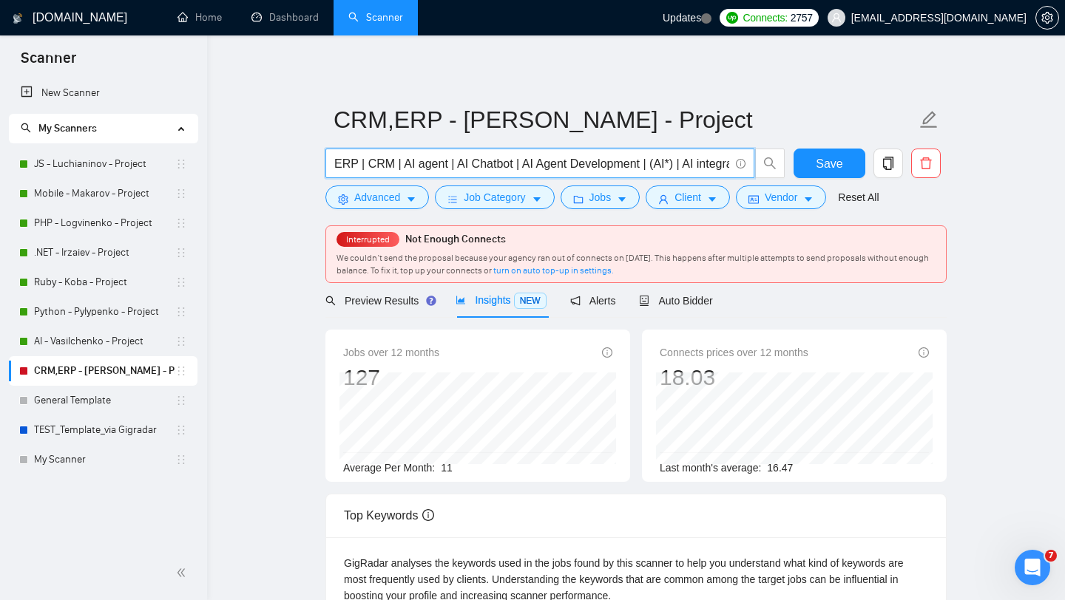
drag, startPoint x: 363, startPoint y: 164, endPoint x: 319, endPoint y: 163, distance: 43.6
click at [319, 163] on main "CRM,ERP - Luchianinov - Project ERP | CRM | AI agent | AI Chatbot | AI Agent De…" at bounding box center [636, 588] width 810 height 1058
drag, startPoint x: 399, startPoint y: 160, endPoint x: 331, endPoint y: 159, distance: 68.0
click at [331, 159] on span "ERP | CRM | AI agent | AI Chatbot | AI Agent Development | (AI*) | AI integrati…" at bounding box center [539, 164] width 429 height 30
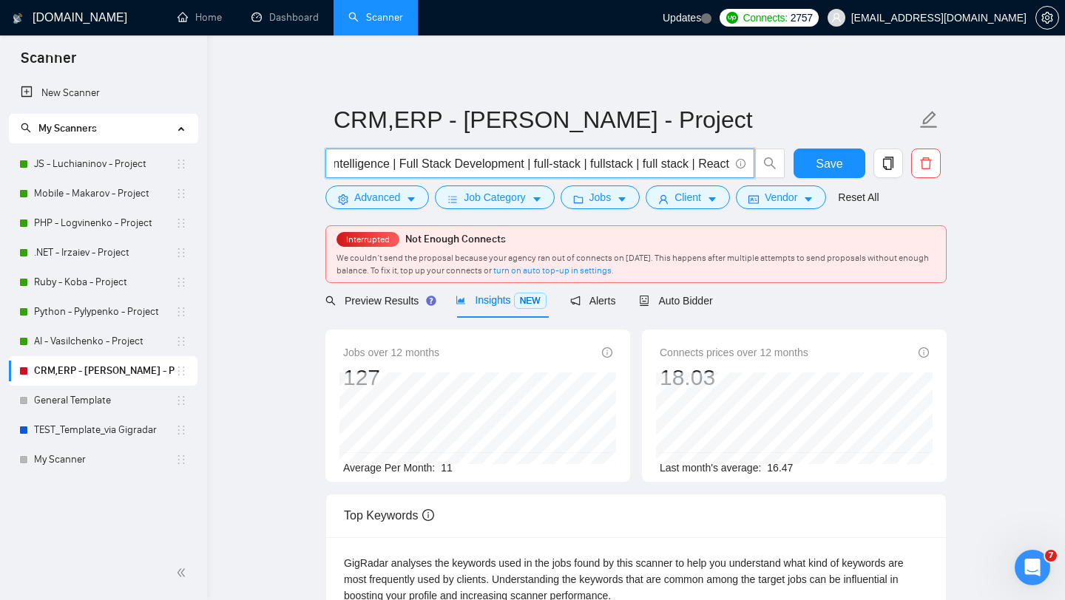
type input "AI agent | AI Chatbot | AI Agent Development | (AI*) | AI integration | Artific…"
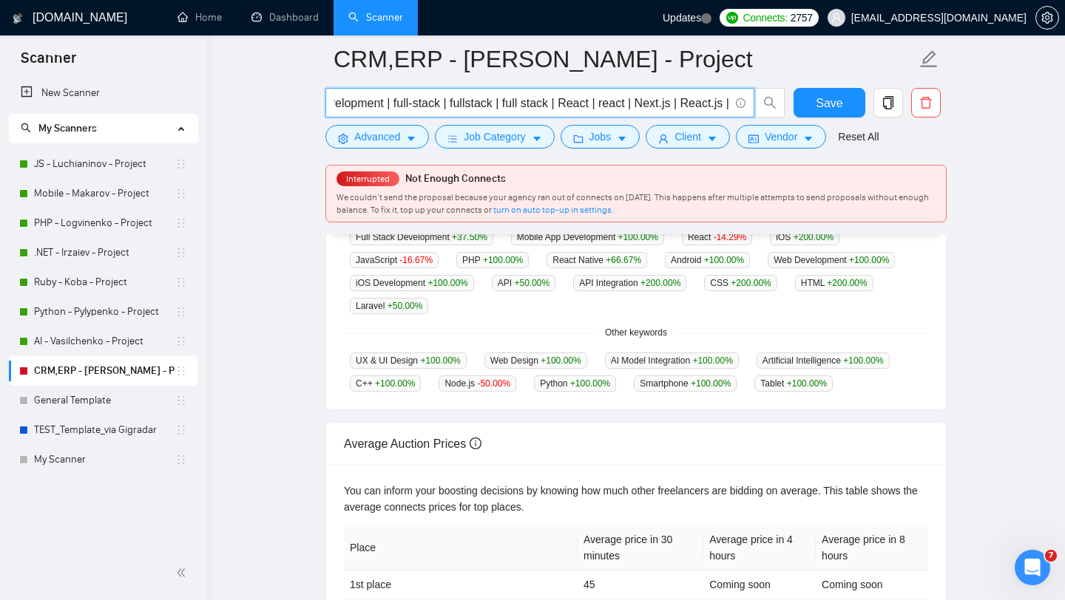
scroll to position [427, 0]
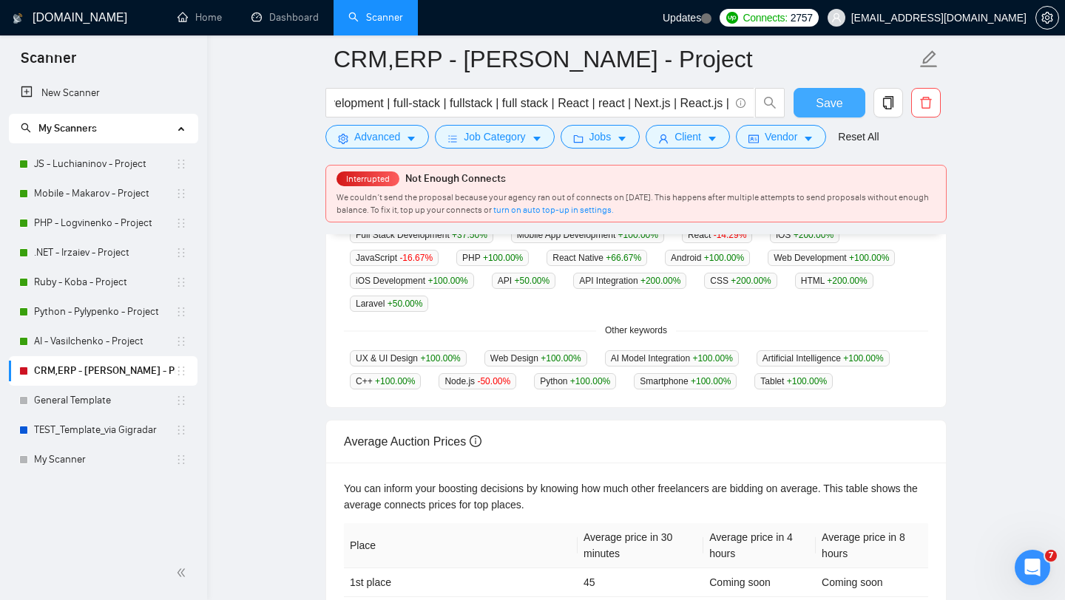
click at [825, 101] on span "Save" at bounding box center [828, 103] width 27 height 18
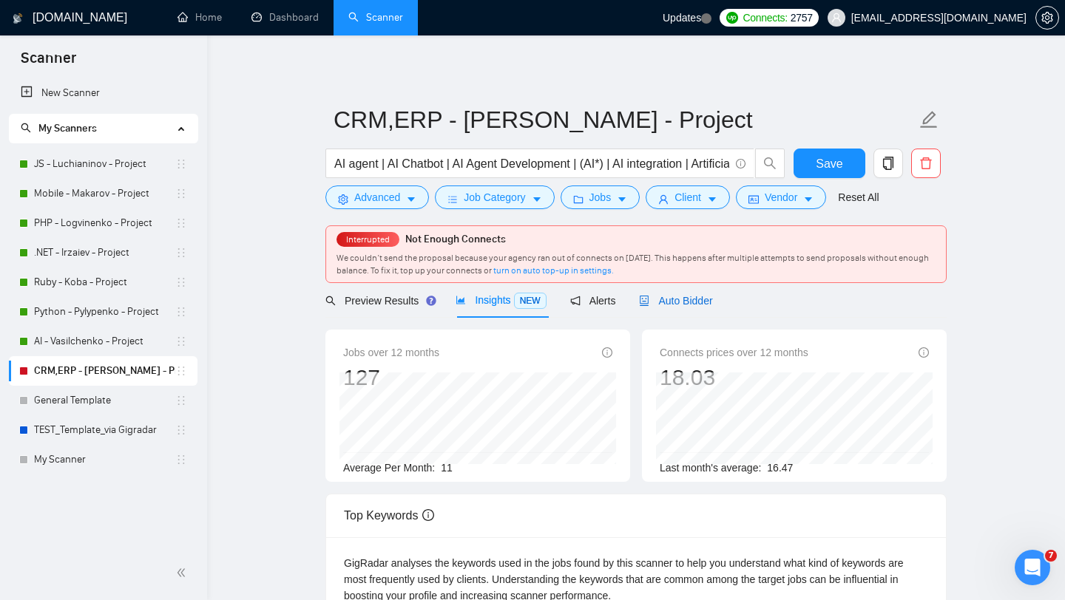
click at [687, 302] on span "Auto Bidder" at bounding box center [675, 301] width 73 height 12
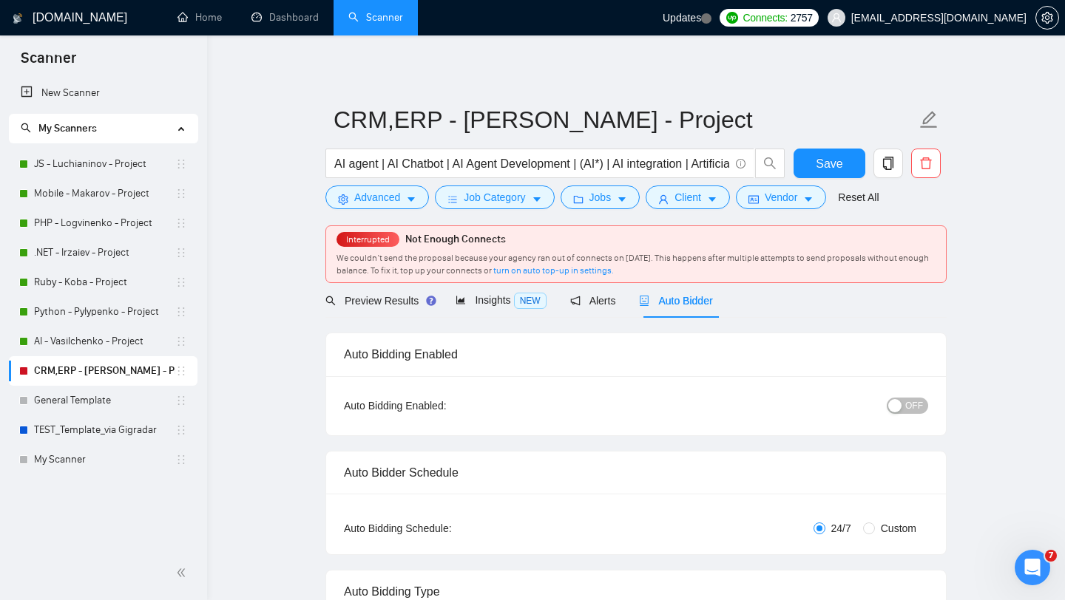
radio input "false"
radio input "true"
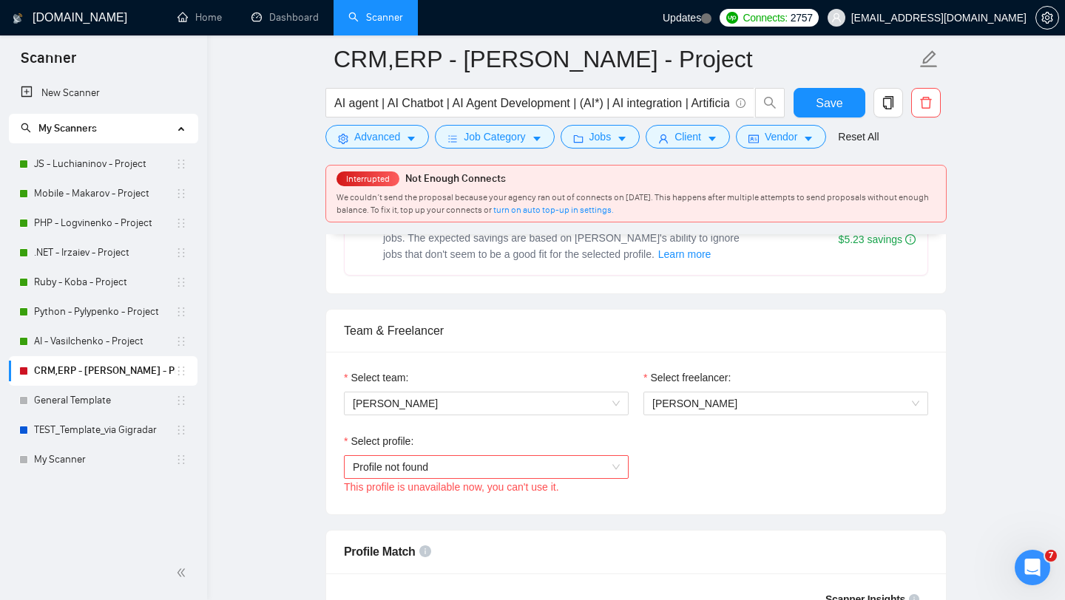
scroll to position [896, 0]
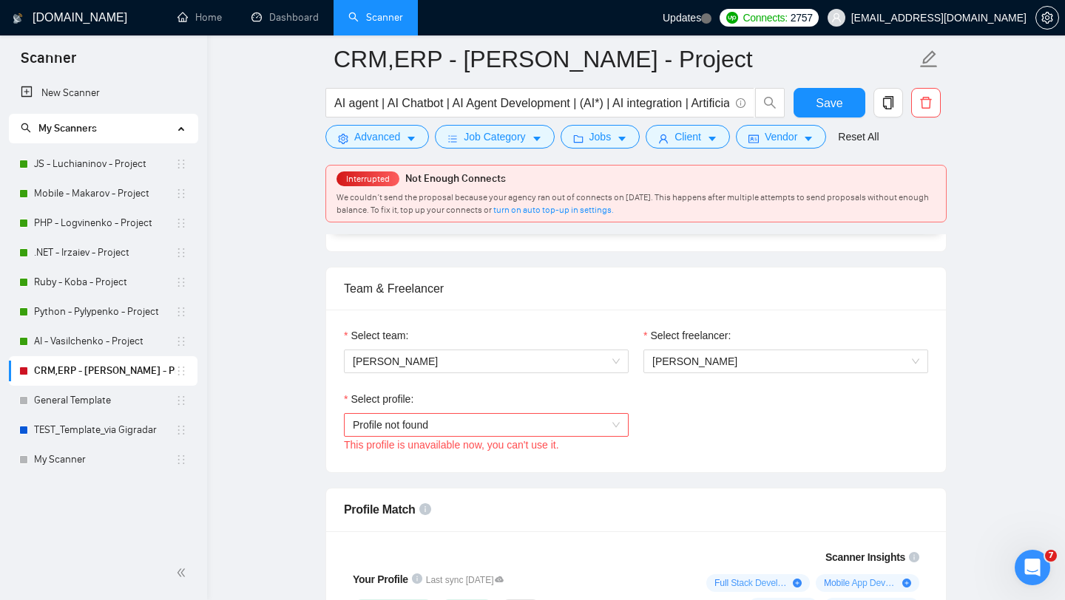
click at [404, 426] on span "Profile not found" at bounding box center [486, 425] width 267 height 22
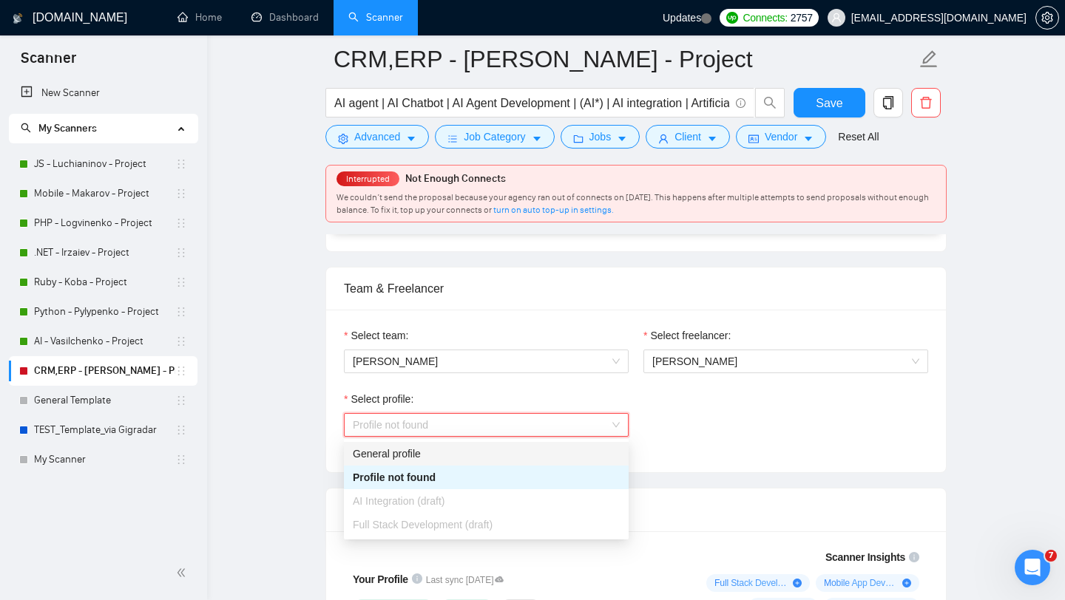
click at [382, 457] on div "General profile" at bounding box center [486, 454] width 267 height 16
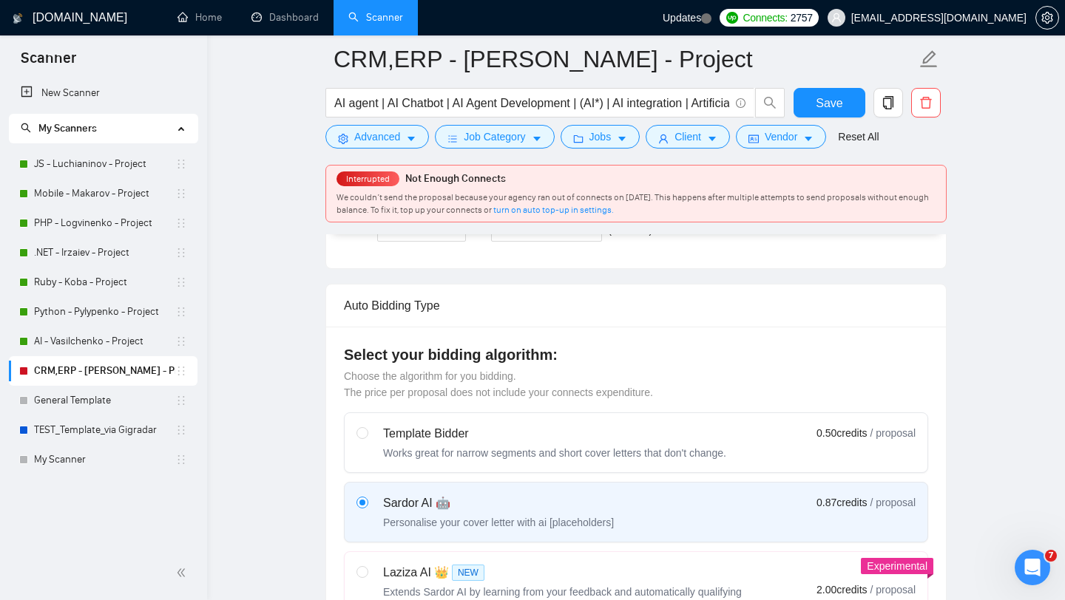
scroll to position [0, 0]
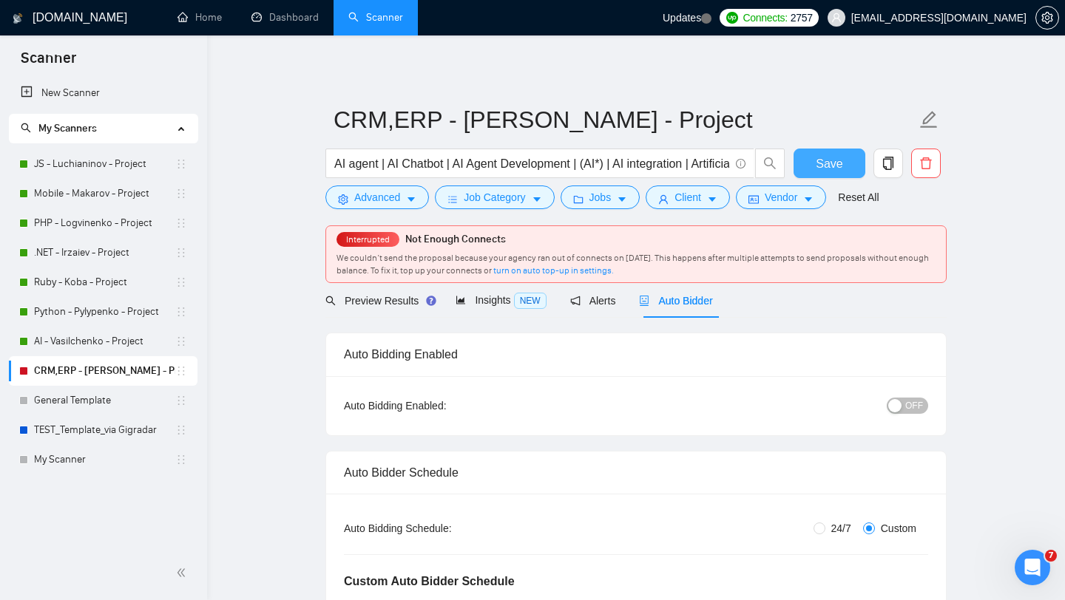
click at [833, 162] on span "Save" at bounding box center [828, 164] width 27 height 18
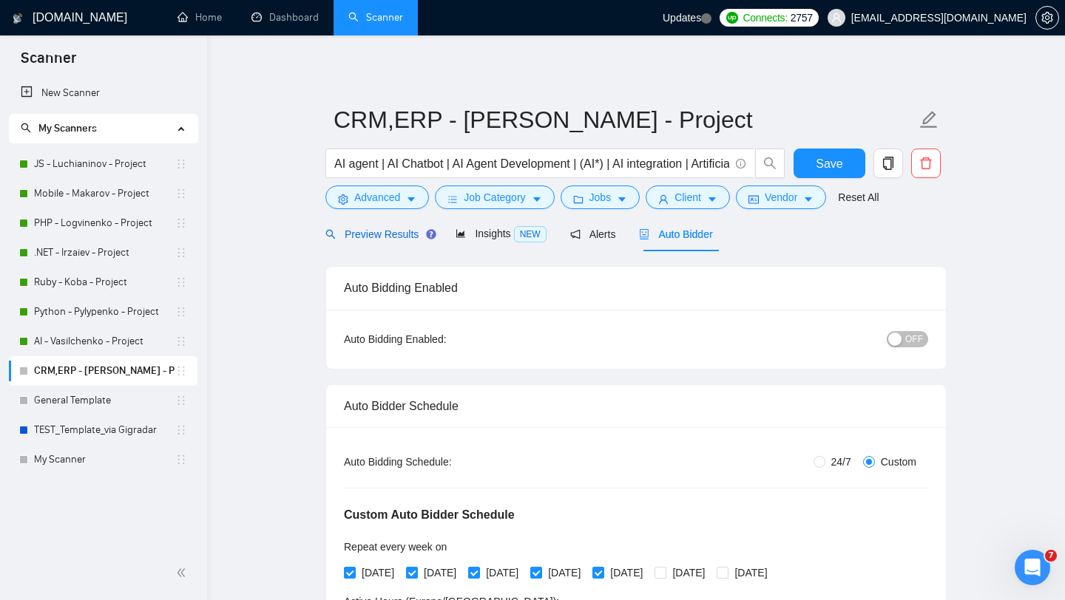
click at [397, 234] on span "Preview Results" at bounding box center [378, 234] width 106 height 12
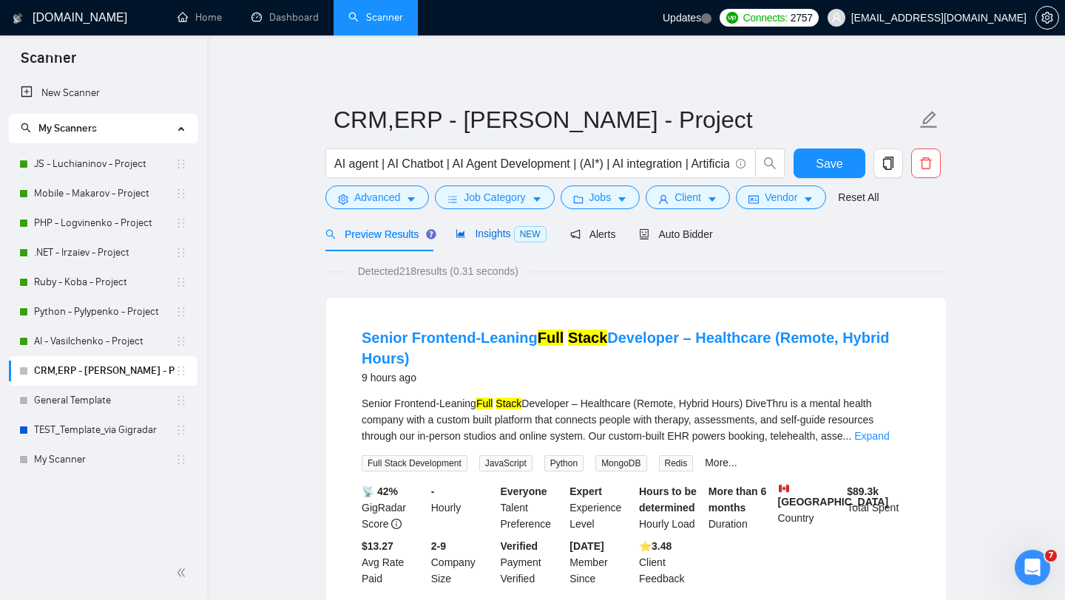
click at [502, 234] on span "Insights NEW" at bounding box center [500, 234] width 90 height 12
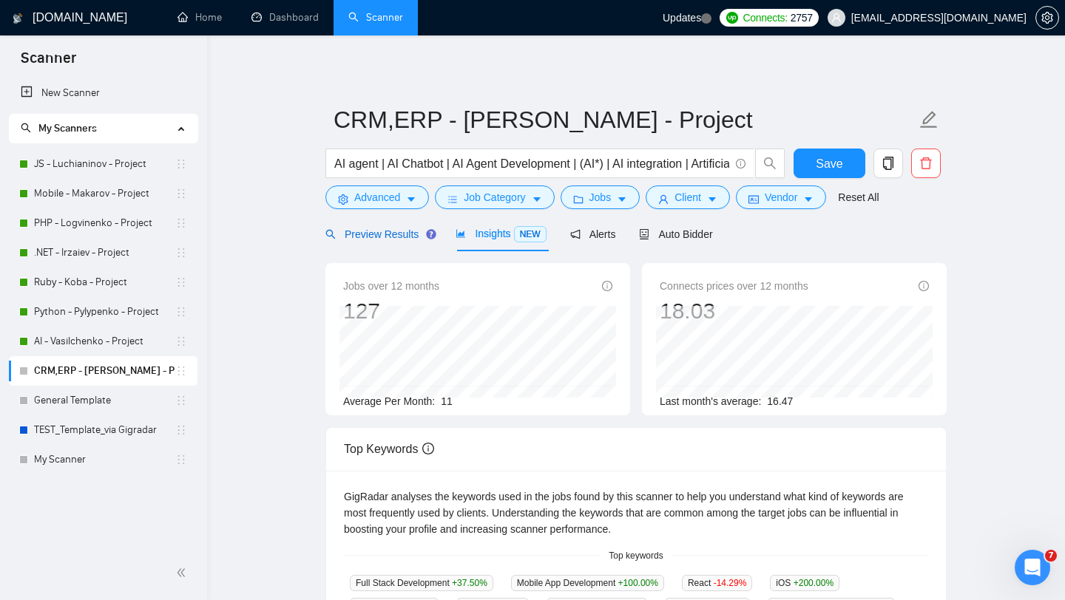
click at [391, 241] on div "Preview Results" at bounding box center [378, 234] width 106 height 16
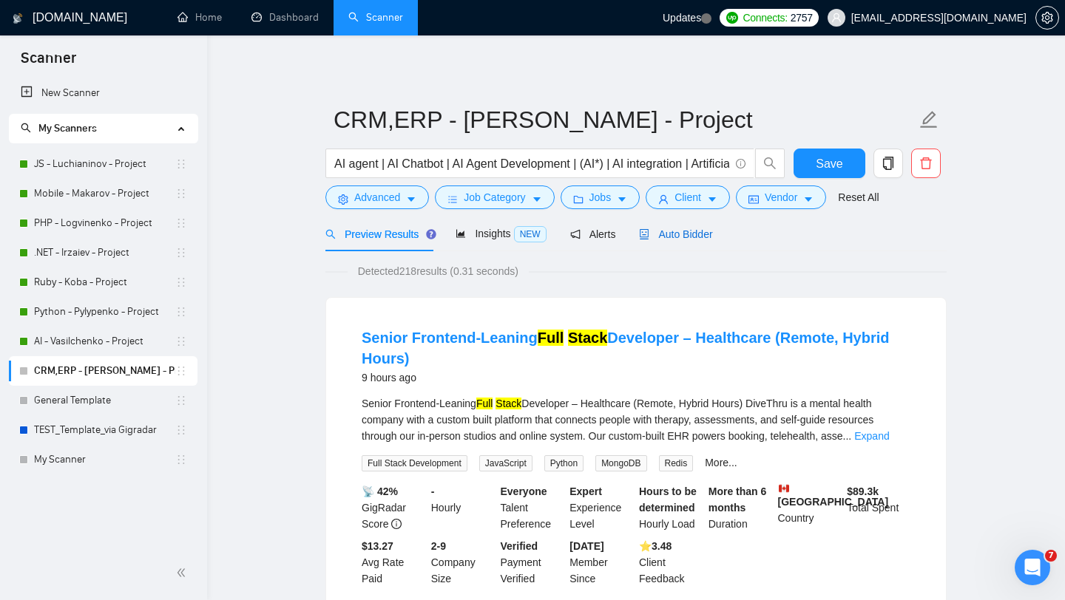
click at [705, 237] on span "Auto Bidder" at bounding box center [675, 234] width 73 height 12
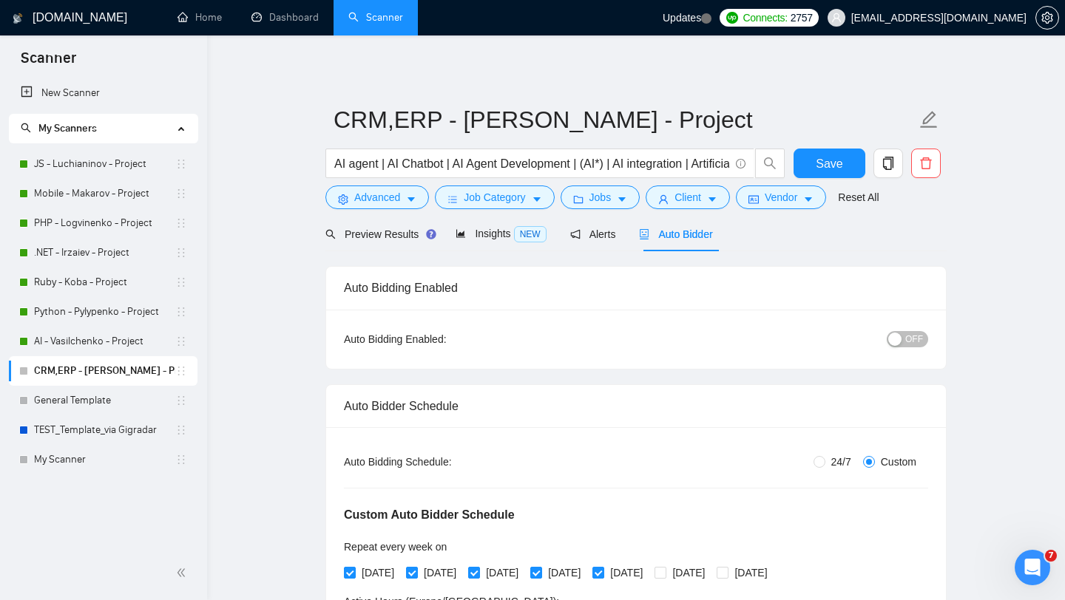
click at [912, 337] on span "OFF" at bounding box center [914, 339] width 18 height 16
click at [818, 169] on span "Save" at bounding box center [828, 164] width 27 height 18
click at [98, 348] on link "AI - Vasilchenko - Project" at bounding box center [104, 342] width 141 height 30
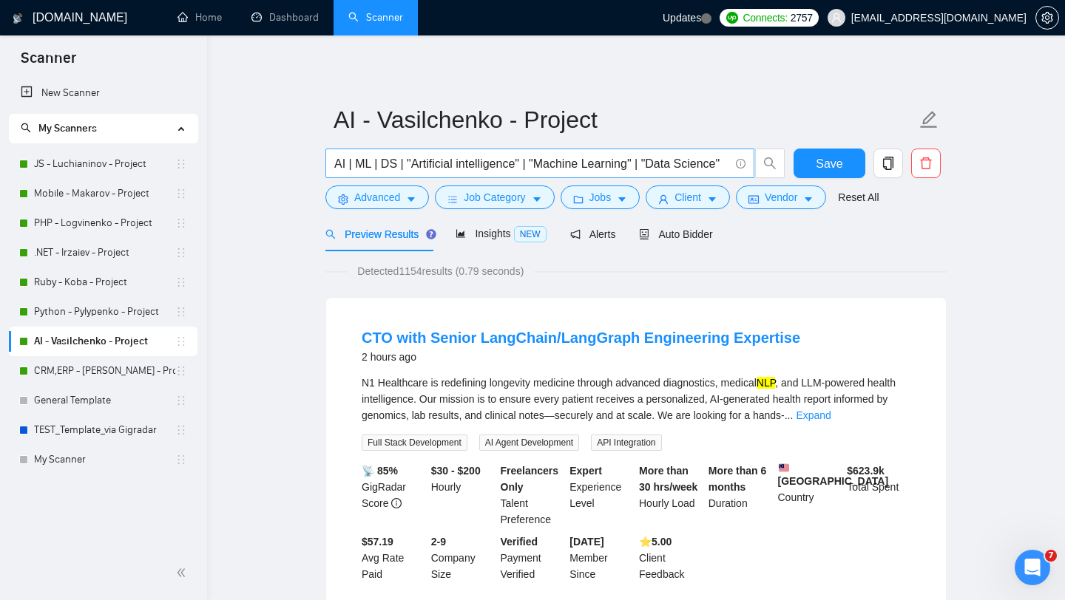
click at [699, 166] on input "AI | ML | DS | "Artificial intelligence" | "Machine Learning" | "Data Science"" at bounding box center [531, 164] width 395 height 18
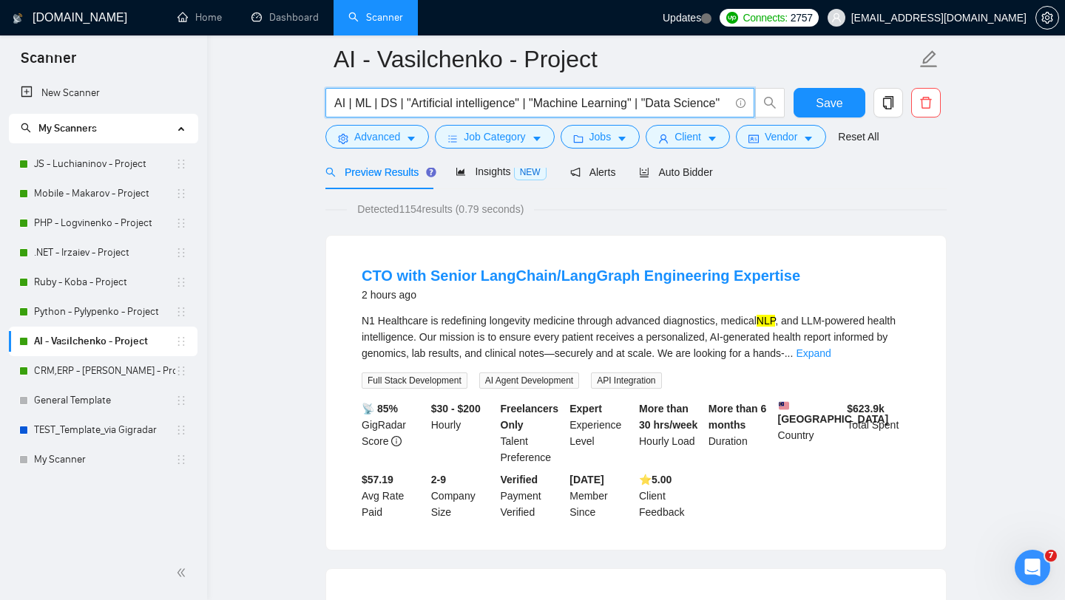
scroll to position [63, 0]
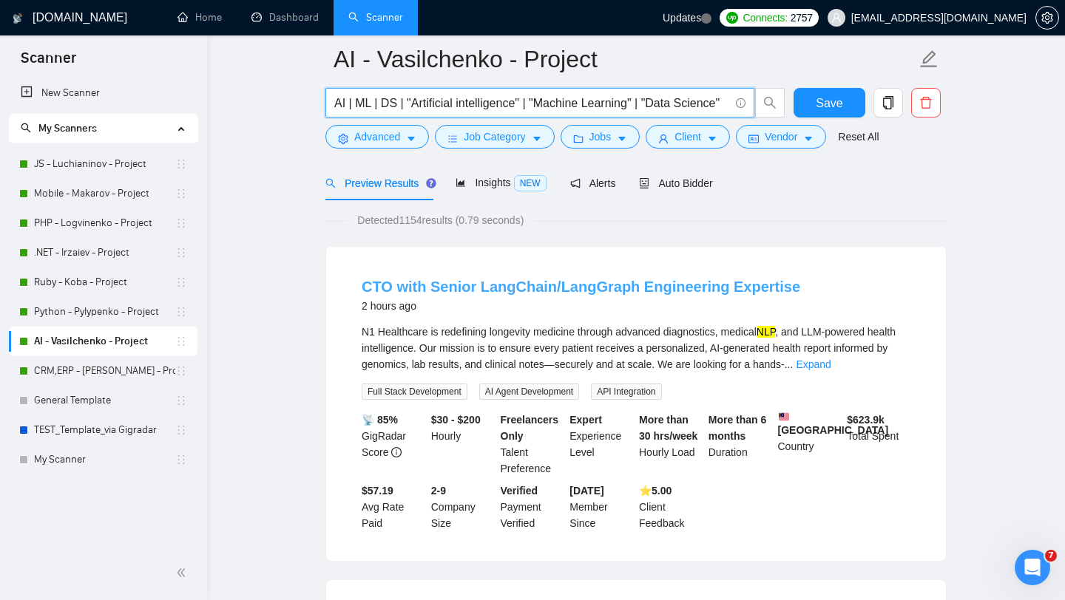
click at [492, 290] on link "CTO with Senior LangChain/LangGraph Engineering Expertise" at bounding box center [581, 287] width 438 height 16
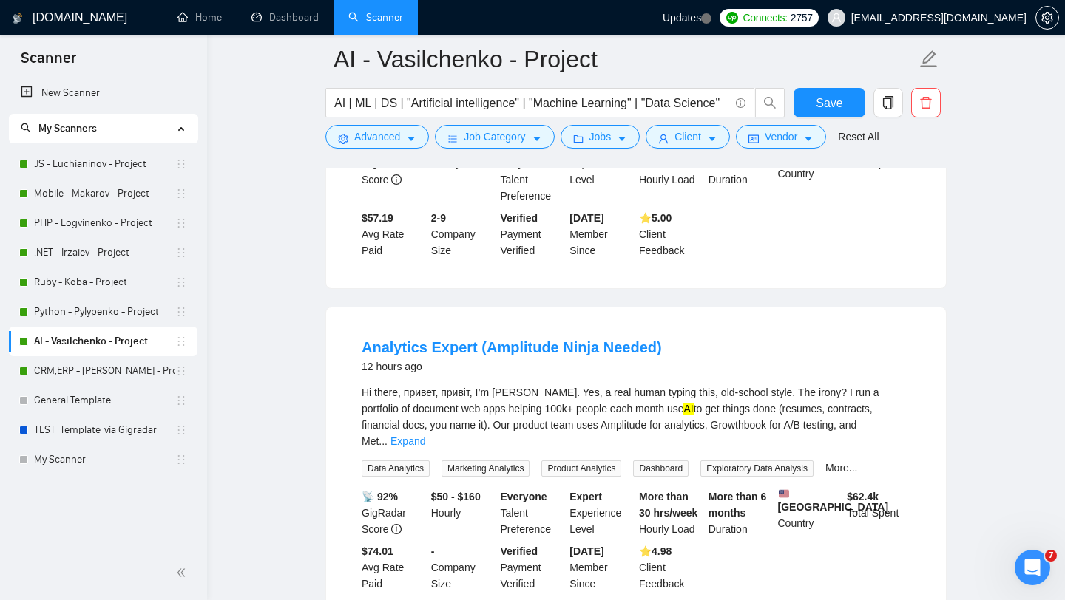
scroll to position [0, 0]
